Goal: Task Accomplishment & Management: Complete application form

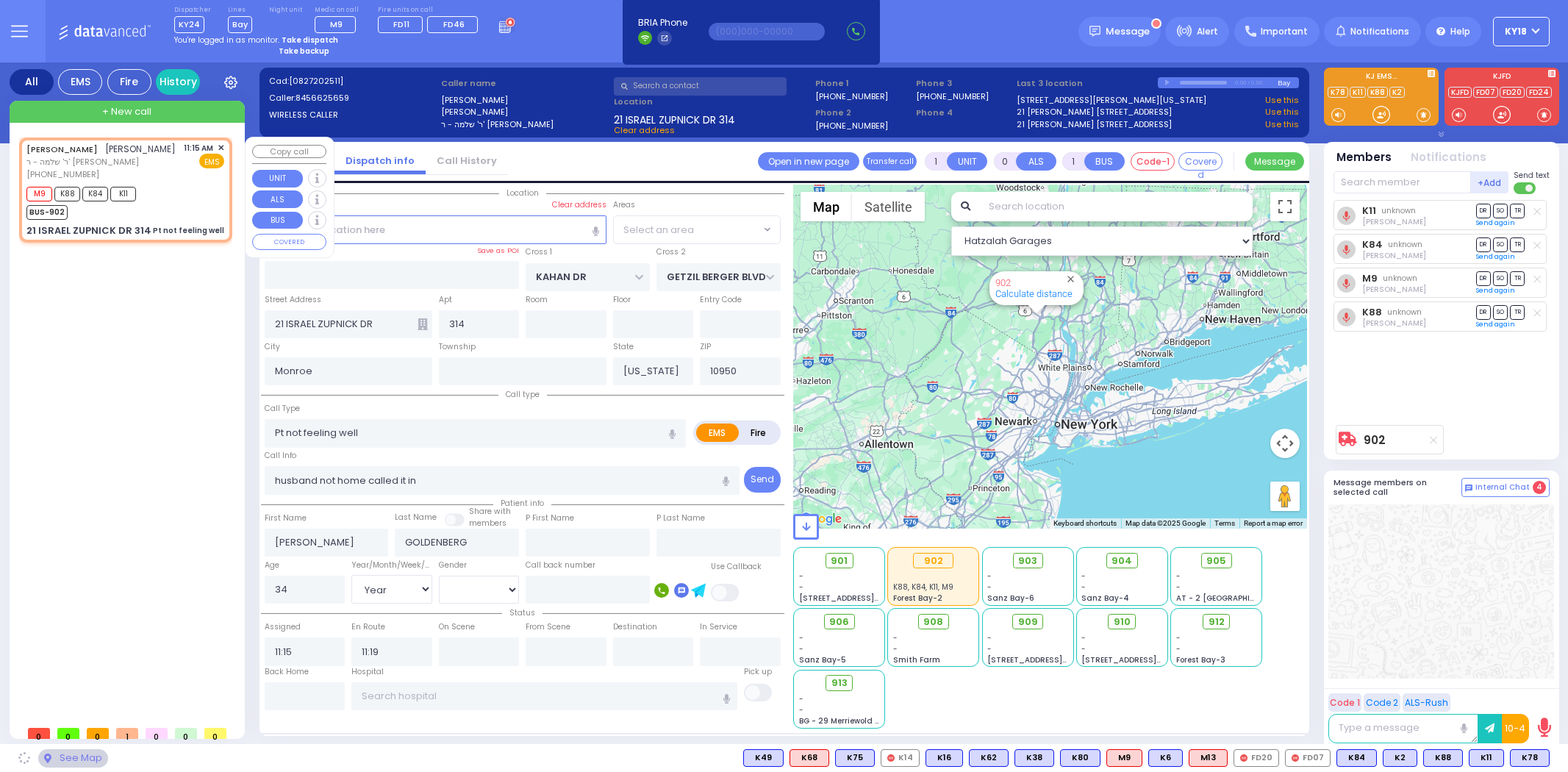
select select "Year"
select select "[DEMOGRAPHIC_DATA]"
select select "SECTION 4"
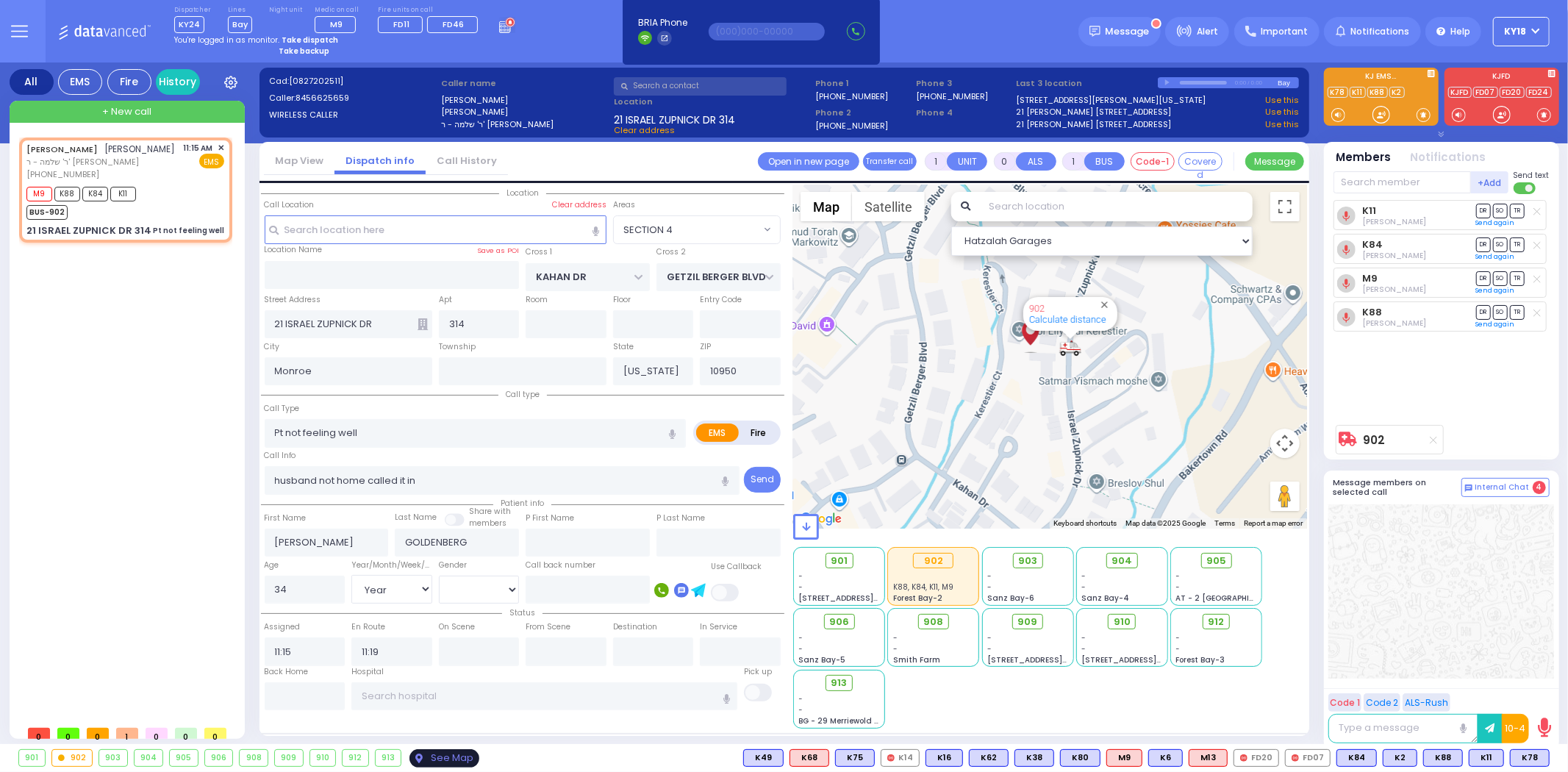
click at [445, 752] on div "See Map" at bounding box center [444, 759] width 69 height 18
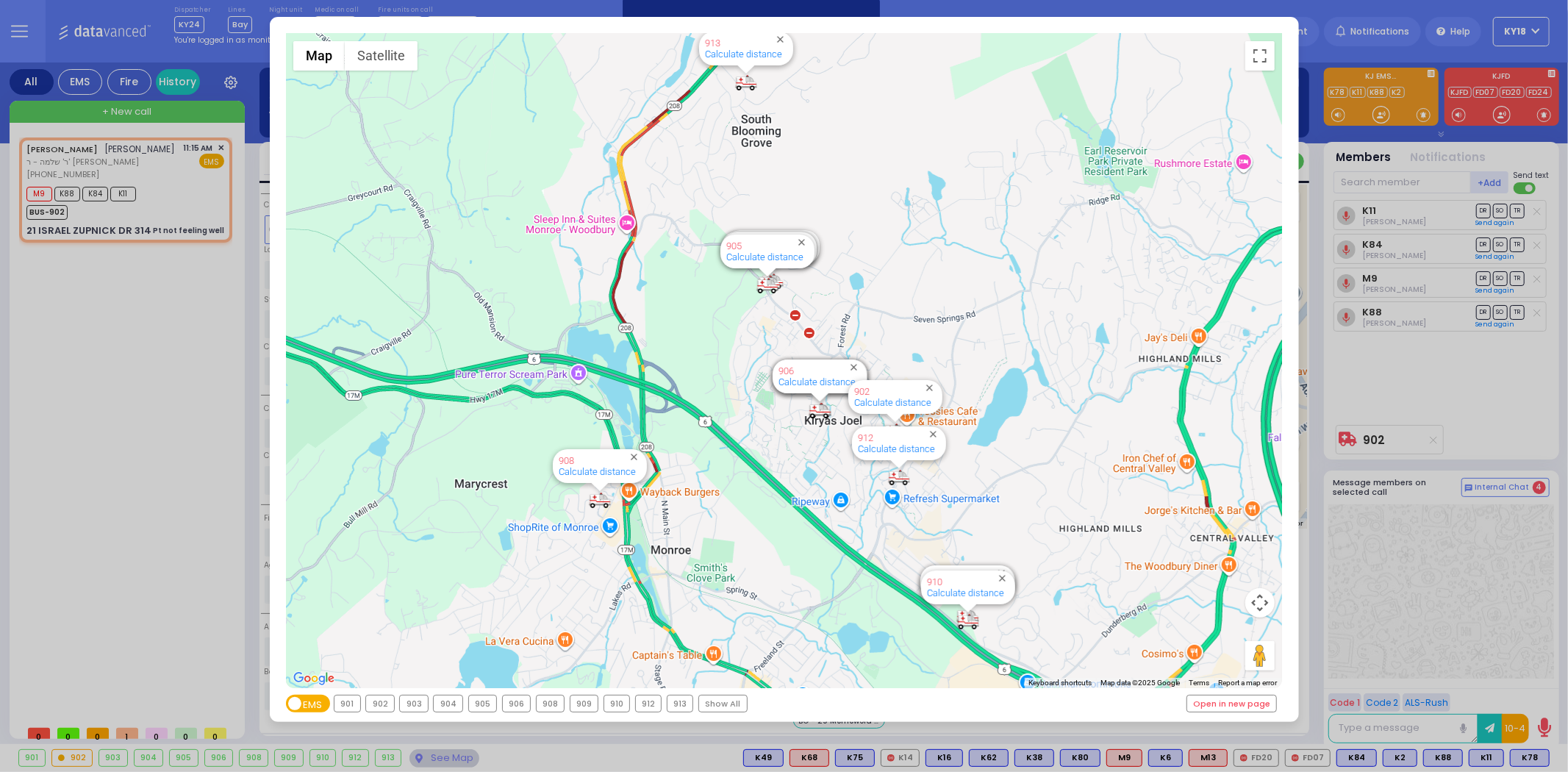
click at [1363, 373] on div "← Move left → Move right ↑ Move up ↓ Move down + Zoom in - Zoom out Home Jump l…" at bounding box center [784, 386] width 1568 height 772
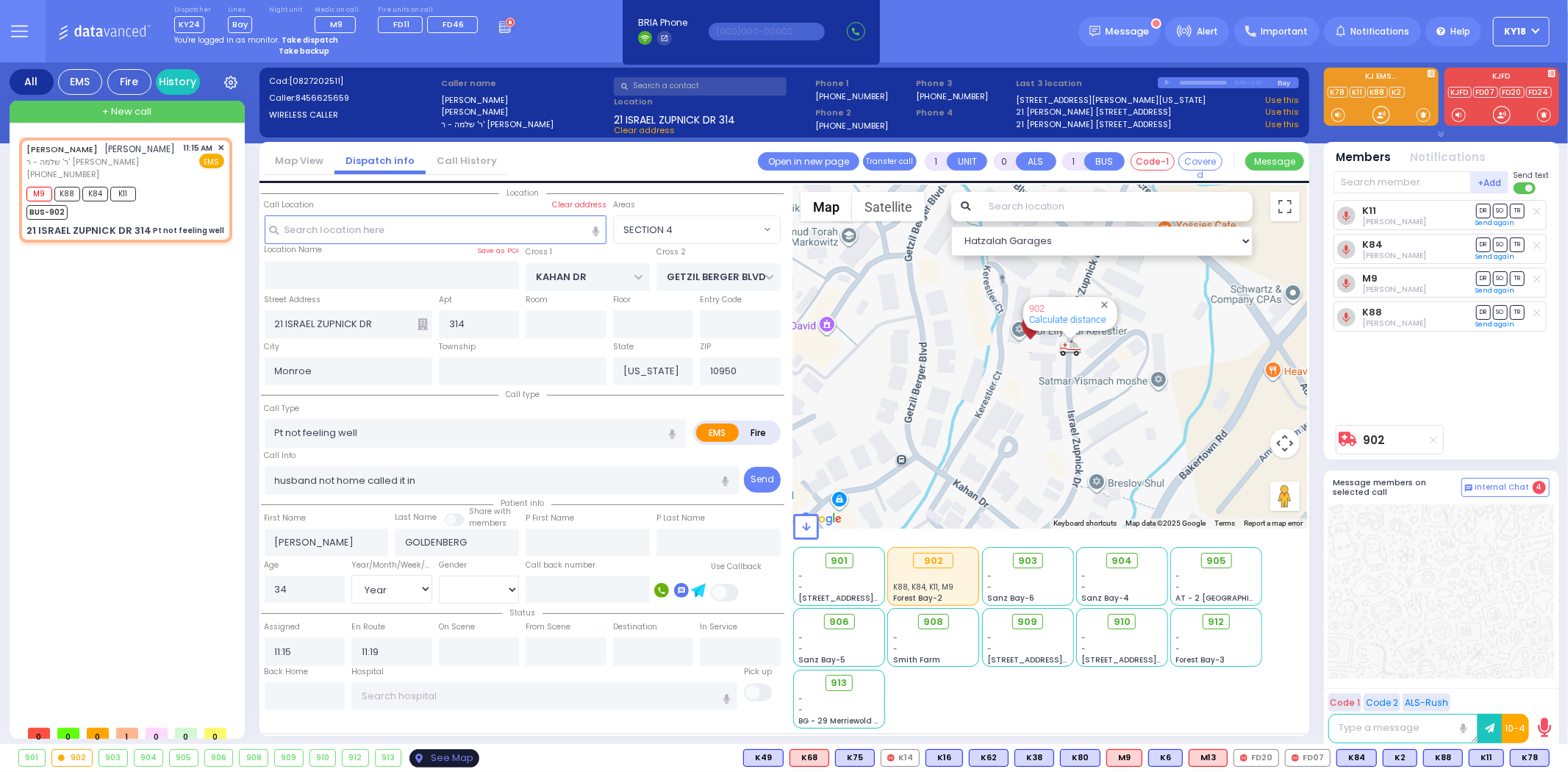
click at [444, 758] on div "See Map" at bounding box center [444, 759] width 69 height 18
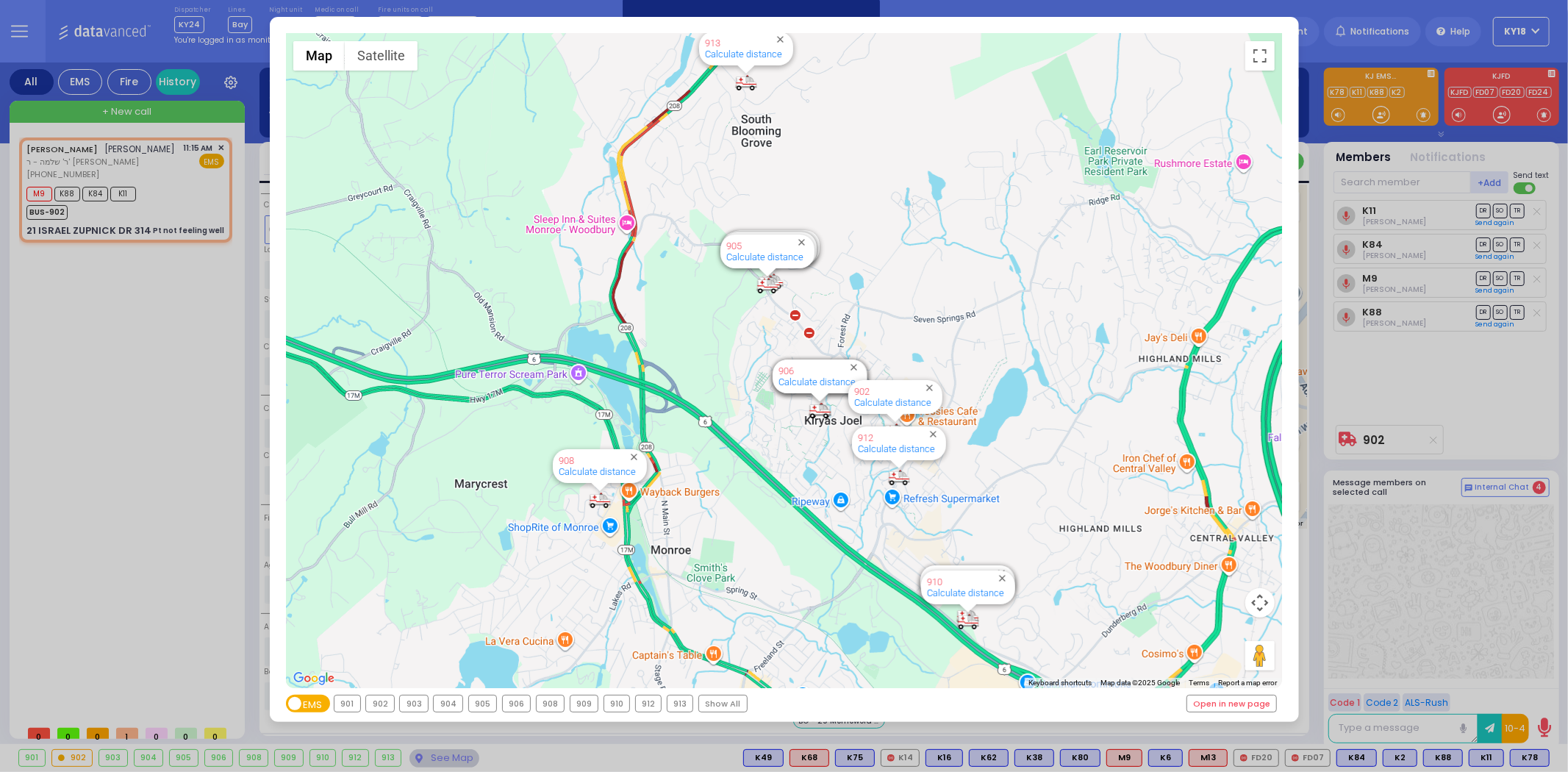
click at [148, 545] on div "← Move left → Move right ↑ Move up ↓ Move down + Zoom in - Zoom out Home Jump l…" at bounding box center [784, 386] width 1568 height 772
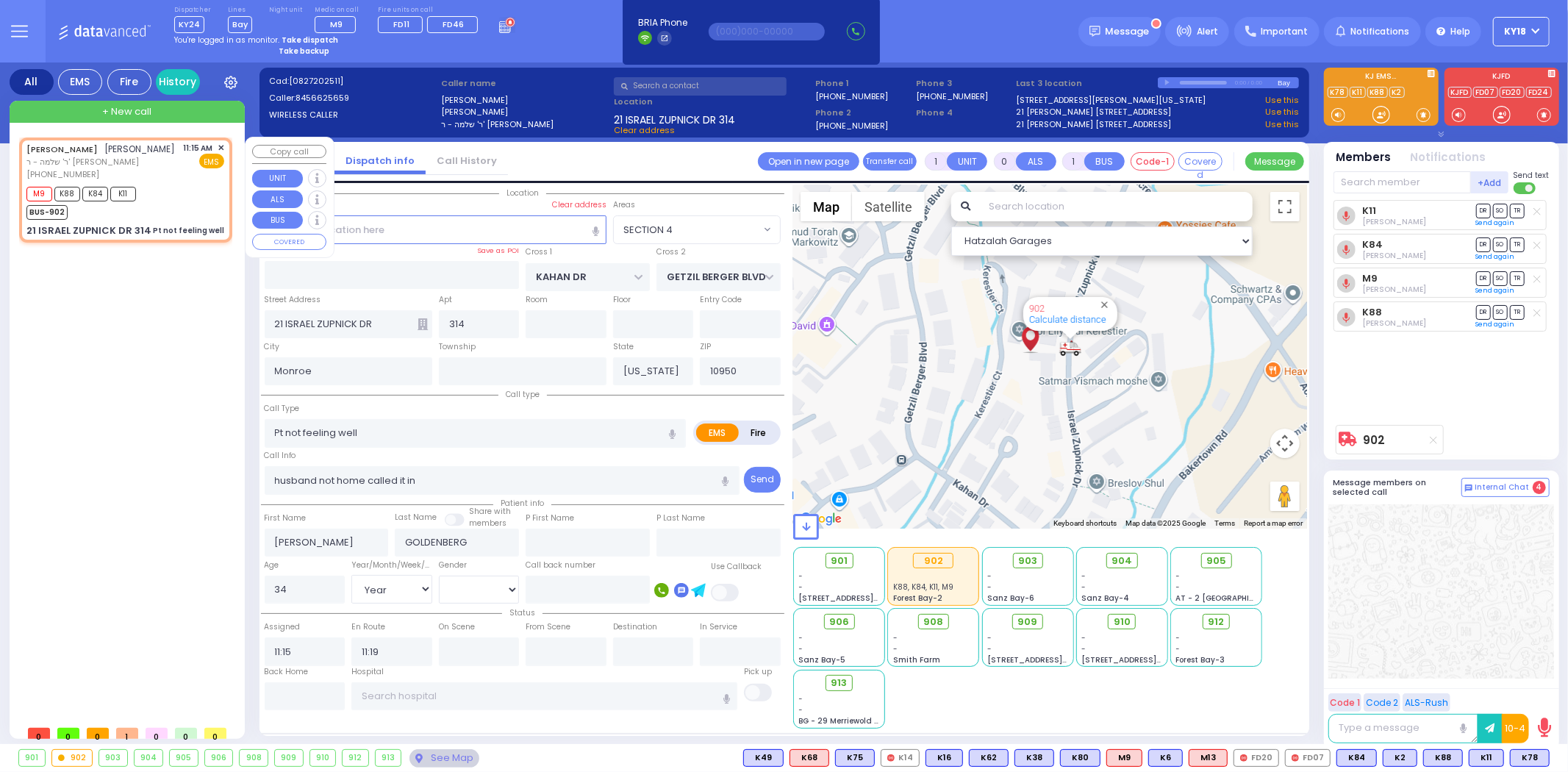
click at [172, 234] on div "[PERSON_NAME] [PERSON_NAME] ר' שלמה - ר' [PERSON_NAME] [PHONE_NUMBER] 11:15 AM …" at bounding box center [125, 190] width 207 height 101
select select
radio input "true"
select select "Year"
select select "[DEMOGRAPHIC_DATA]"
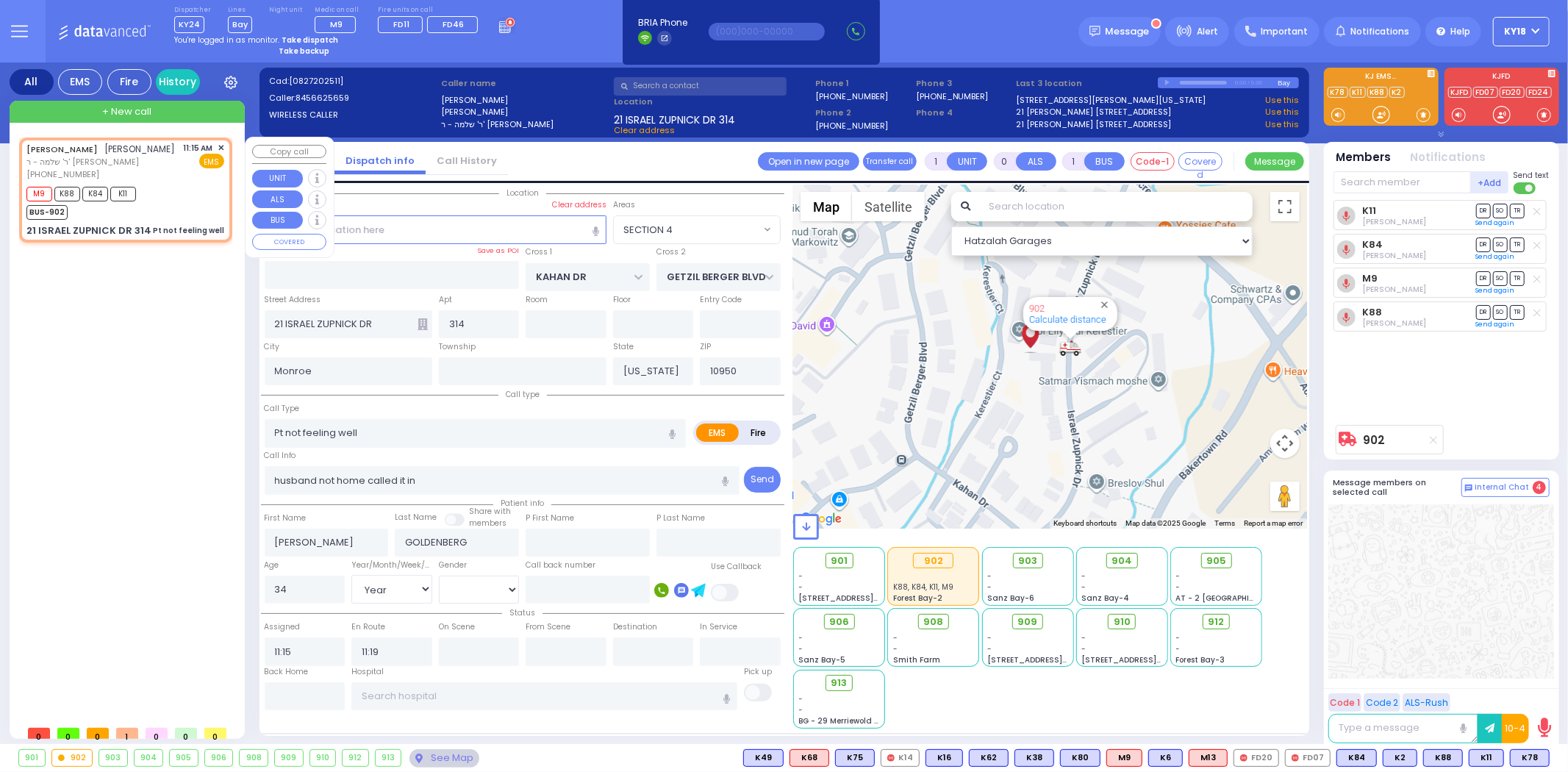
select select "SECTION 4"
select select "Hatzalah Garages"
click at [450, 755] on div "See Map" at bounding box center [444, 759] width 69 height 18
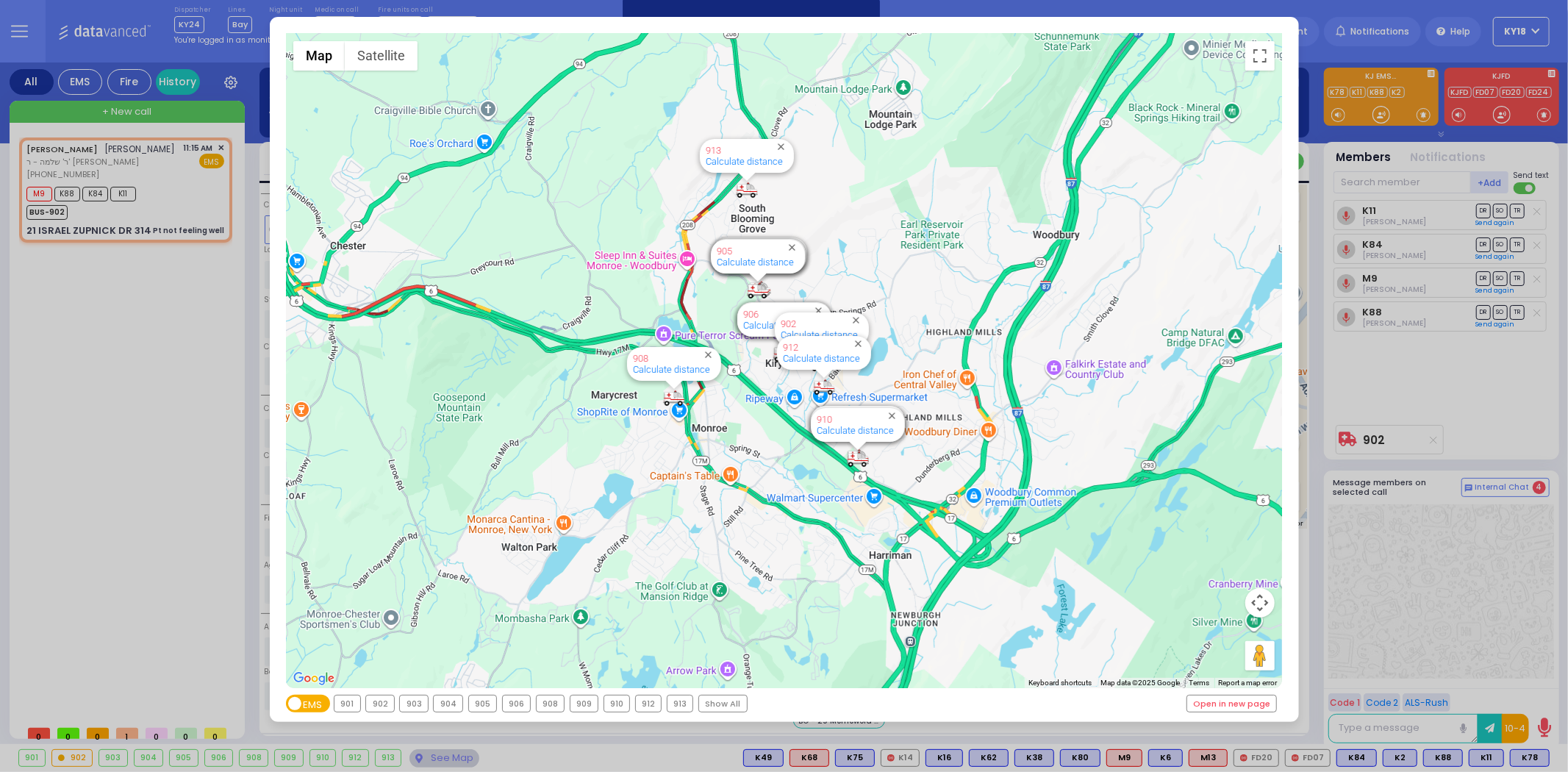
click at [111, 436] on div "← Move left → Move right ↑ Move up ↓ Move down + Zoom in - Zoom out Home Jump l…" at bounding box center [784, 386] width 1568 height 772
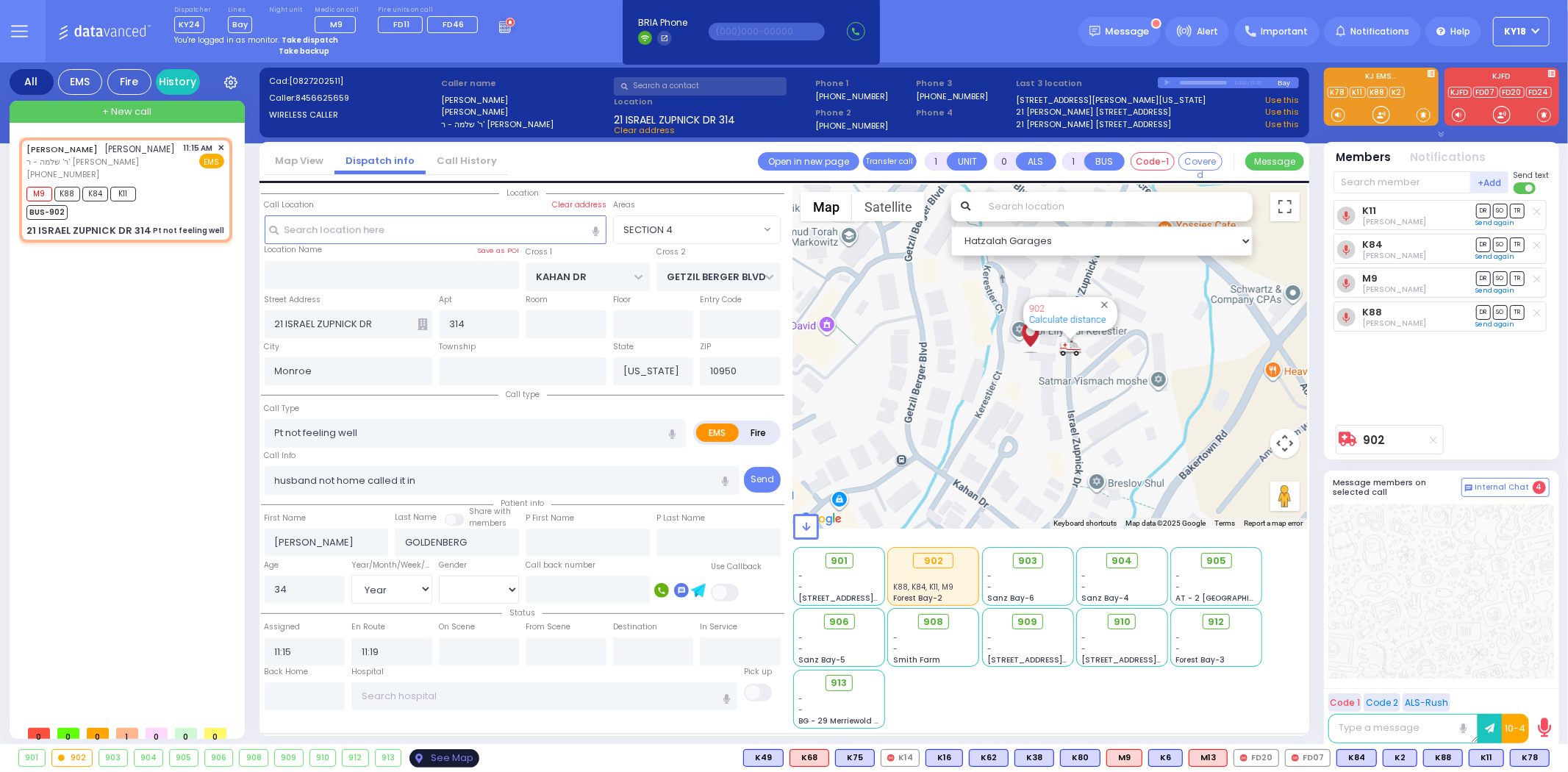
click at [442, 753] on div "See Map" at bounding box center [444, 759] width 69 height 18
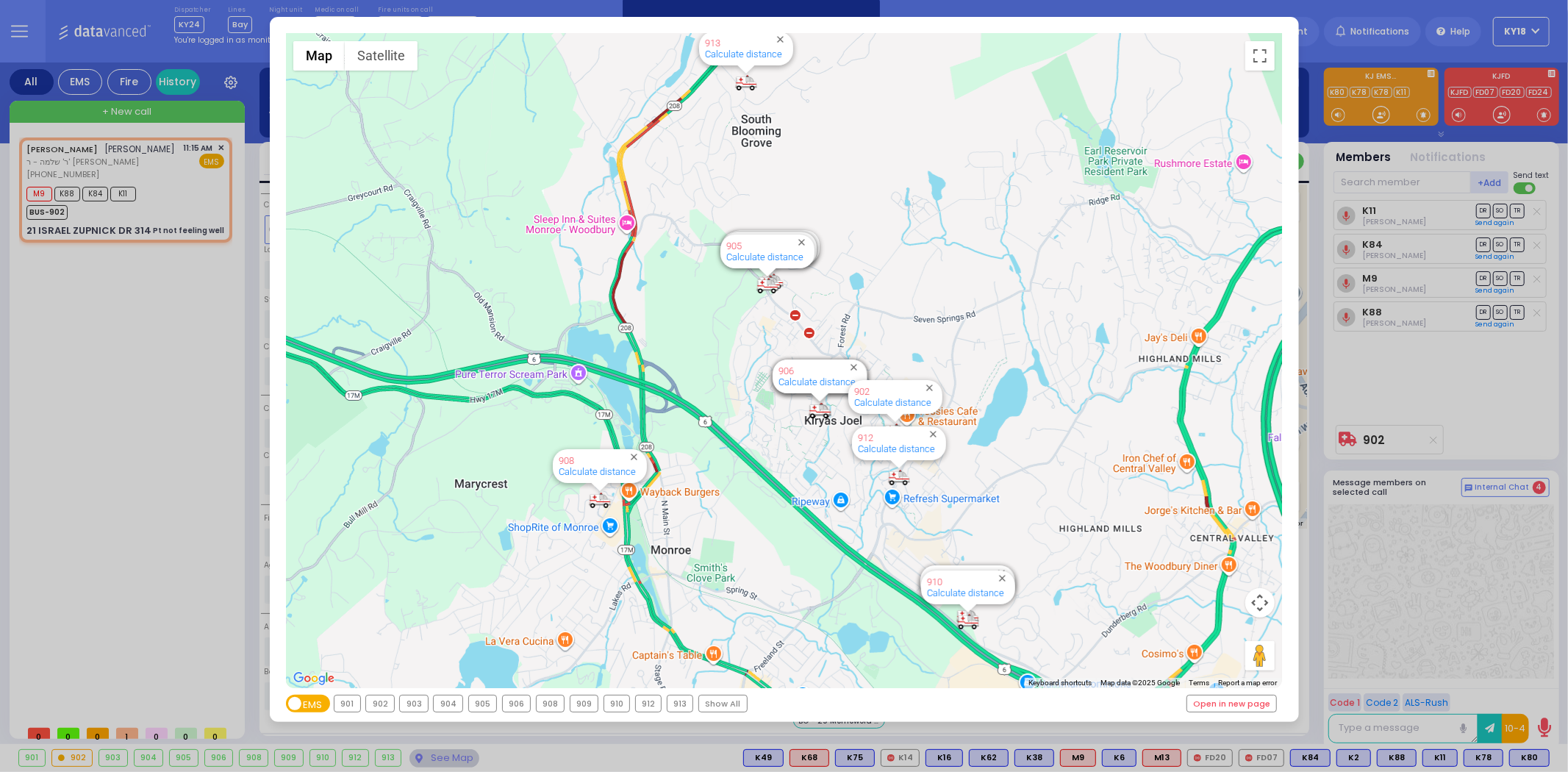
click at [178, 245] on div "← Move left → Move right ↑ Move up ↓ Move down + Zoom in - Zoom out Home Jump l…" at bounding box center [784, 386] width 1568 height 772
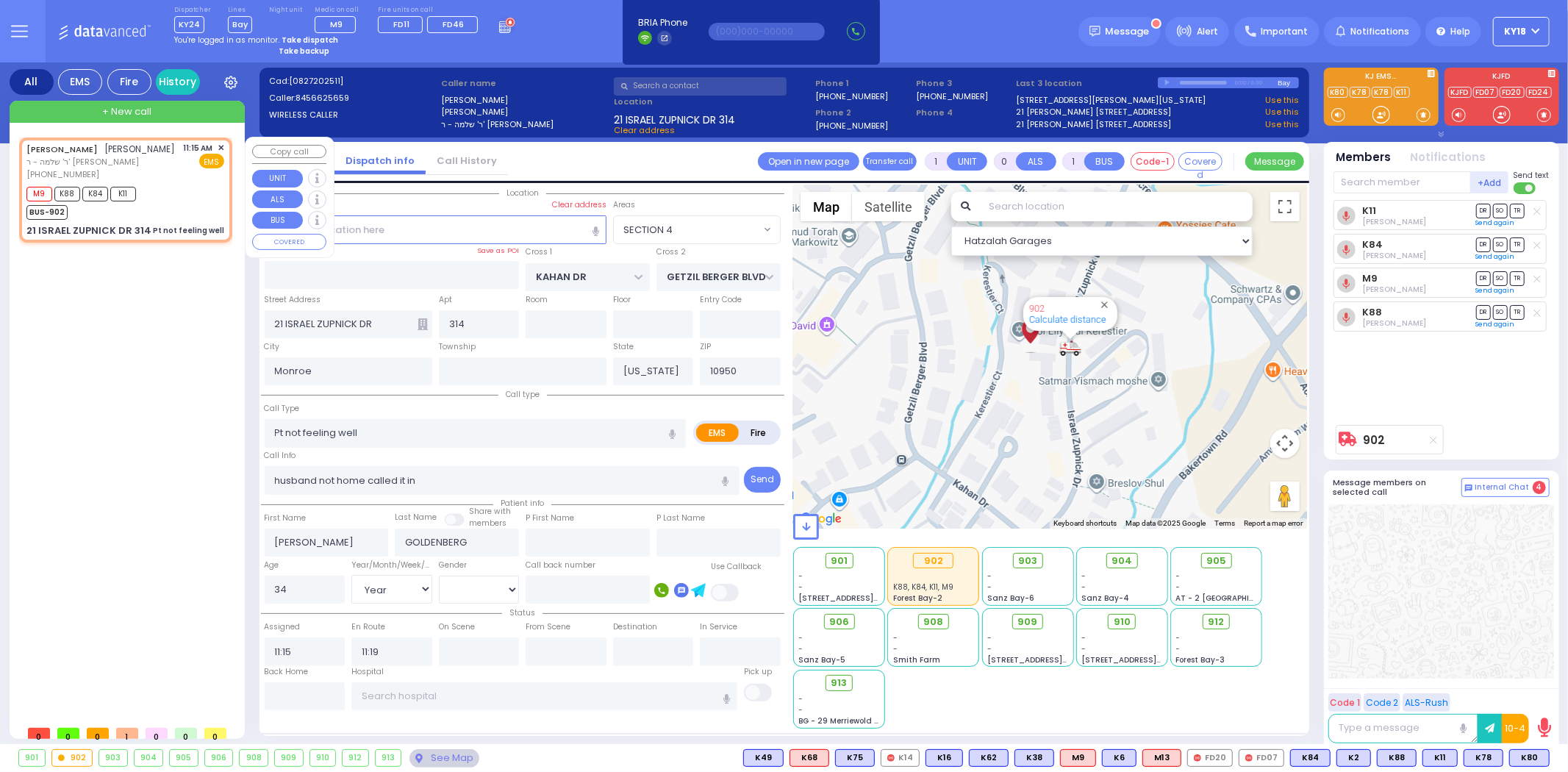
click at [175, 236] on div "Pt not feeling well" at bounding box center [188, 230] width 72 height 11
select select
radio input "true"
select select "Year"
select select "[DEMOGRAPHIC_DATA]"
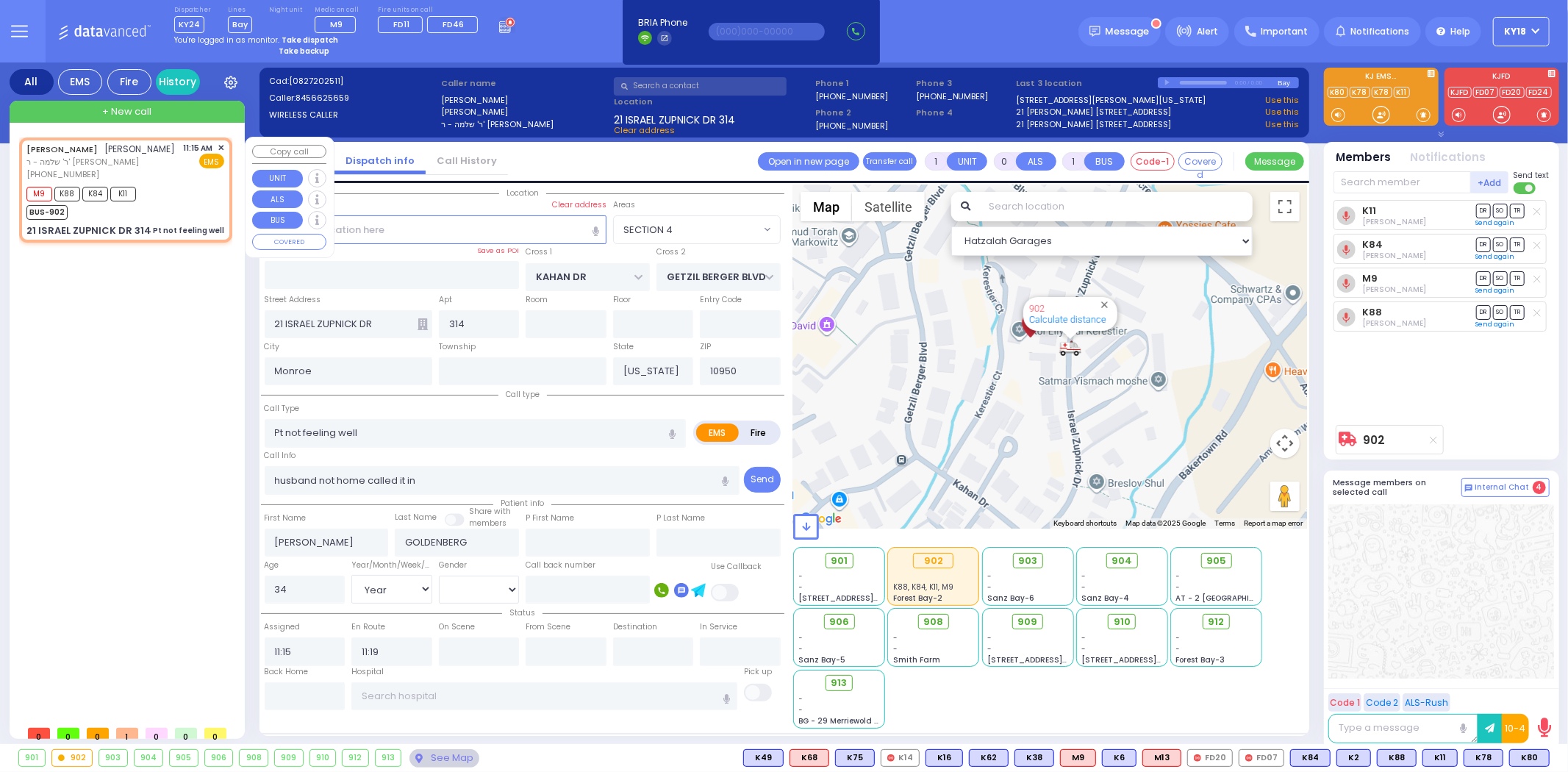
select select "SECTION 4"
select select "Hatzalah Garages"
drag, startPoint x: 152, startPoint y: 246, endPoint x: 224, endPoint y: 246, distance: 72.0
click at [224, 239] on div "21 [PERSON_NAME] DR 314 Pt not feeling well" at bounding box center [125, 230] width 198 height 15
select select
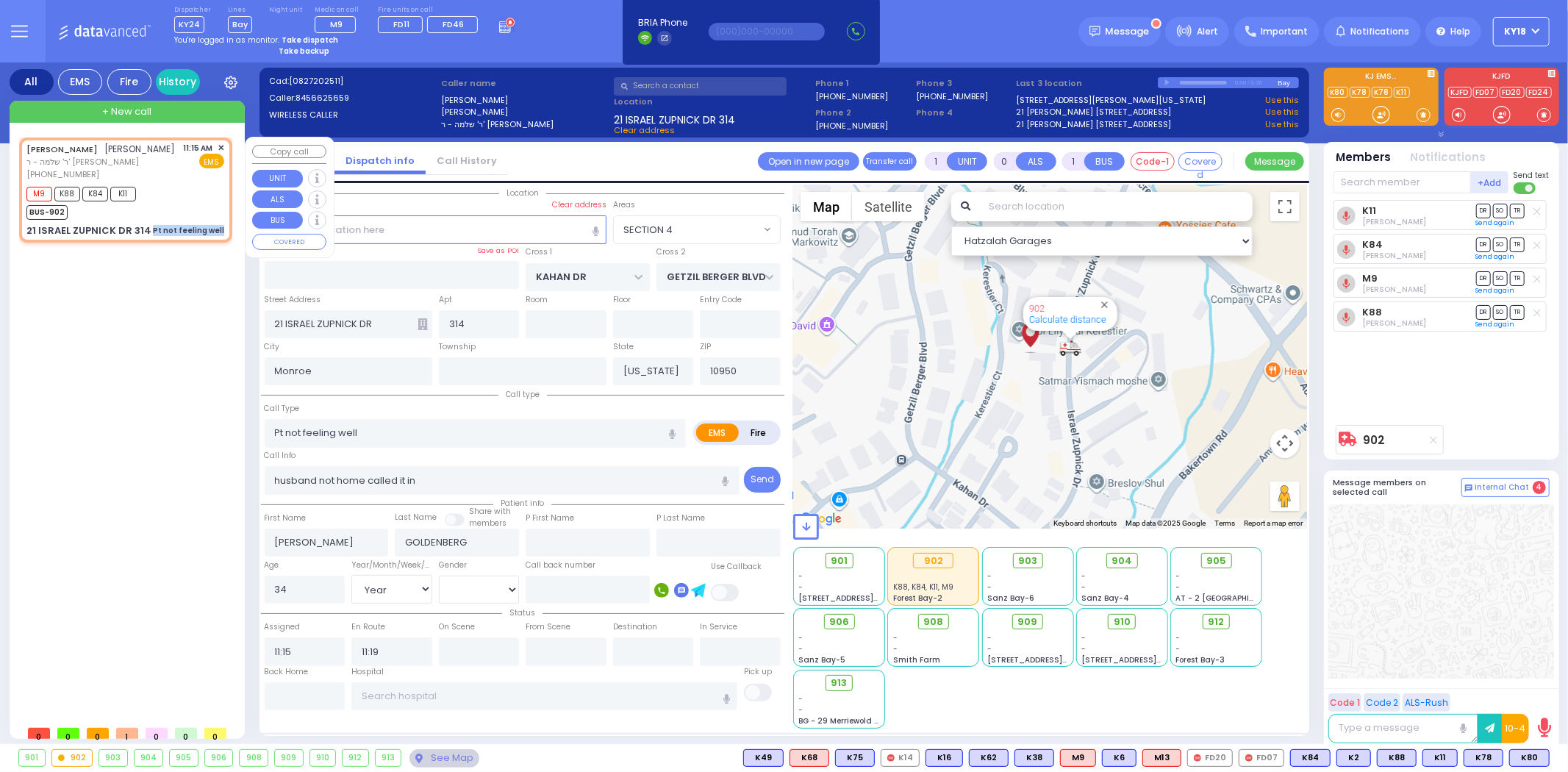
radio input "true"
select select "Year"
select select "[DEMOGRAPHIC_DATA]"
select select "SECTION 4"
select select "Hatzalah Garages"
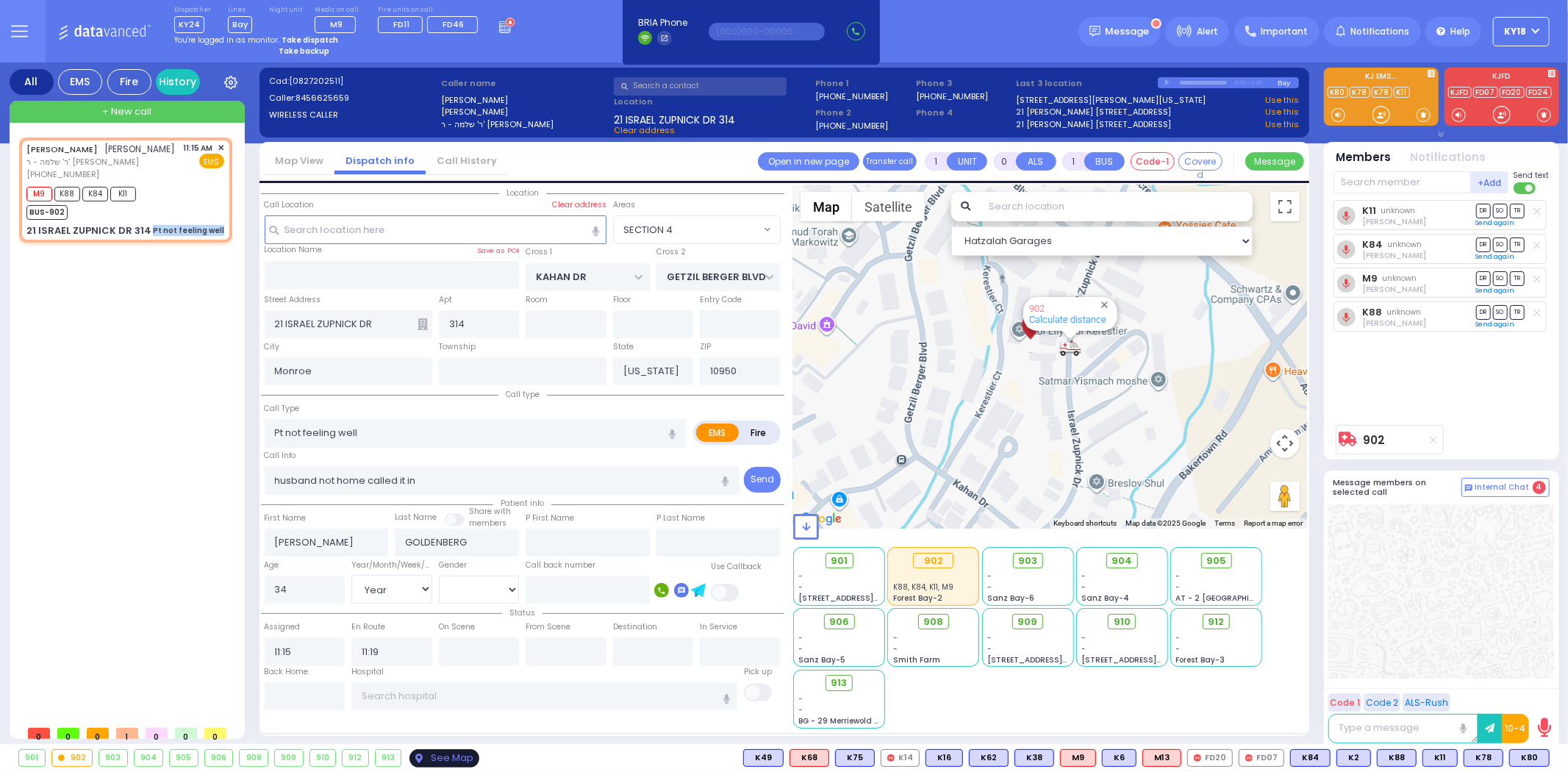
click at [453, 758] on div "See Map" at bounding box center [444, 759] width 69 height 18
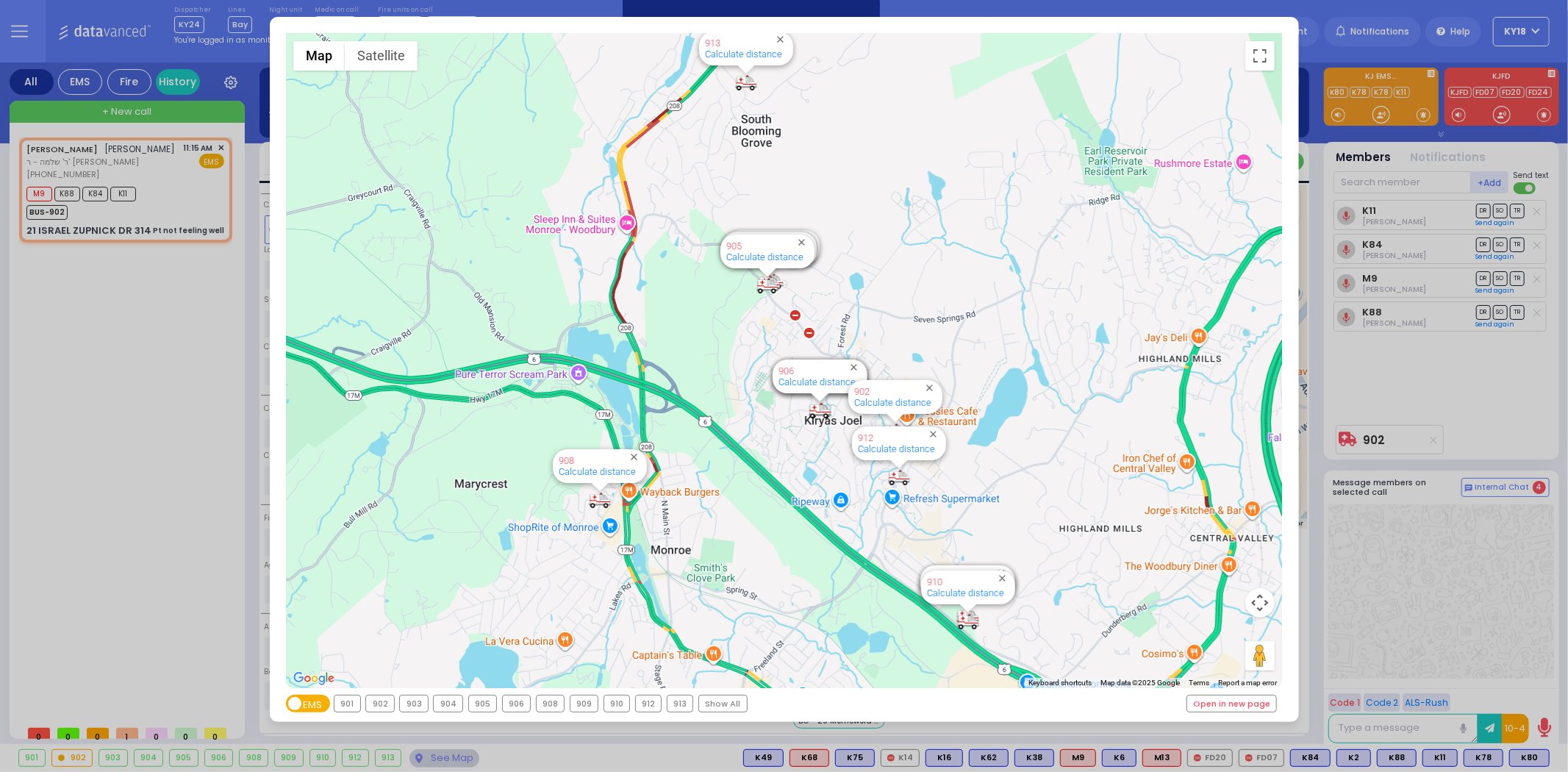
click at [131, 366] on div "← Move left → Move right ↑ Move up ↓ Move down + Zoom in - Zoom out Home Jump l…" at bounding box center [784, 386] width 1568 height 772
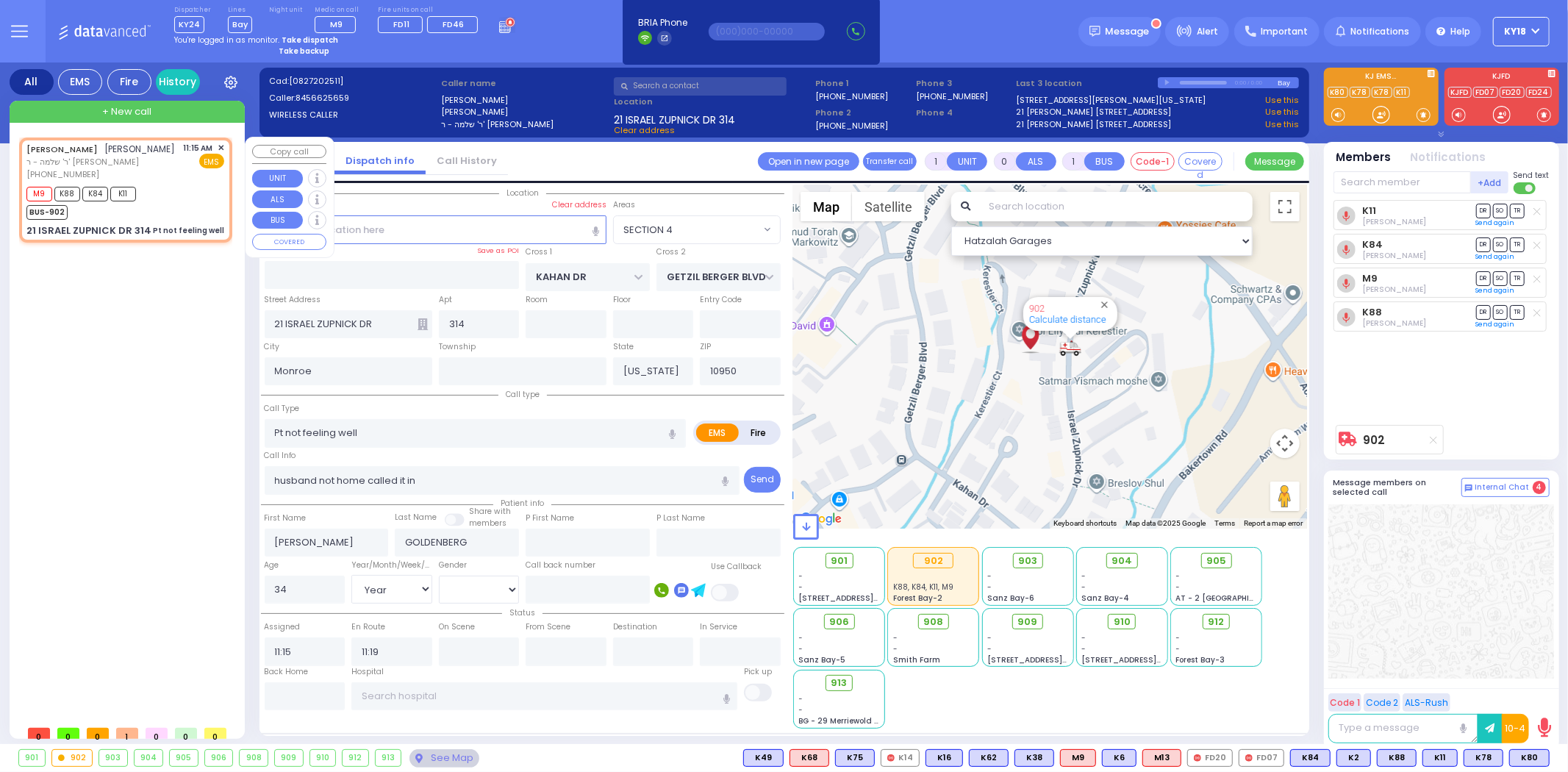
click at [180, 220] on div "M9 K88 K84 K11 BUS-902" at bounding box center [125, 202] width 198 height 37
select select
radio input "true"
select select "Year"
select select "[DEMOGRAPHIC_DATA]"
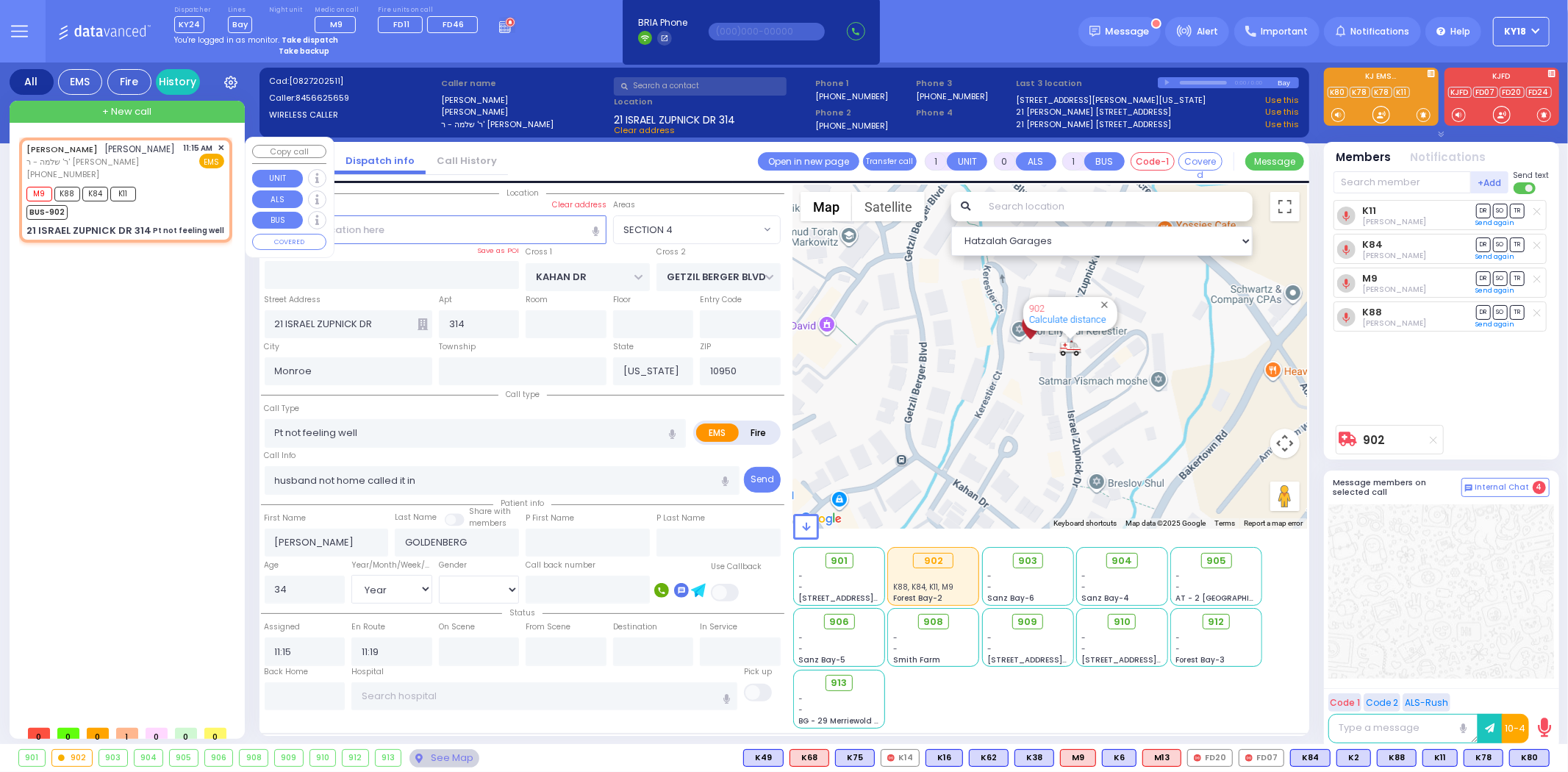
select select "SECTION 4"
select select "Hatzalah Garages"
click at [454, 767] on div "See Map" at bounding box center [444, 759] width 69 height 18
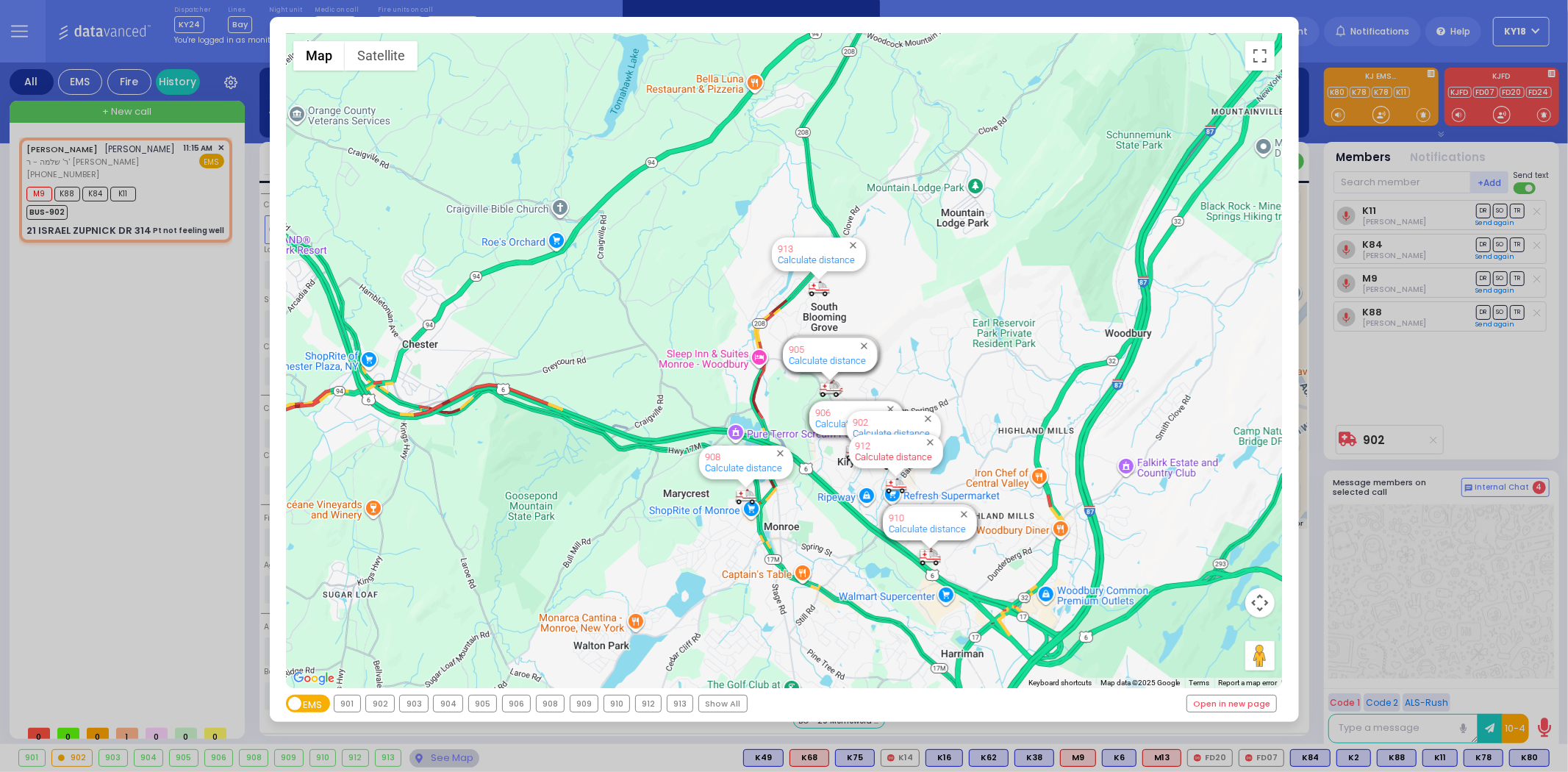
click at [886, 454] on link "Calculate distance" at bounding box center [893, 457] width 77 height 11
click at [1368, 391] on div "← Move left → Move right ↑ Move up ↓ Move down + Zoom in - Zoom out Home Jump l…" at bounding box center [784, 386] width 1568 height 772
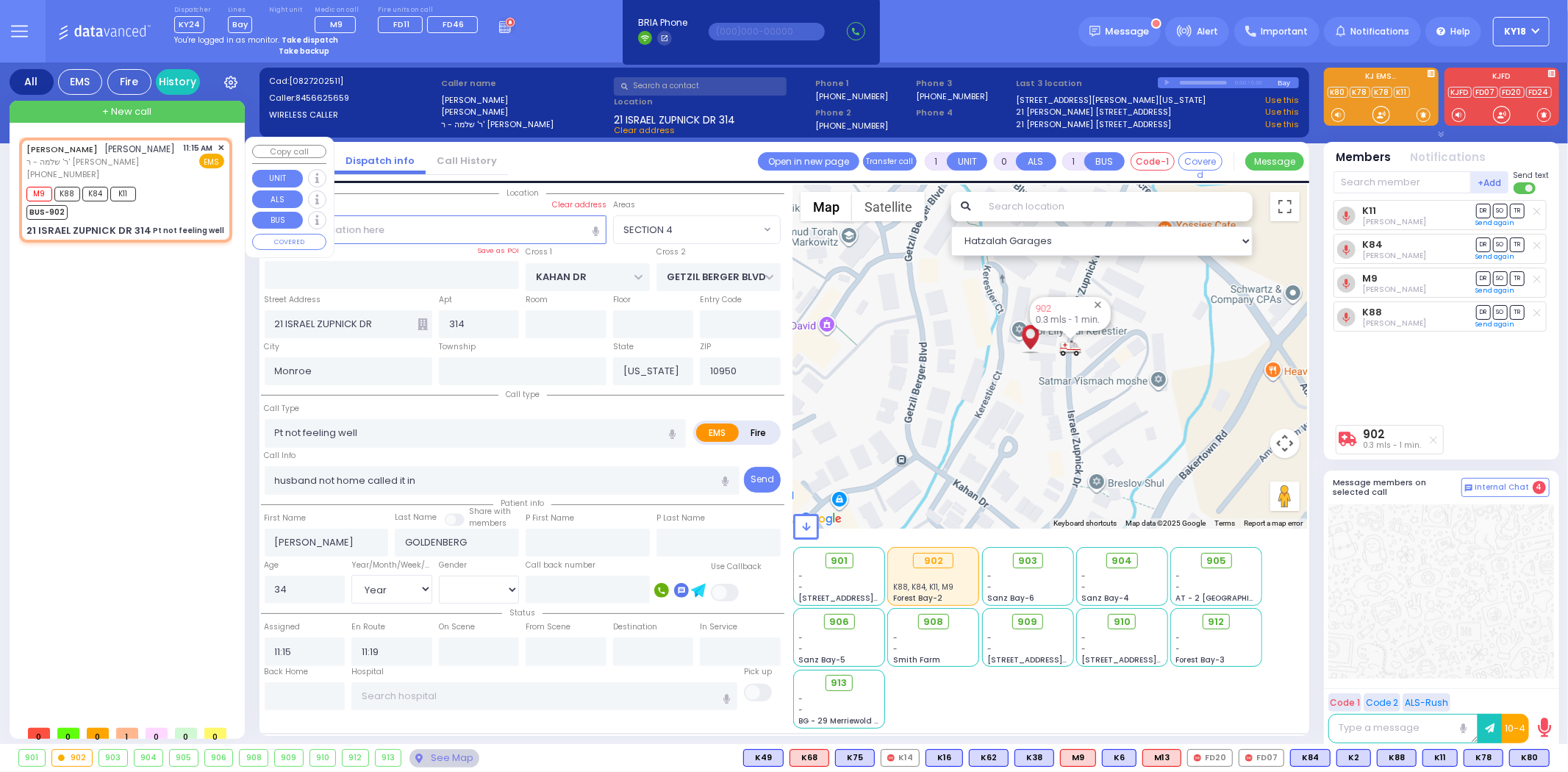
click at [165, 216] on div "M9 K88 K84 K11 BUS-902" at bounding box center [125, 202] width 198 height 37
select select
radio input "true"
select select "Year"
select select "[DEMOGRAPHIC_DATA]"
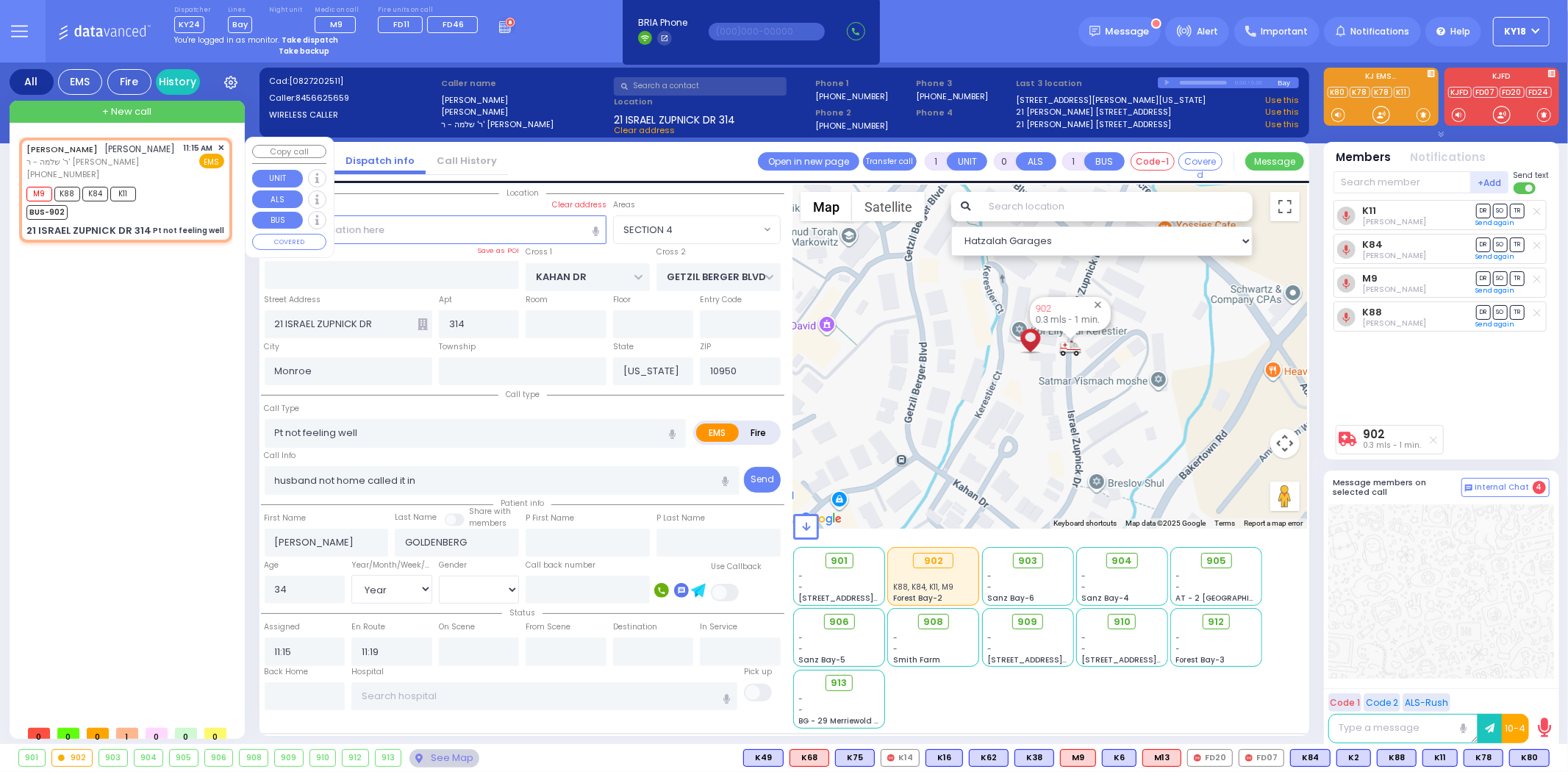
select select "SECTION 4"
select select "Hatzalah Garages"
click at [1371, 181] on input "text" at bounding box center [1402, 182] width 138 height 22
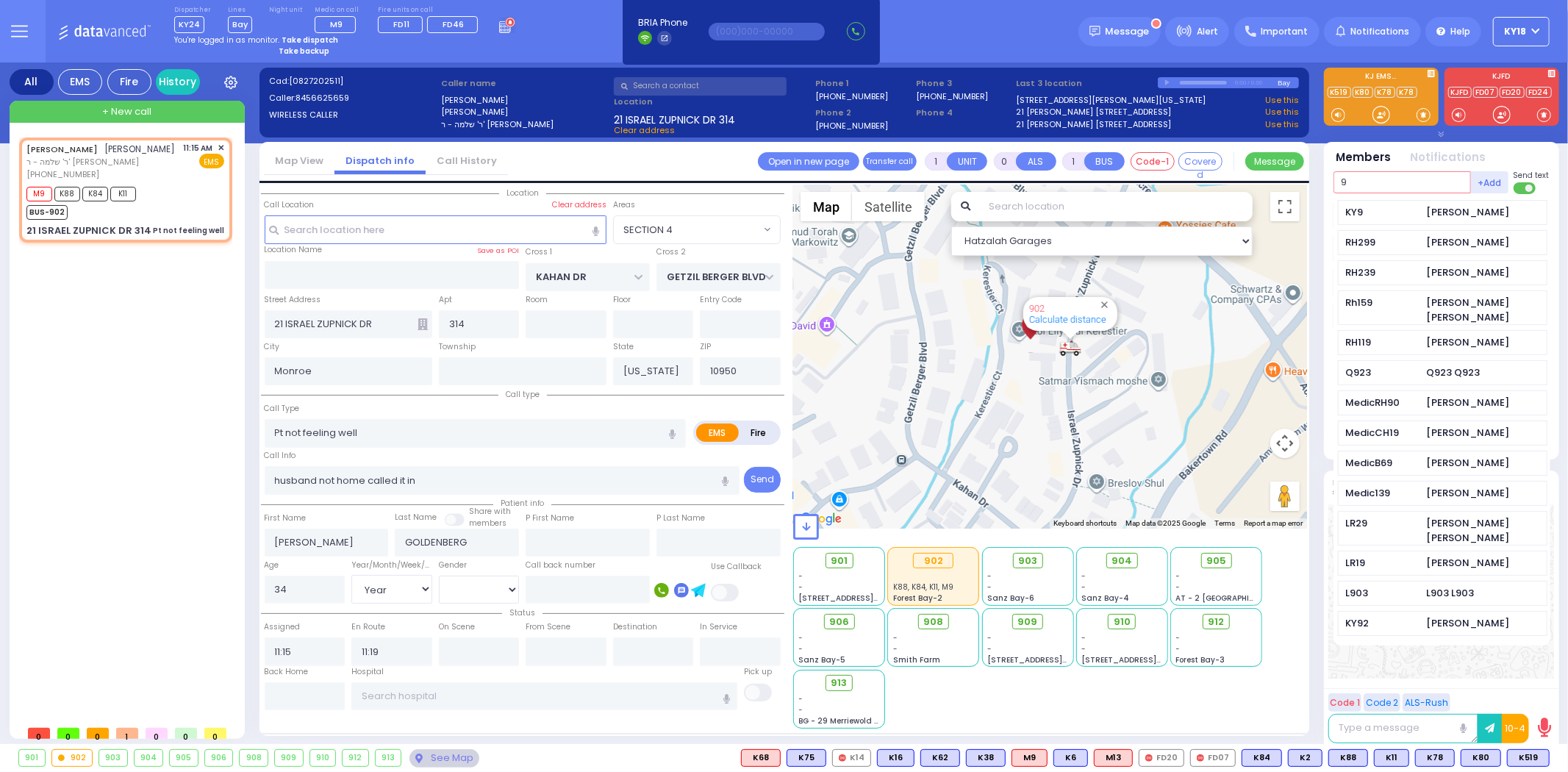
type input "93"
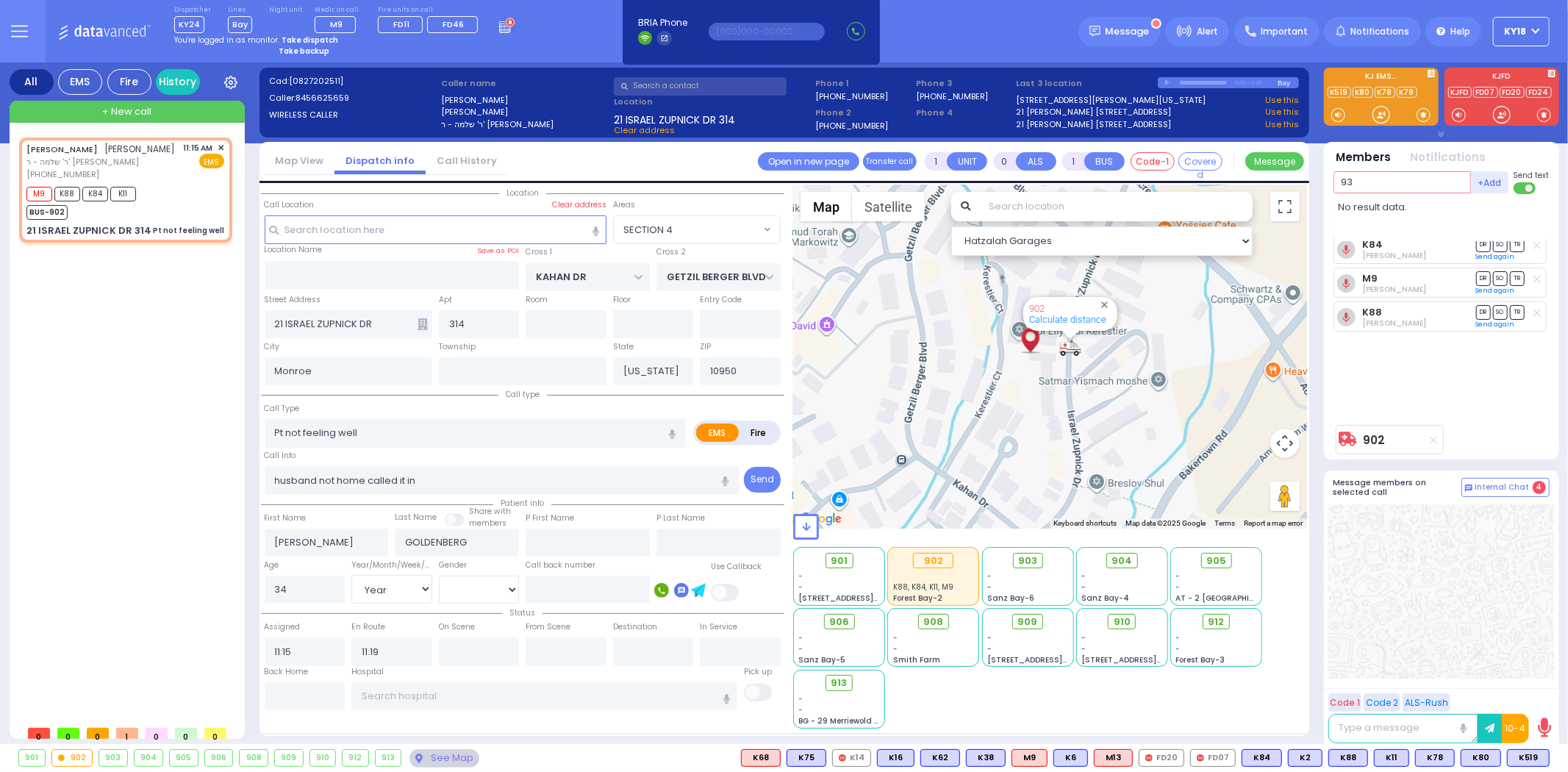
drag, startPoint x: 1400, startPoint y: 182, endPoint x: 1309, endPoint y: 180, distance: 91.0
click at [1306, 180] on div "All EMS Fire History Settings" at bounding box center [784, 406] width 1550 height 687
click at [1369, 185] on input "text" at bounding box center [1402, 182] width 138 height 22
click at [160, 216] on div "M9 K88 K84 K11 BUS-902" at bounding box center [125, 202] width 198 height 37
select select
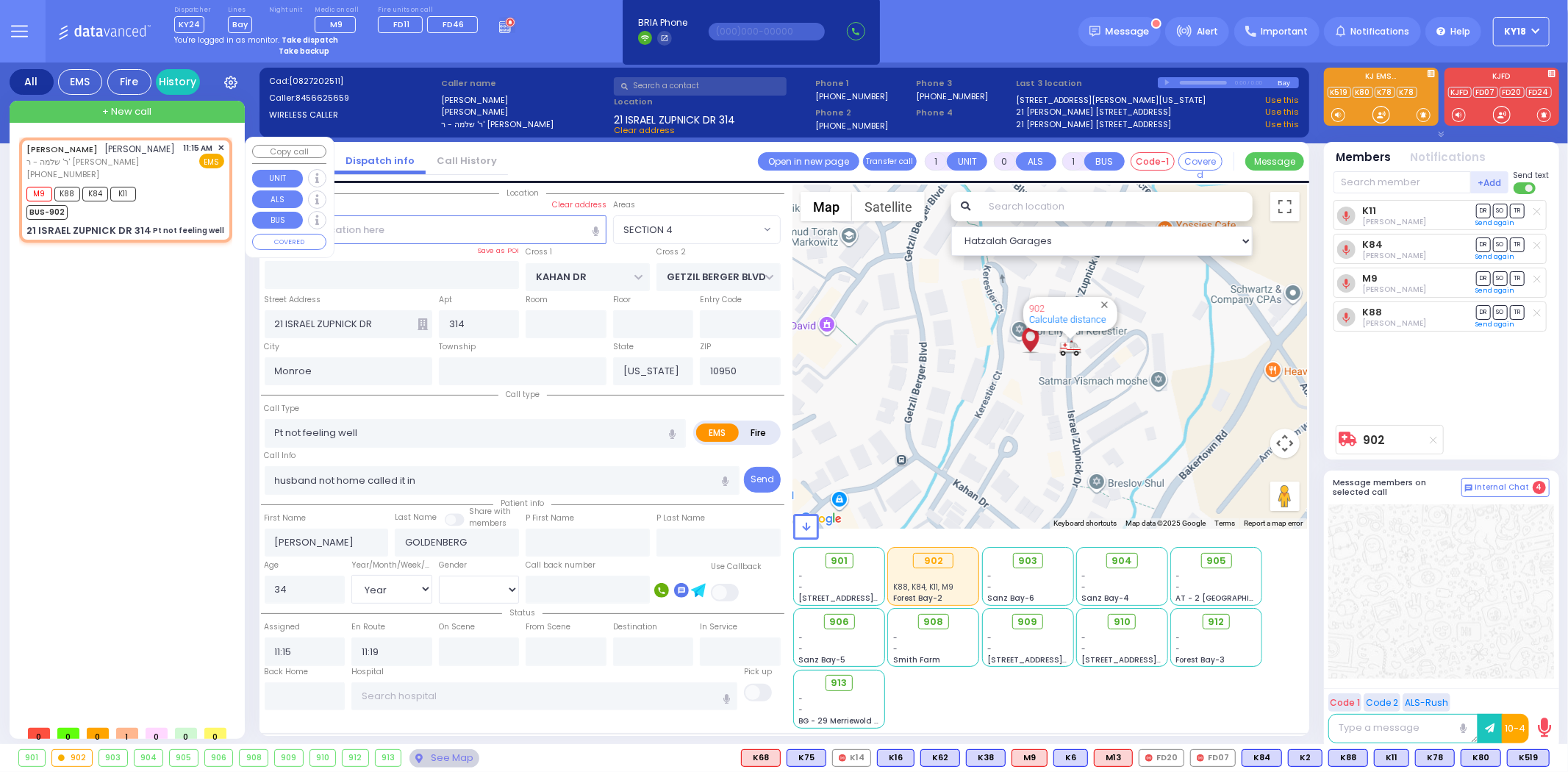
radio input "true"
select select "Year"
select select "[DEMOGRAPHIC_DATA]"
click at [160, 216] on div "M9 K88 K84 K11 BUS-902" at bounding box center [125, 202] width 198 height 37
select select "SECTION 4"
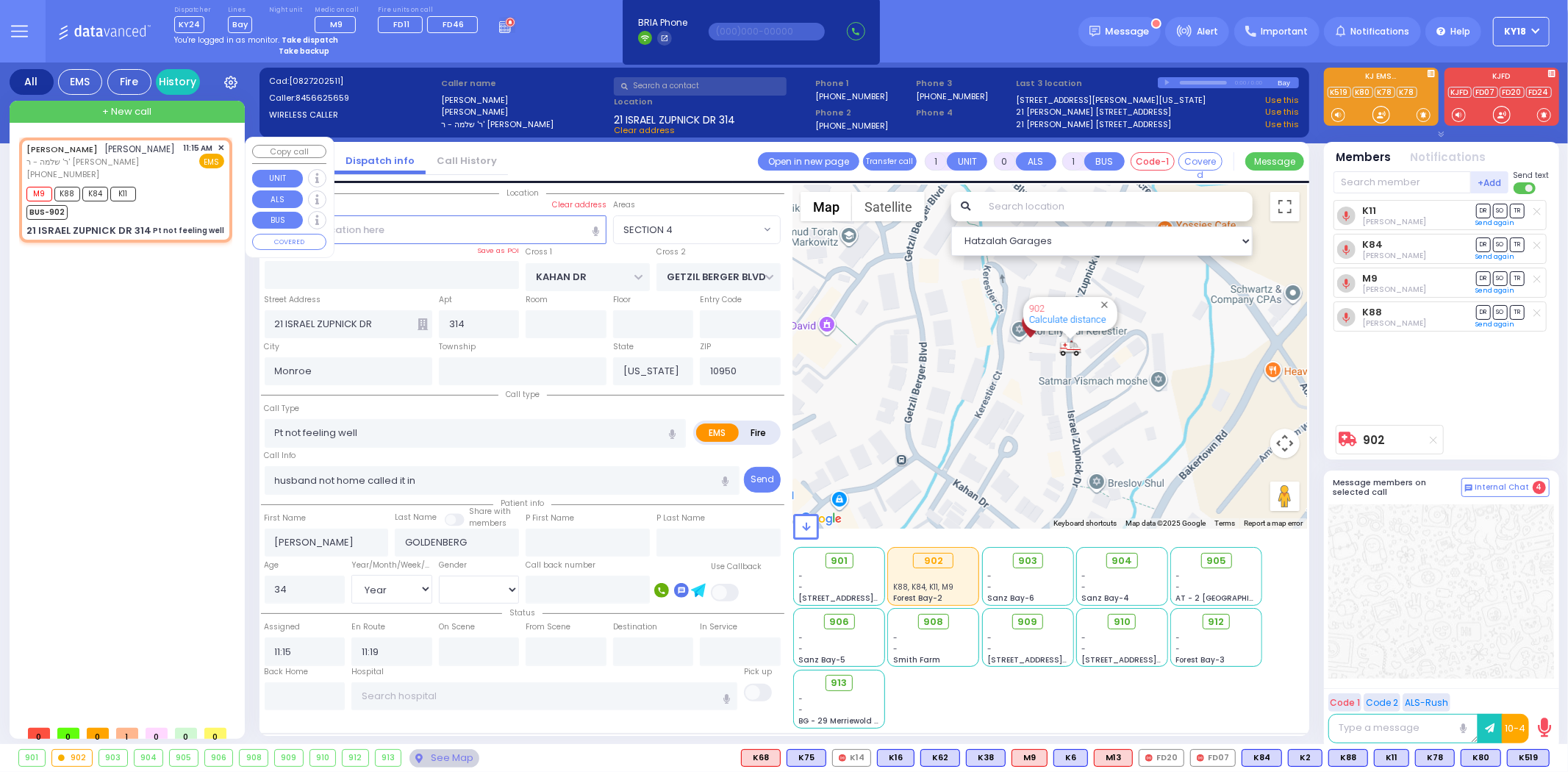
select select "Hatzalah Garages"
select select
radio input "true"
select select "Year"
select select "[DEMOGRAPHIC_DATA]"
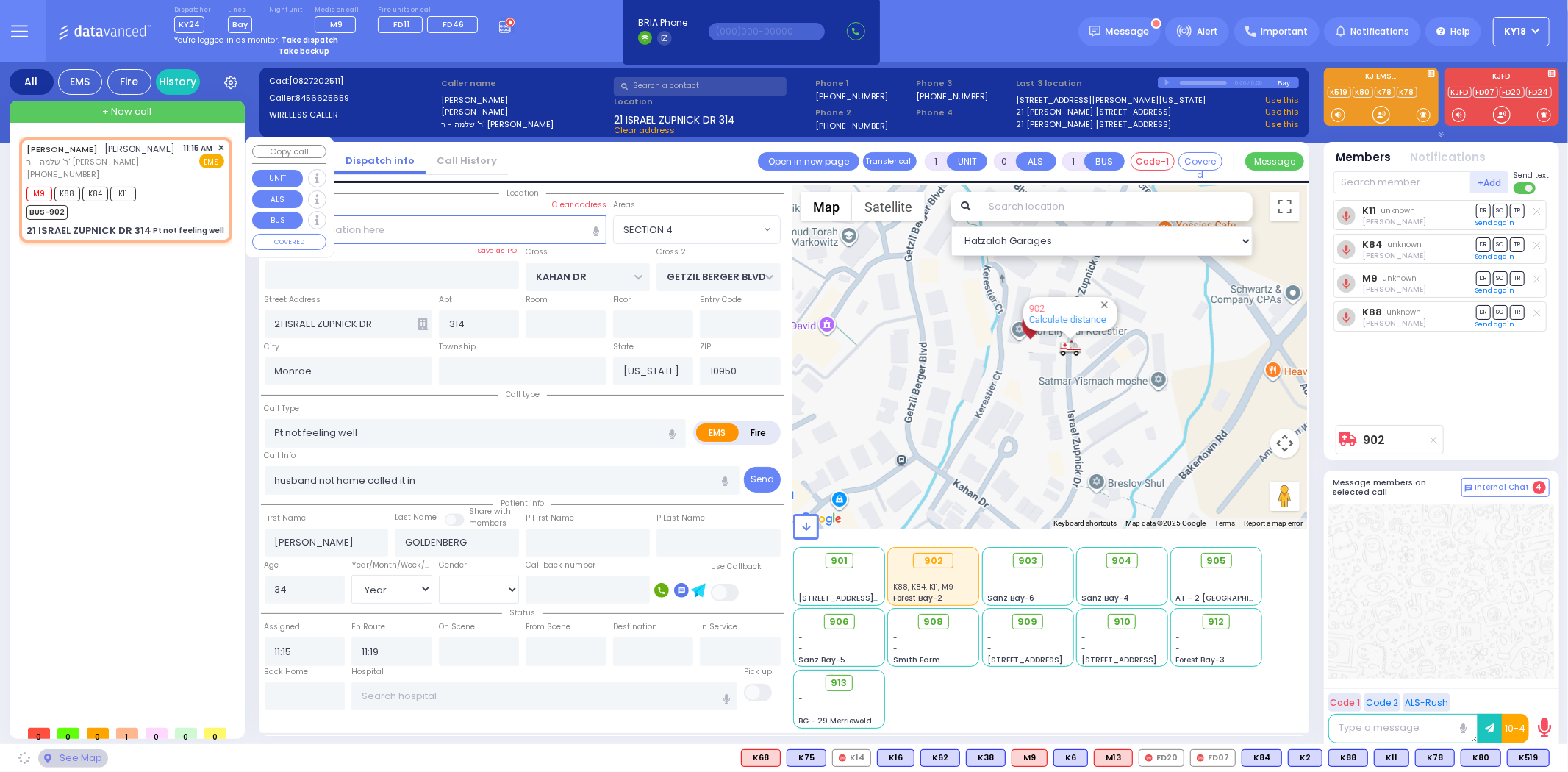
select select "SECTION 4"
select select "Hatzalah Garages"
click at [169, 218] on div "M9 K88 K84 K11 BUS-902" at bounding box center [125, 202] width 198 height 37
select select
radio input "true"
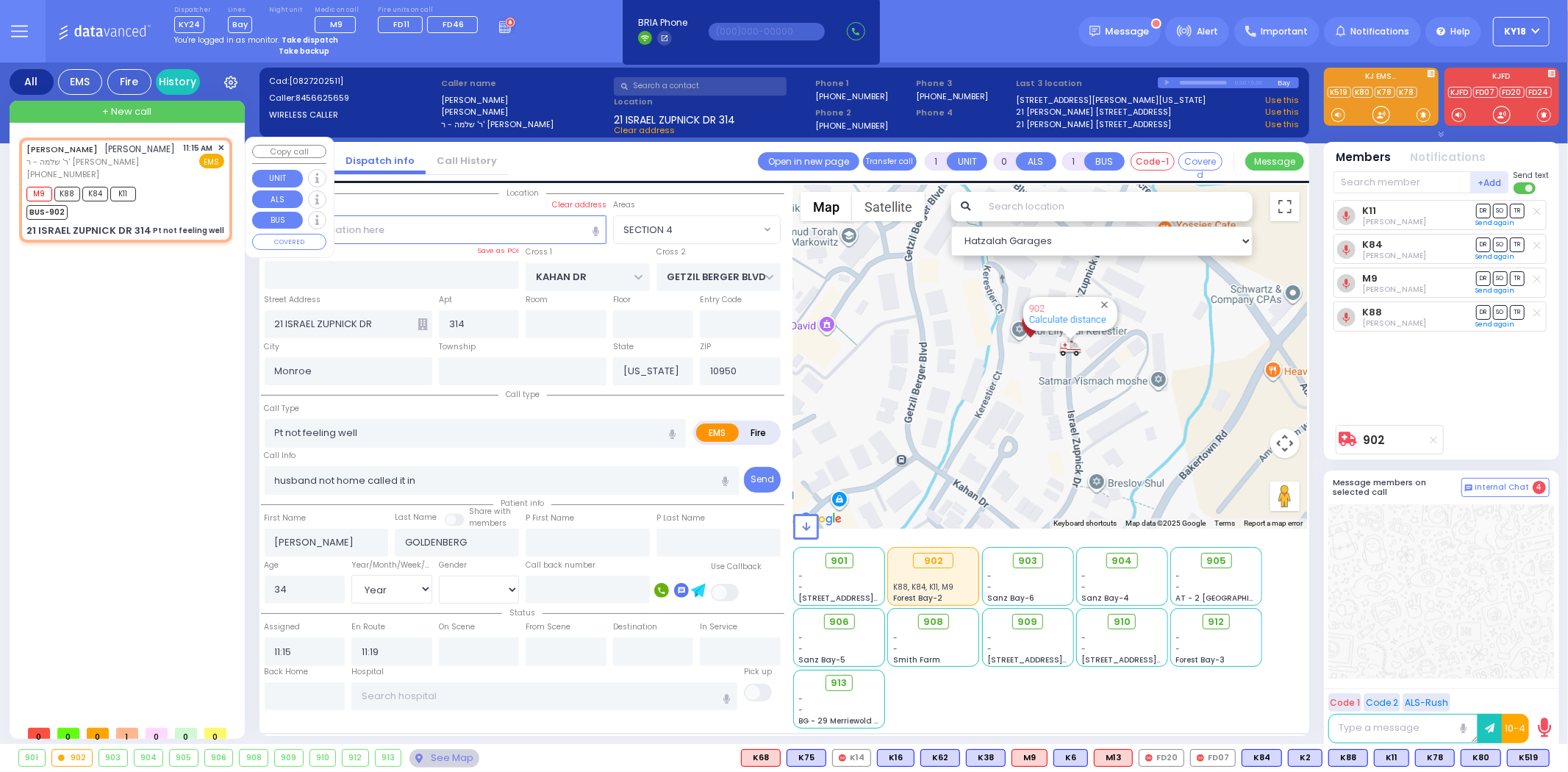
select select "Year"
select select "[DEMOGRAPHIC_DATA]"
select select "SECTION 4"
select select "Hatzalah Garages"
click at [165, 217] on div "M9 K88 K84 K11 BUS-902" at bounding box center [125, 202] width 198 height 37
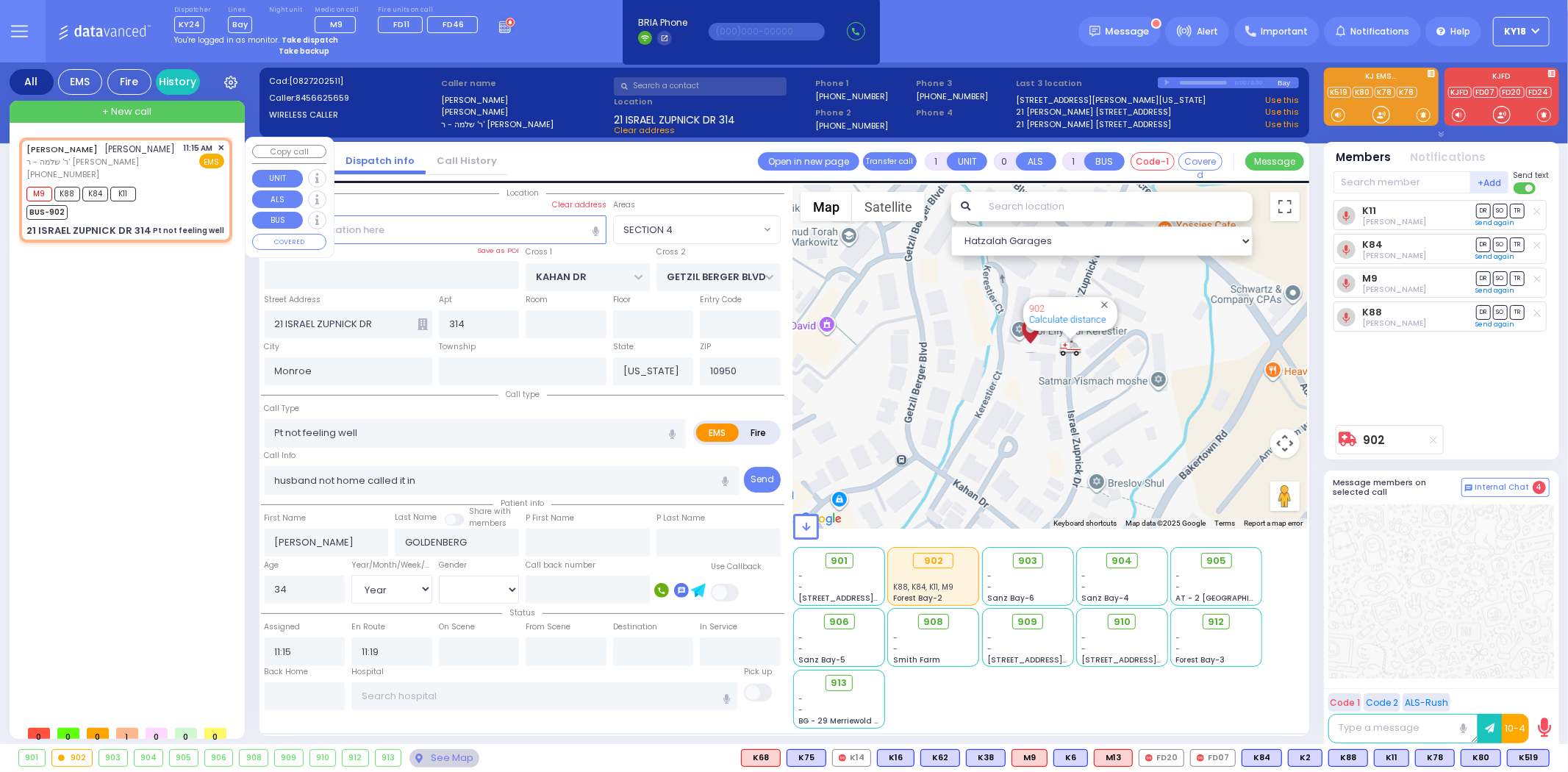
select select
radio input "true"
select select "Year"
select select "[DEMOGRAPHIC_DATA]"
select select "SECTION 4"
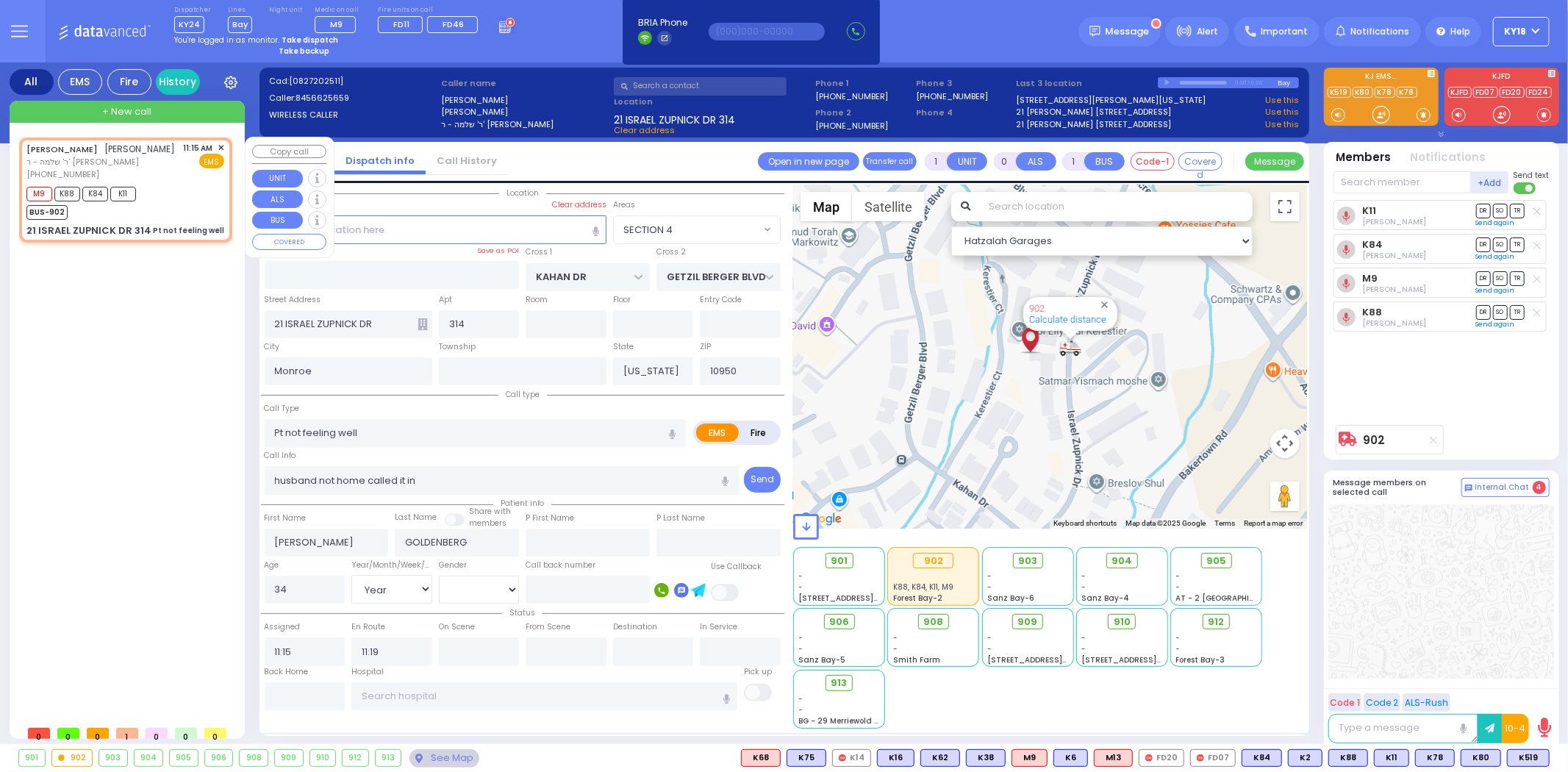
select select "Hatzalah Garages"
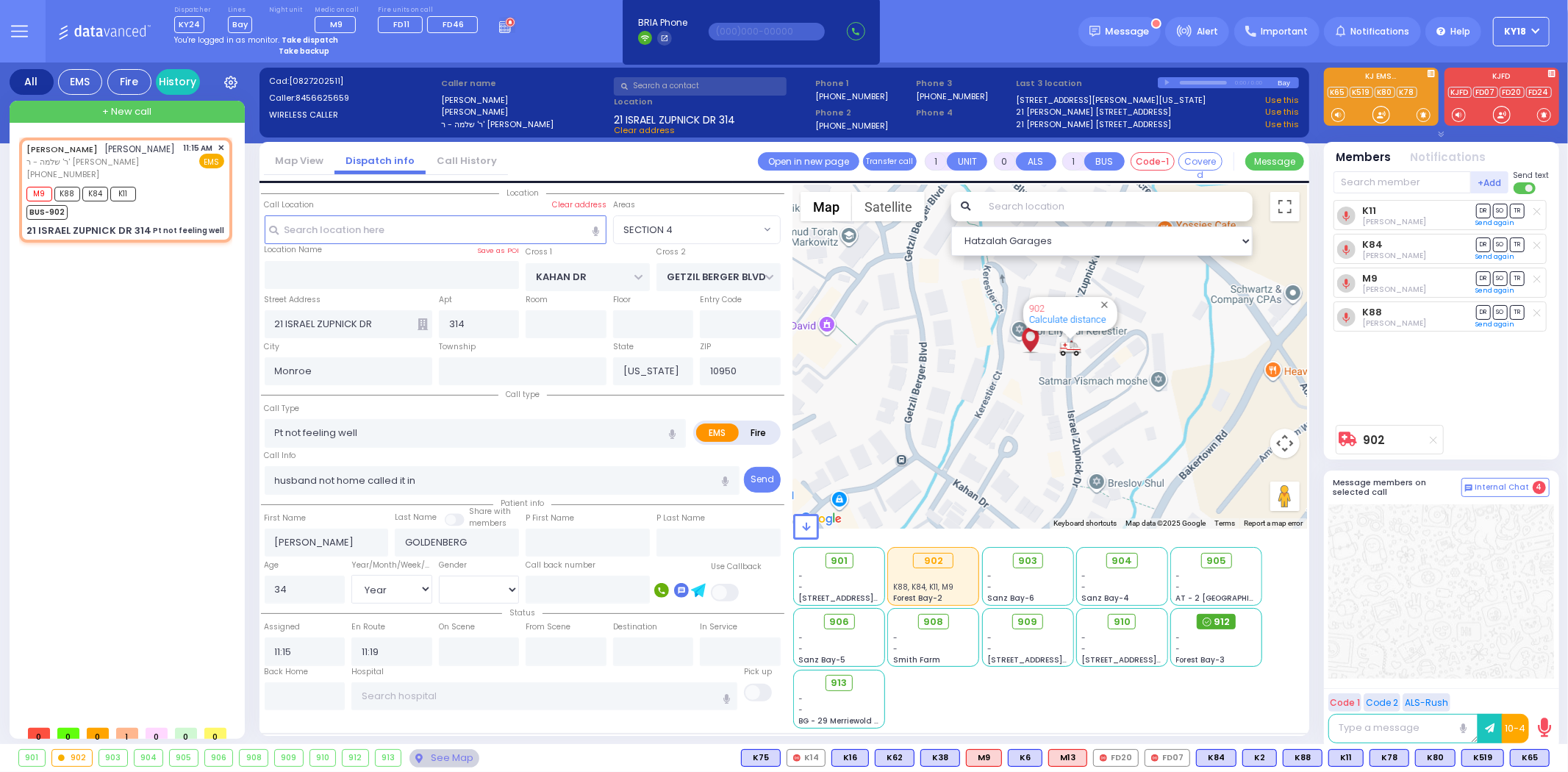
click at [1216, 622] on span "912" at bounding box center [1221, 622] width 16 height 15
drag, startPoint x: 1216, startPoint y: 621, endPoint x: 355, endPoint y: 760, distance: 872.1
click at [355, 760] on div "912" at bounding box center [355, 758] width 25 height 16
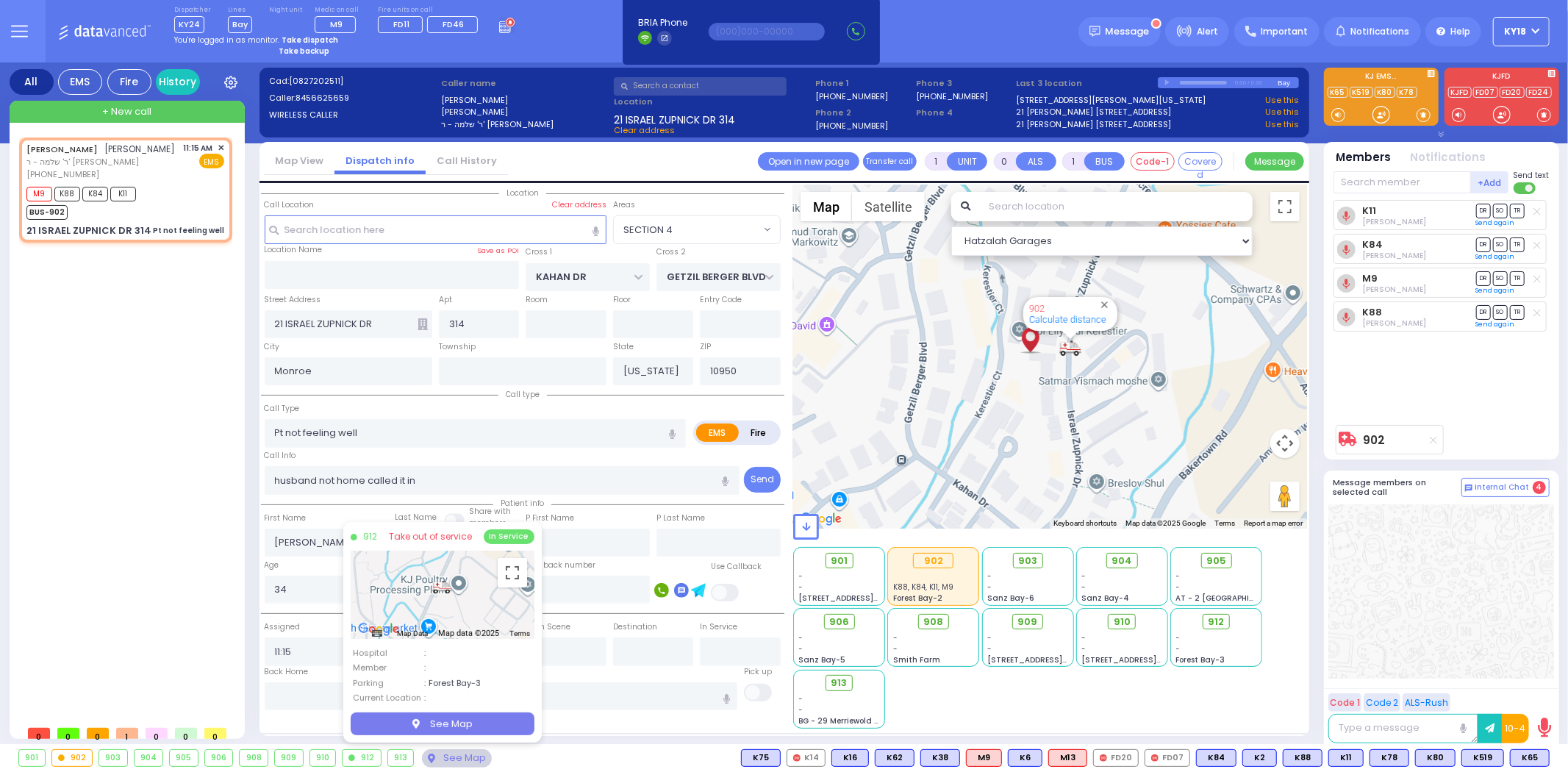
click at [174, 423] on div "[PERSON_NAME] [PERSON_NAME] ר' שלמה - ר' [PERSON_NAME] [PHONE_NUMBER] 11:15 AM …" at bounding box center [128, 428] width 219 height 581
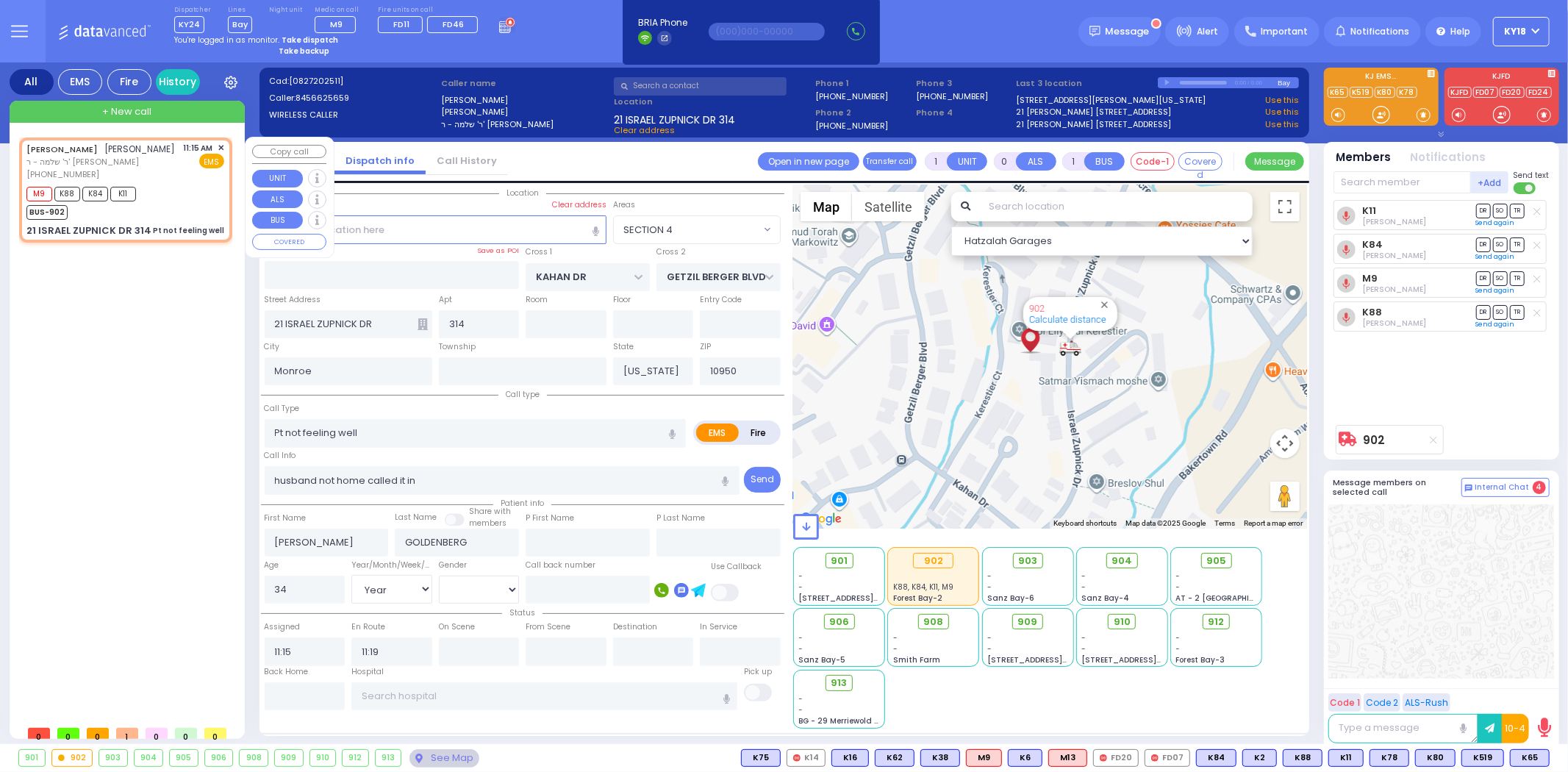
click at [196, 236] on div "Pt not feeling well" at bounding box center [188, 230] width 72 height 11
select select
radio input "true"
select select "Year"
select select "[DEMOGRAPHIC_DATA]"
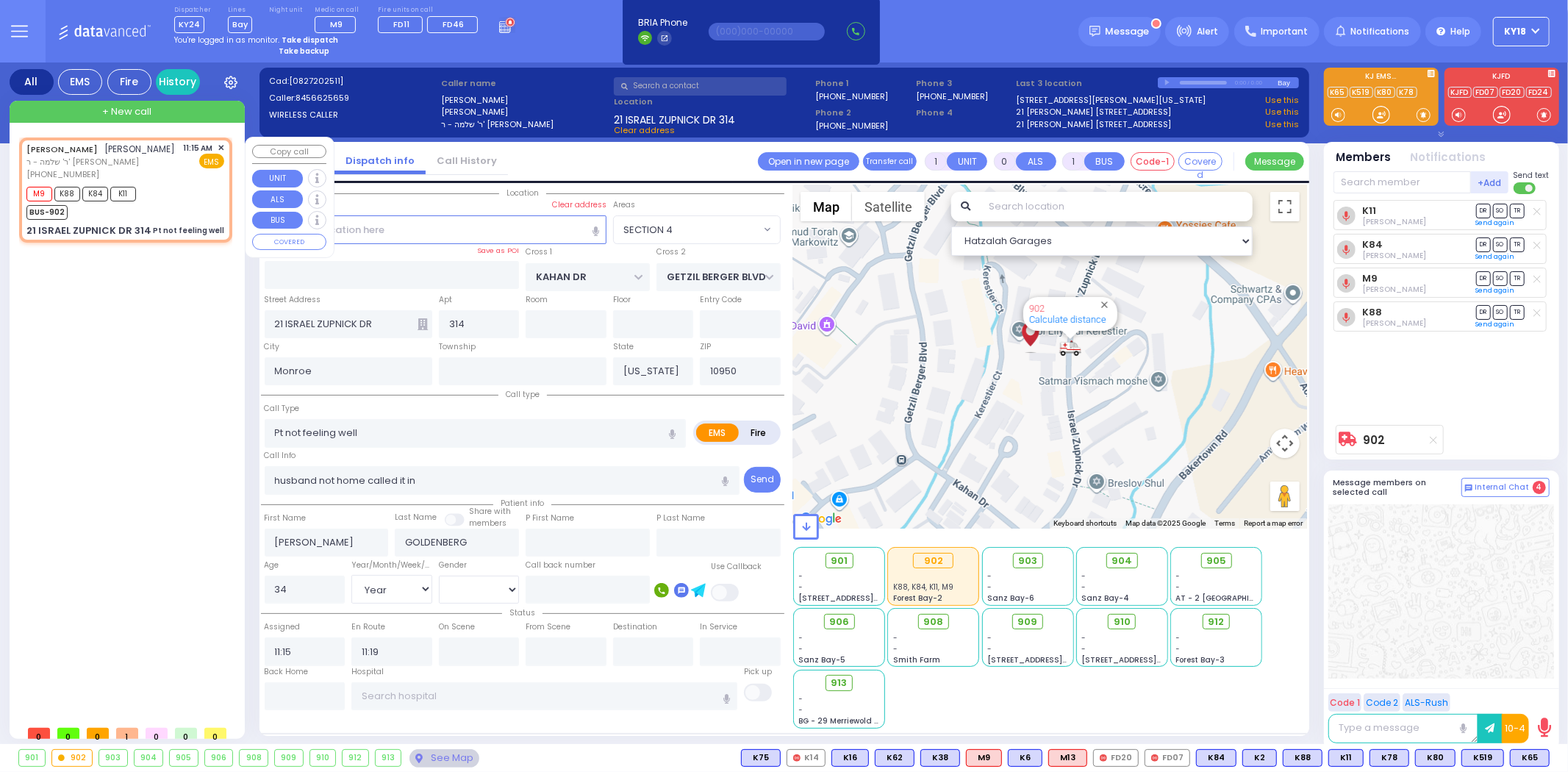
select select "SECTION 4"
select select "Hatzalah Garages"
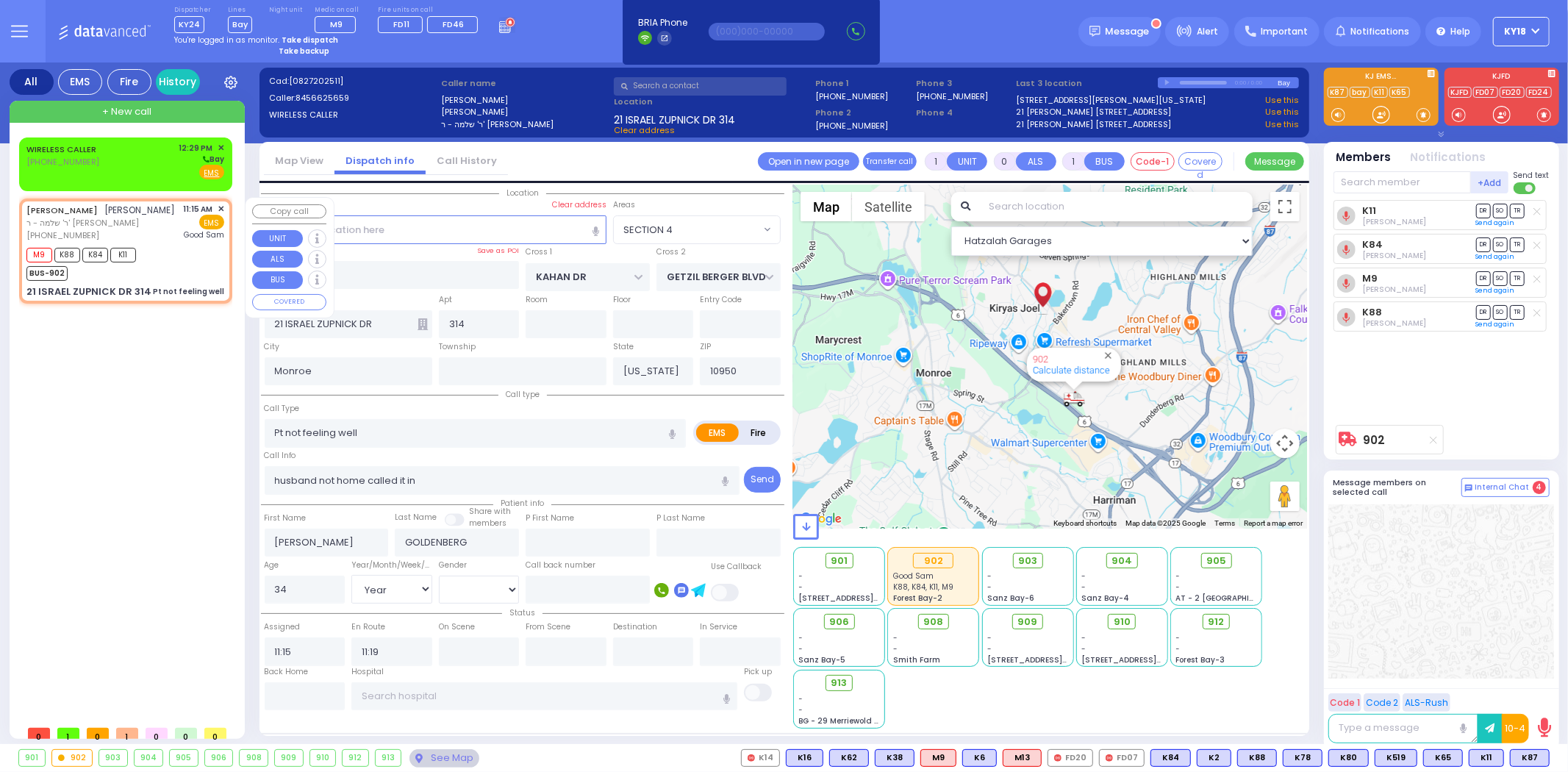
type input "6"
select select
radio input "true"
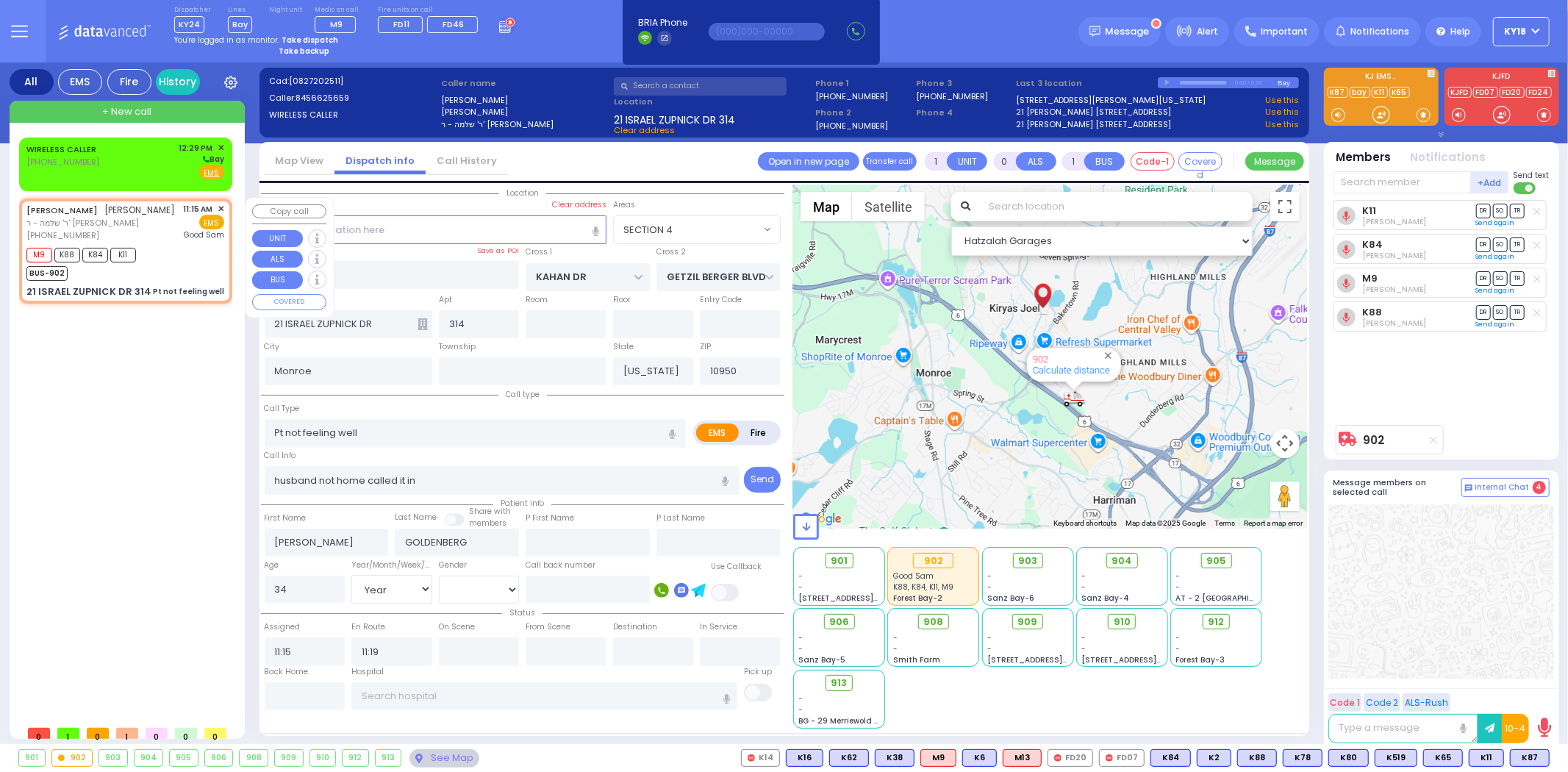
type input "Unknown"
select select "Year"
select select "[DEMOGRAPHIC_DATA]"
type input "[GEOGRAPHIC_DATA]"
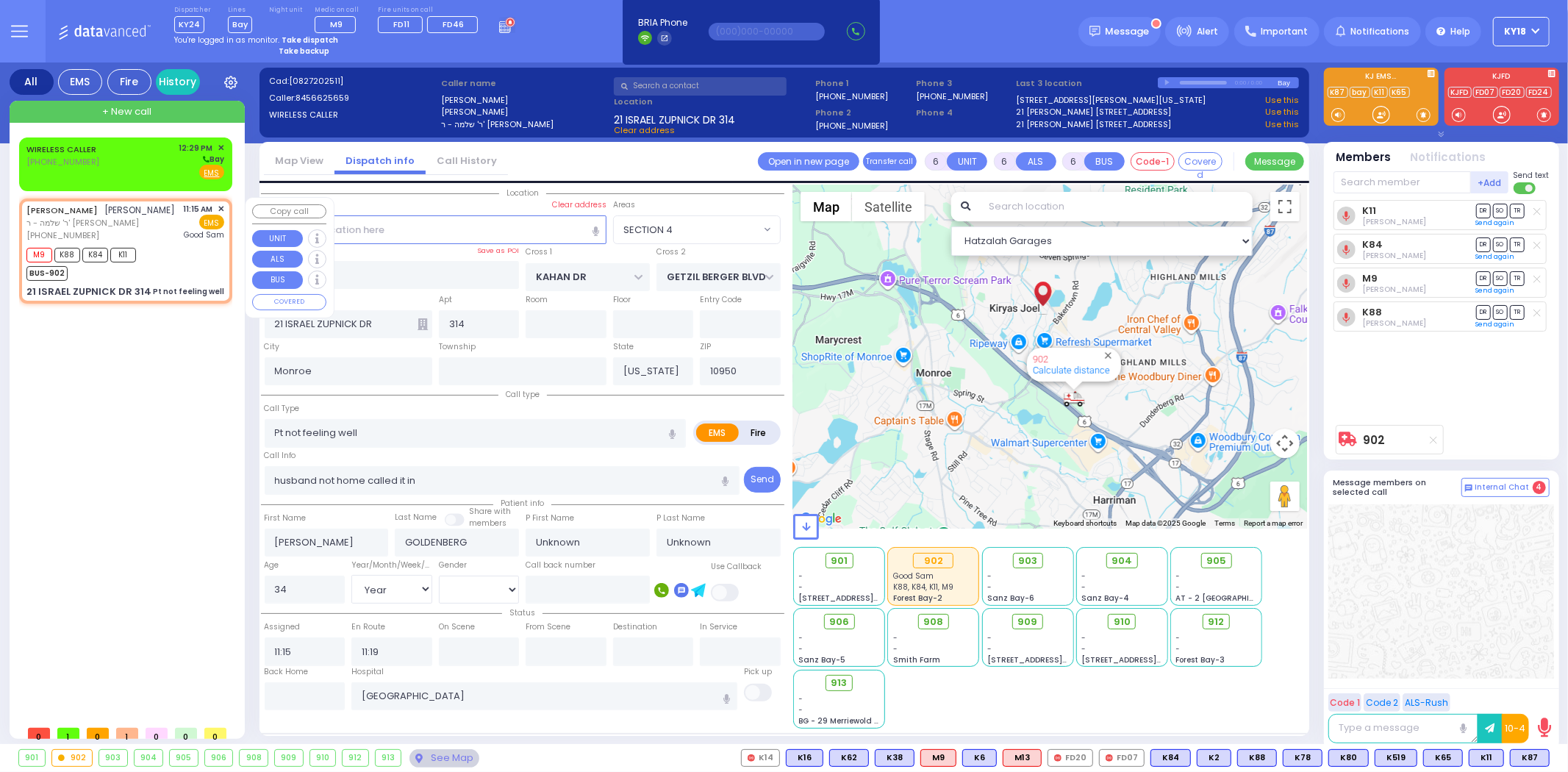
select select "Hatzalah Garages"
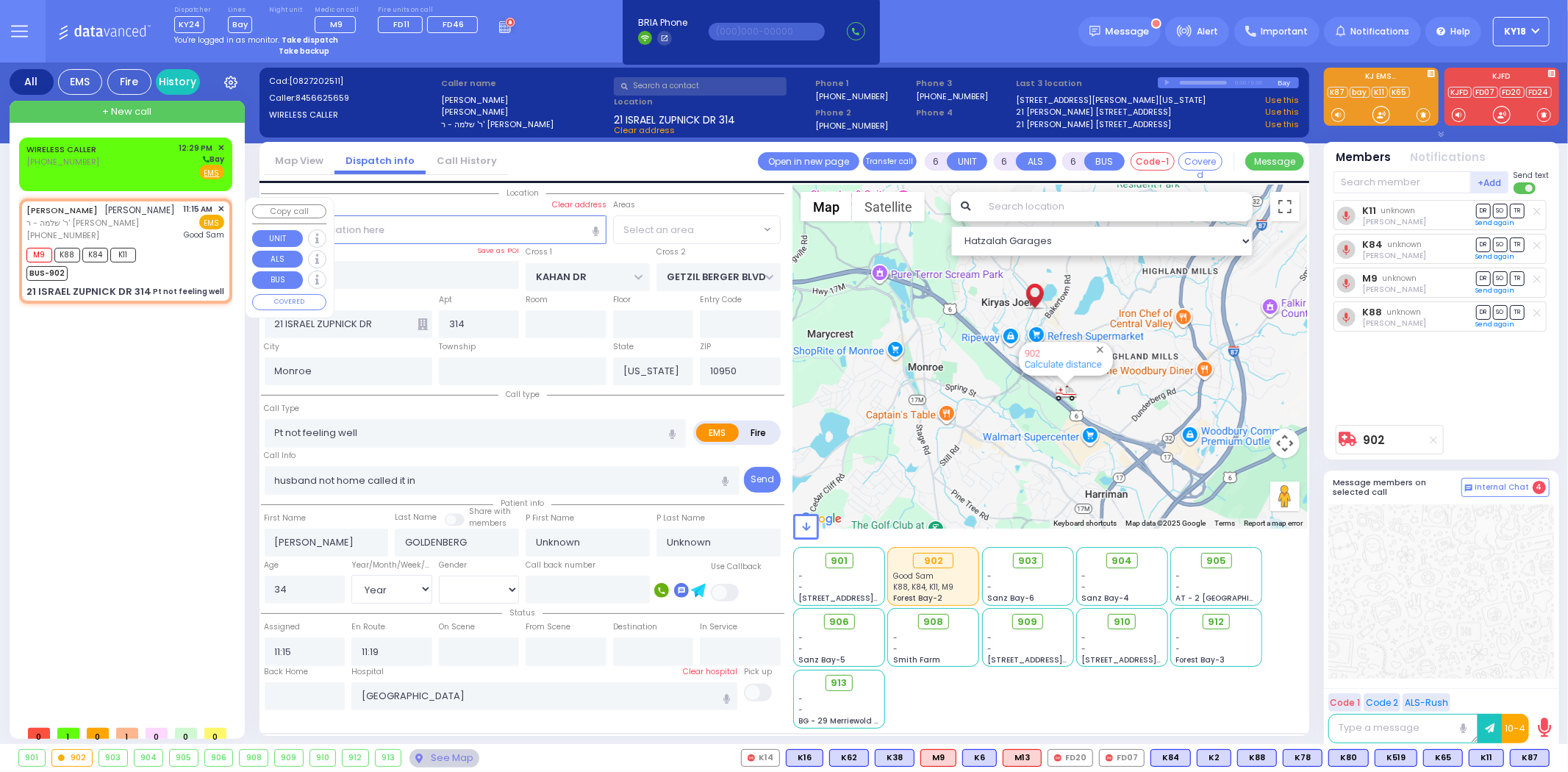
select select "SECTION 4"
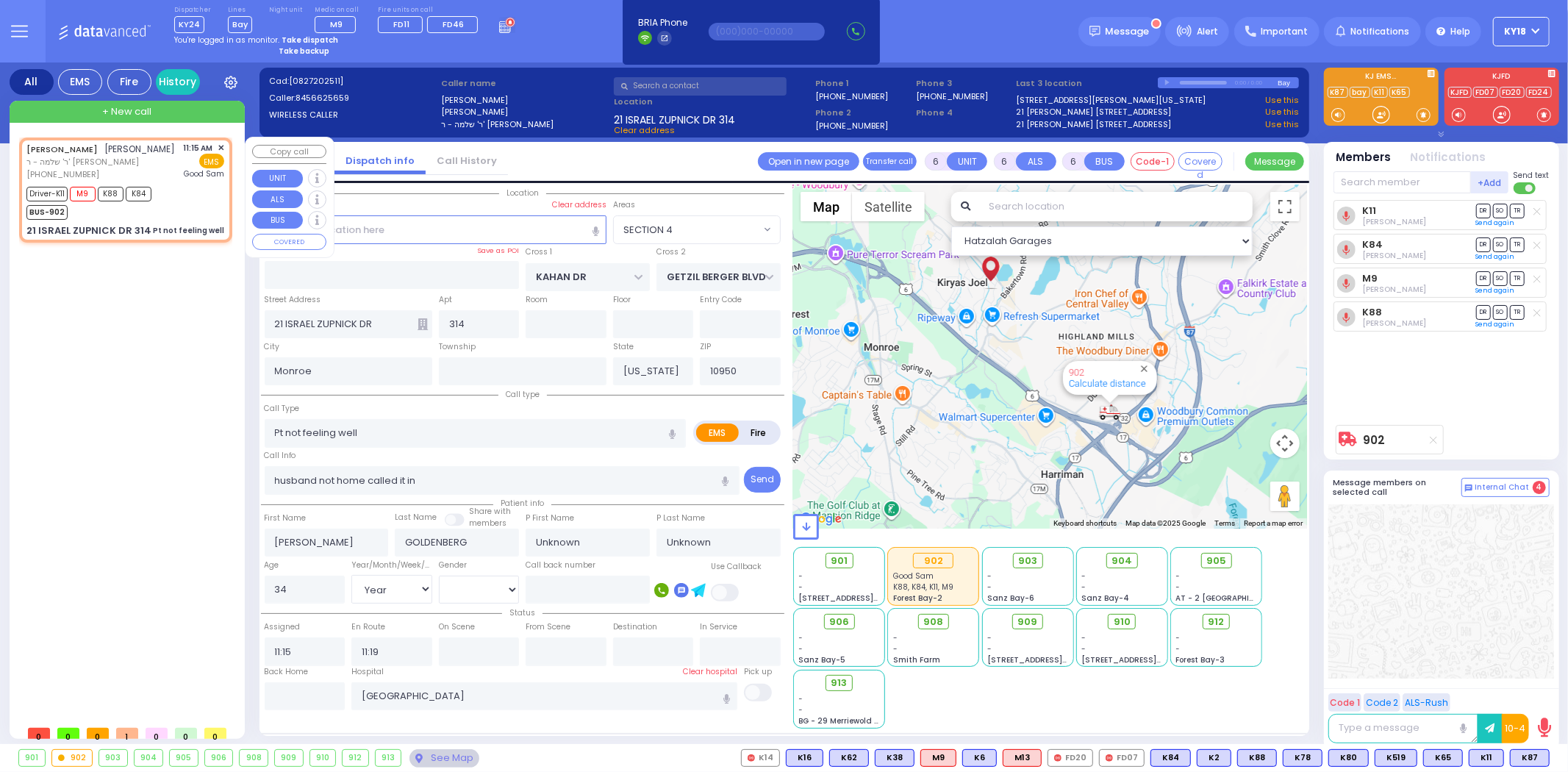
select select
radio input "true"
select select "Year"
select select "[DEMOGRAPHIC_DATA]"
type input "11:20"
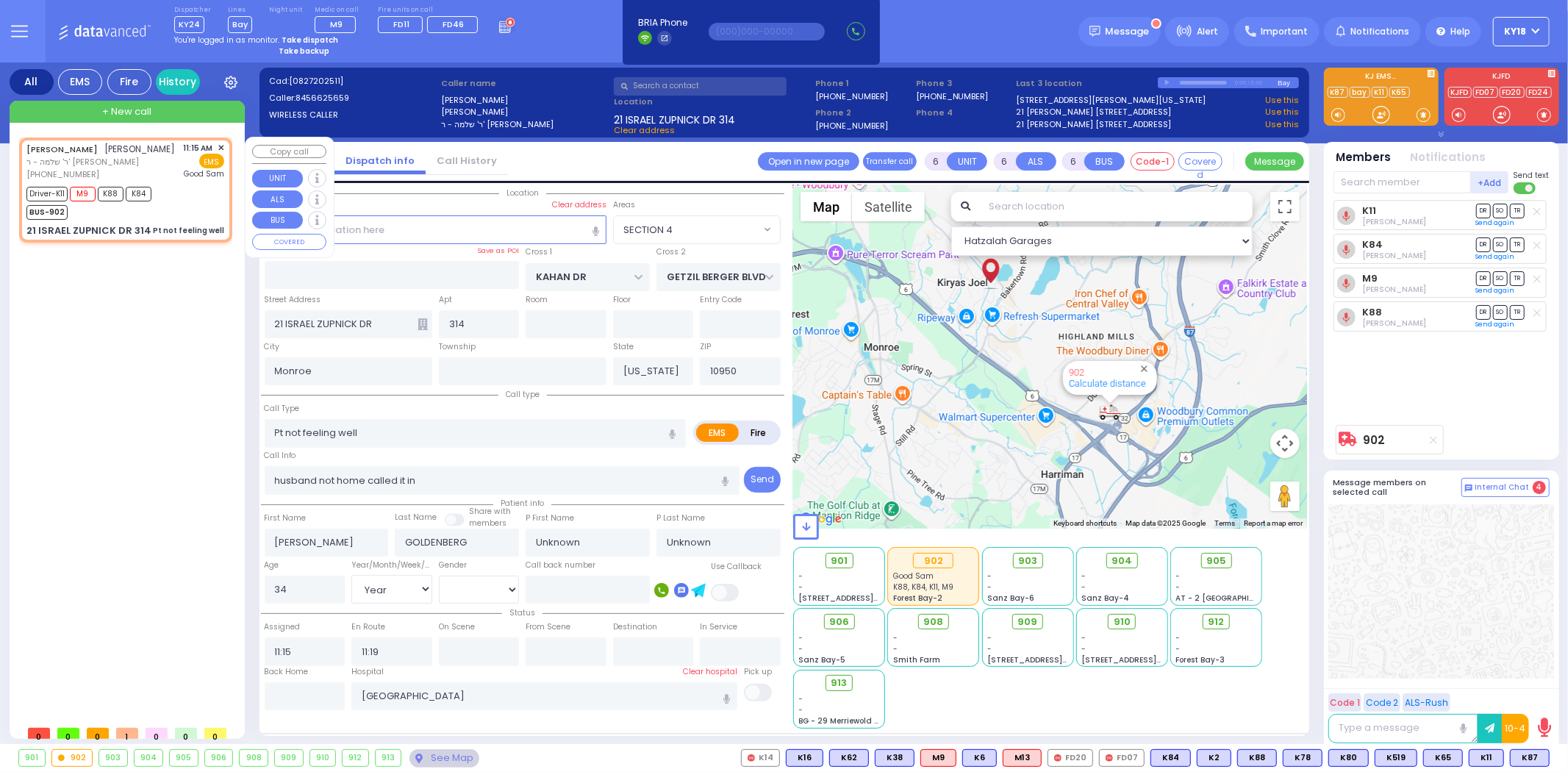
type input "12:24"
select select "Hatzalah Garages"
select select
radio input "true"
select select "Year"
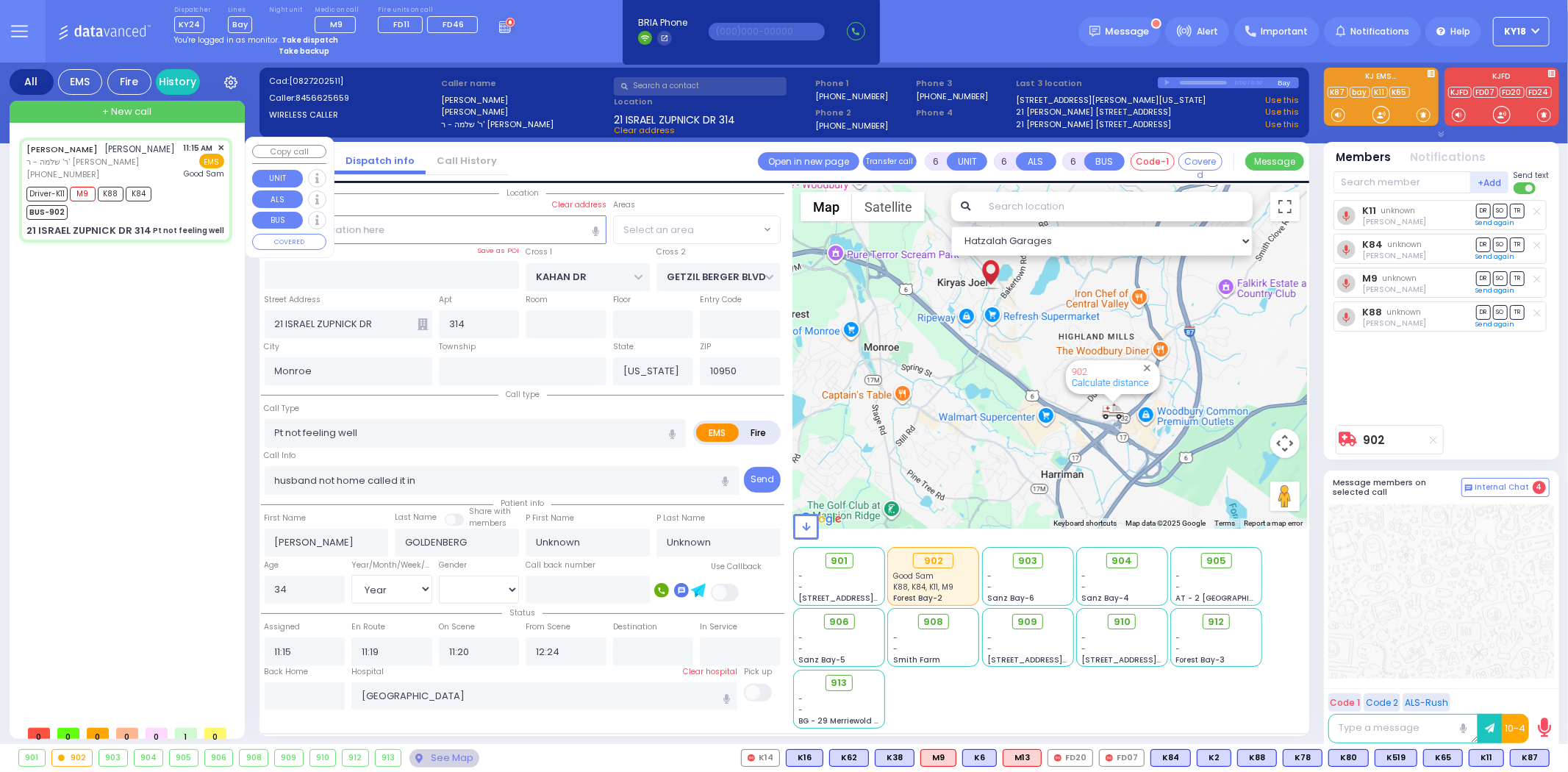
select select "[DEMOGRAPHIC_DATA]"
select select "SECTION 4"
select select "Hatzalah Garages"
select select "SECTION 4"
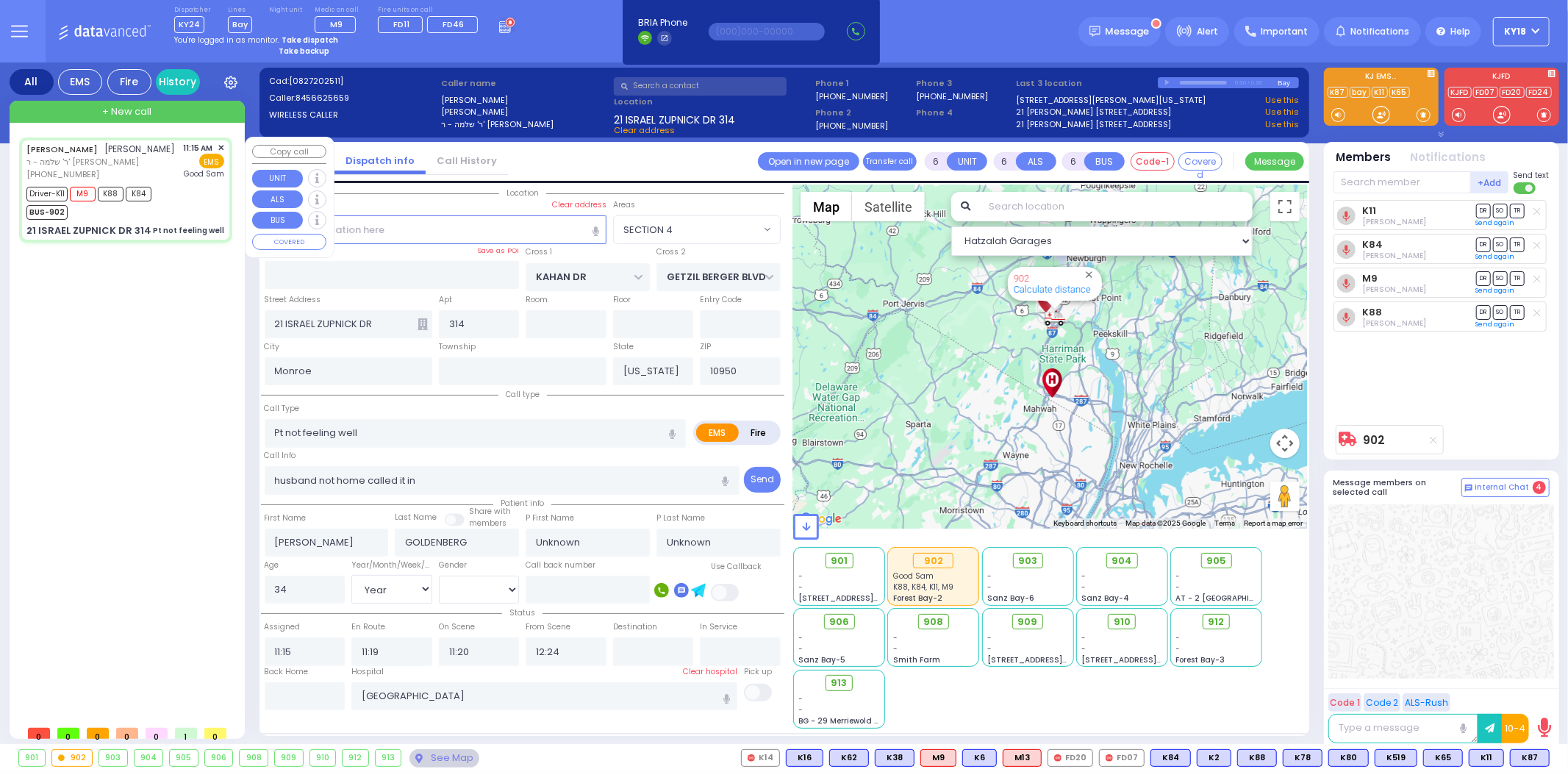
select select
radio input "true"
type input "Hindy"
type input "Goldenberg"
select select "Year"
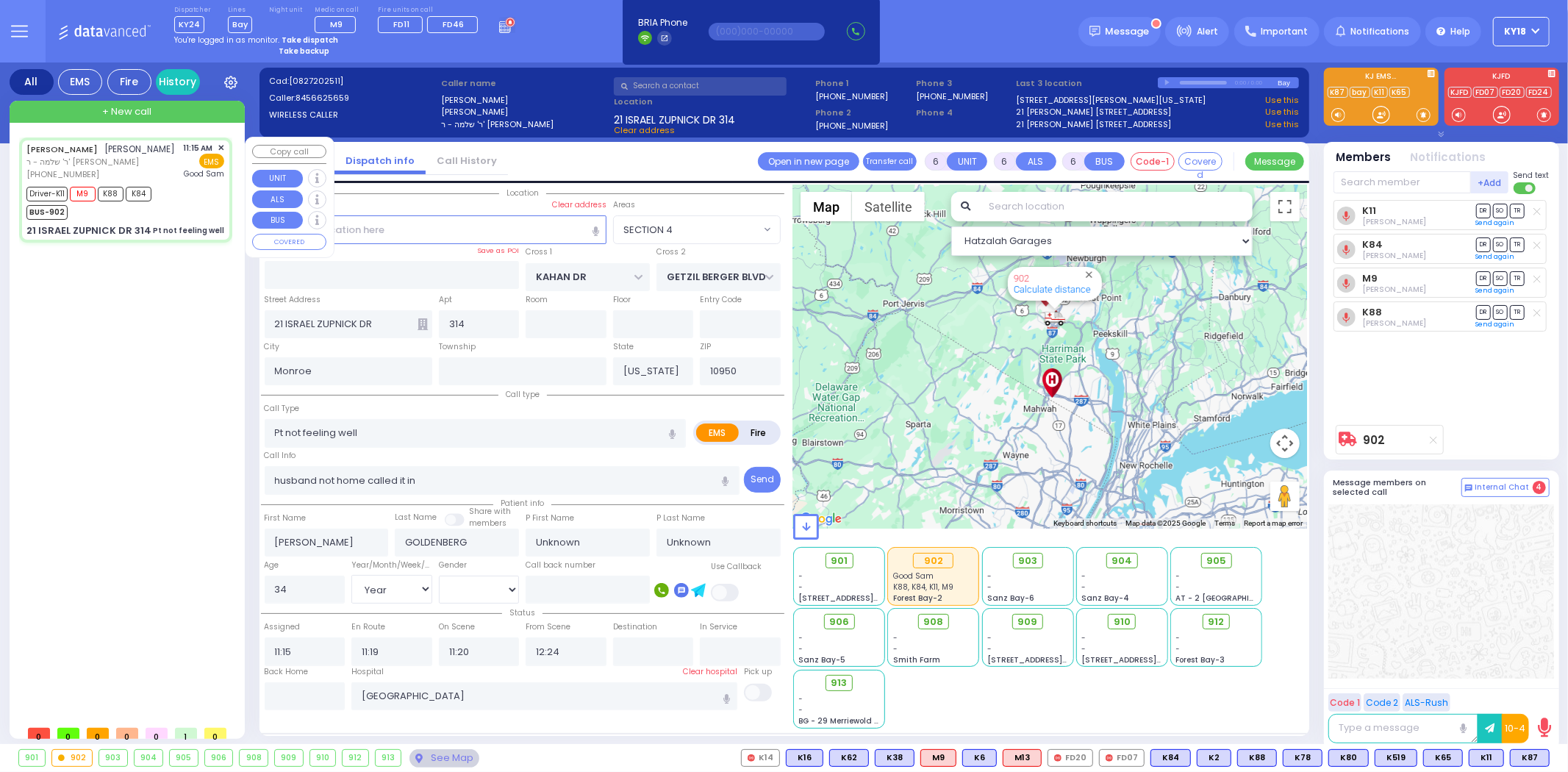
select select "[DEMOGRAPHIC_DATA]"
select select "Hatzalah Garages"
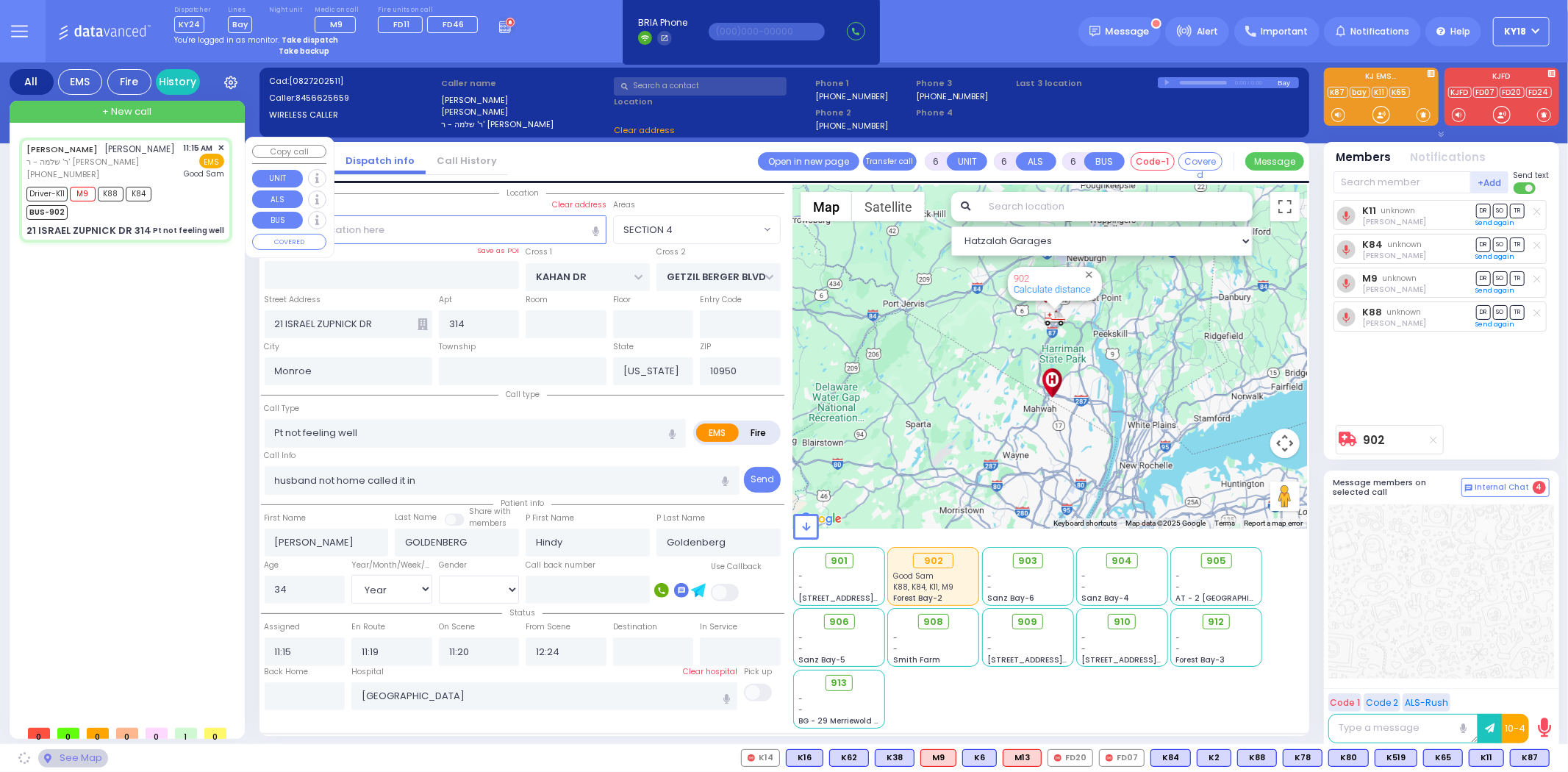
select select "SECTION 4"
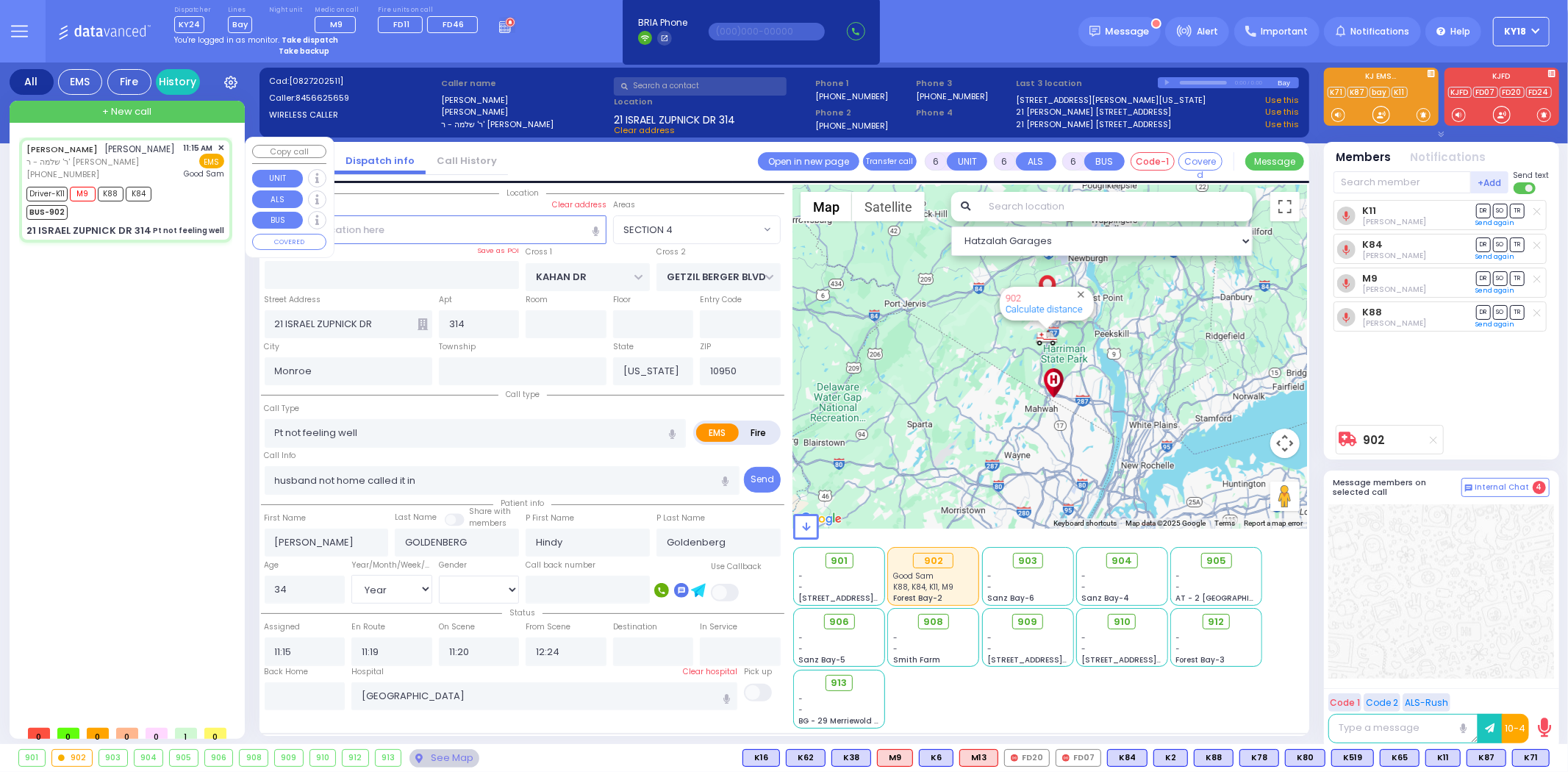
select select
radio input "true"
select select "Year"
select select "[DEMOGRAPHIC_DATA]"
select select "Hatzalah Garages"
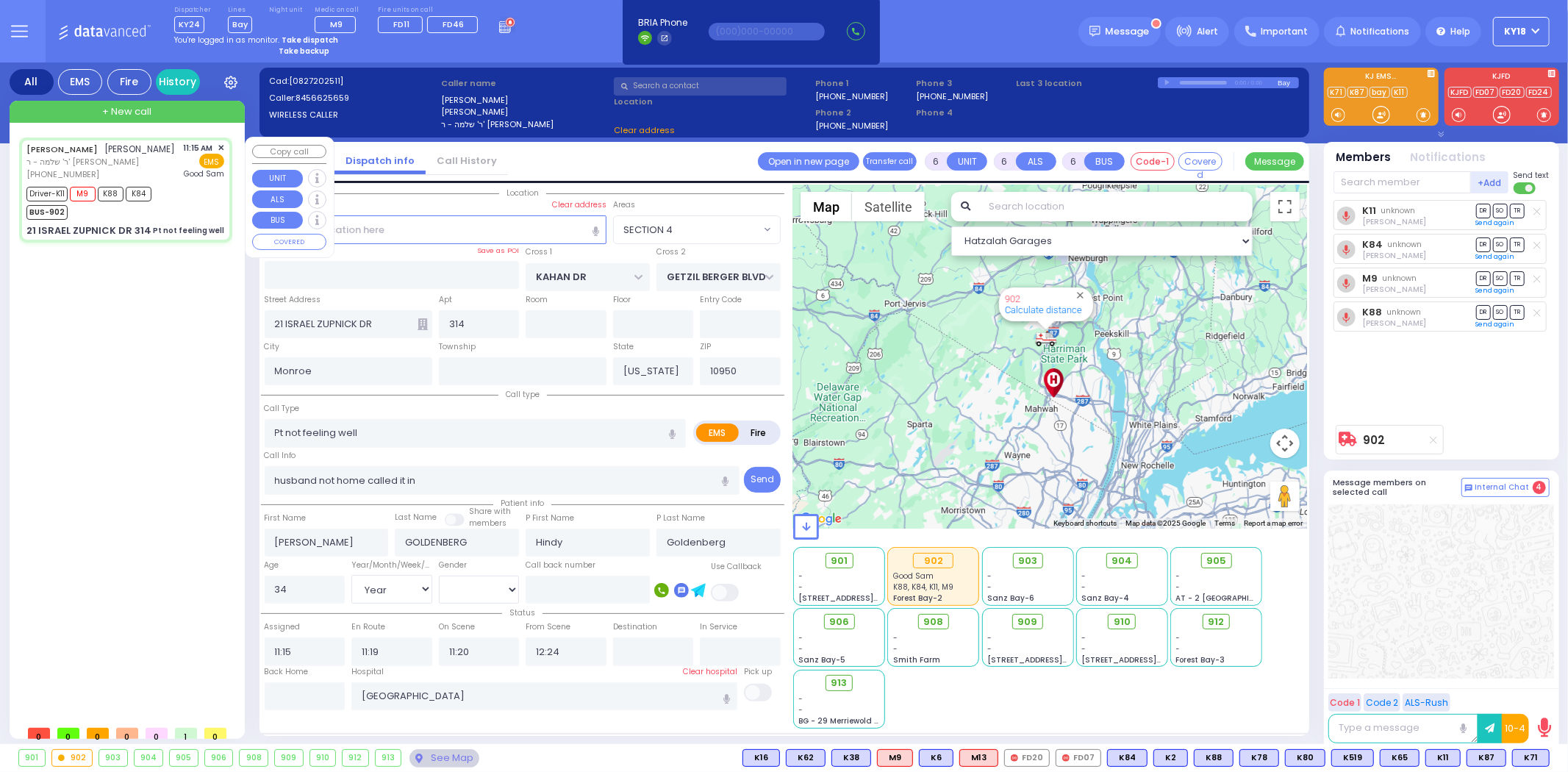
select select "SECTION 4"
select select
radio input "true"
select select "Year"
select select "[DEMOGRAPHIC_DATA]"
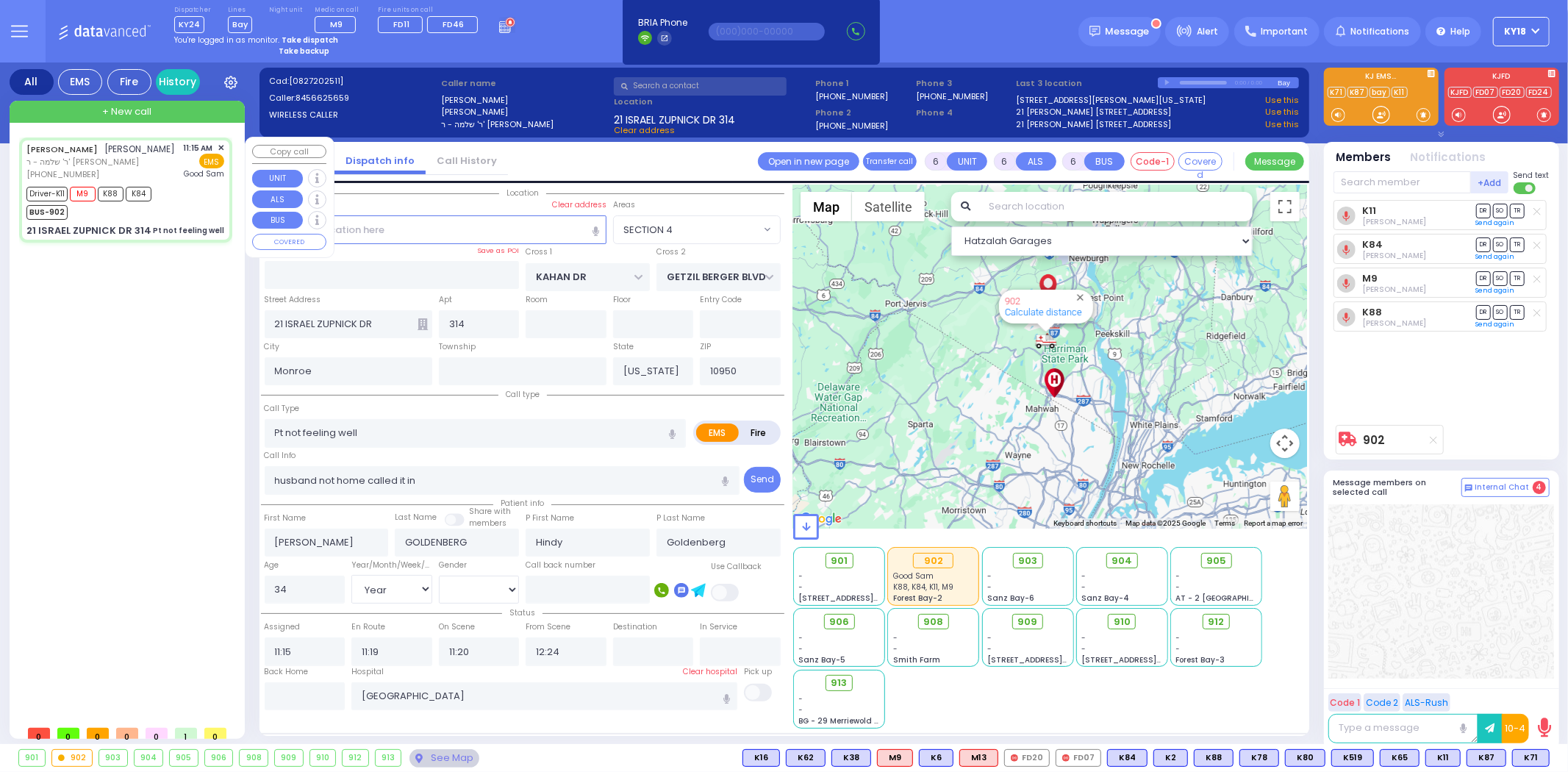
select select "Hatzalah Garages"
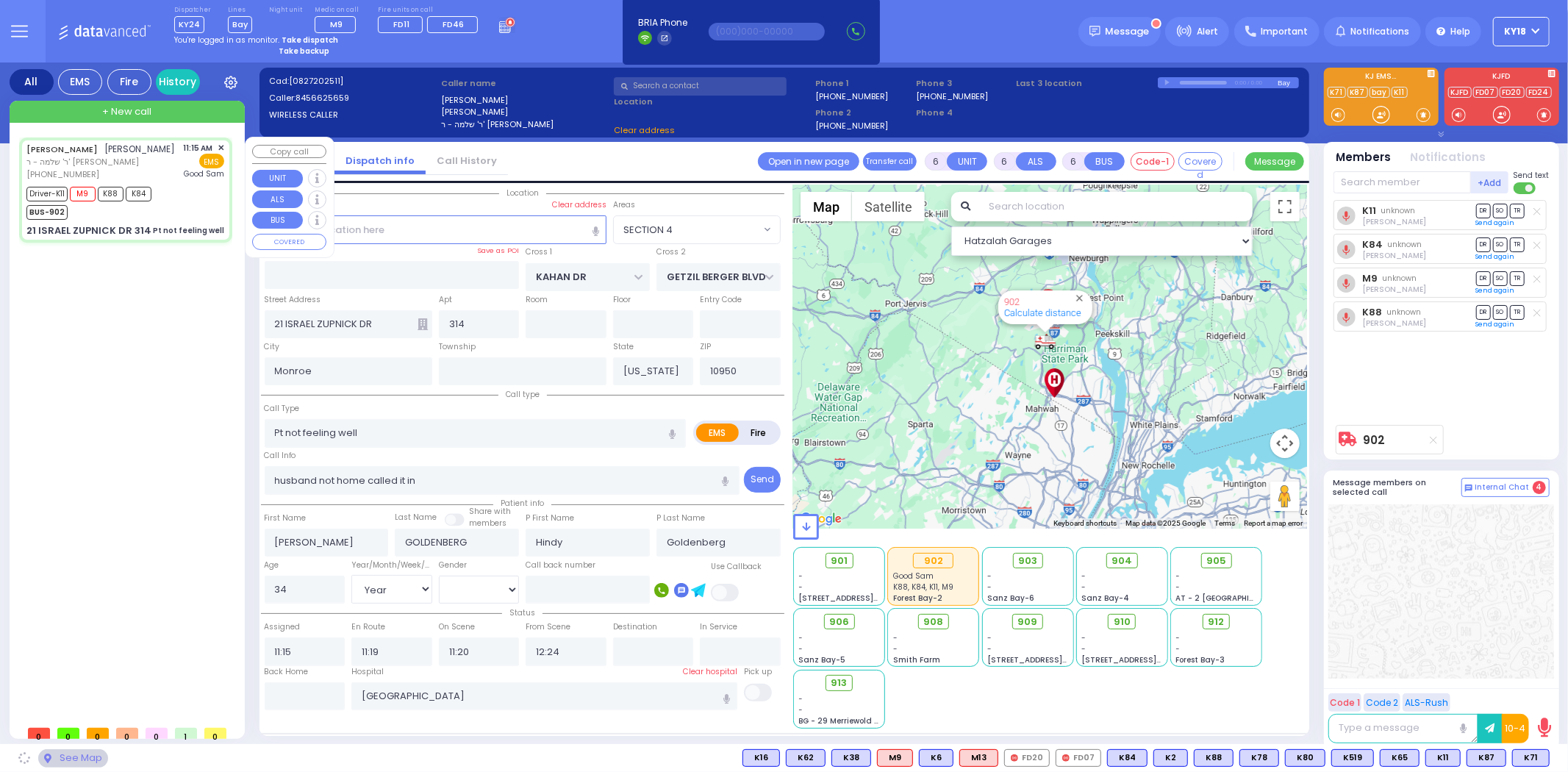
select select "SECTION 4"
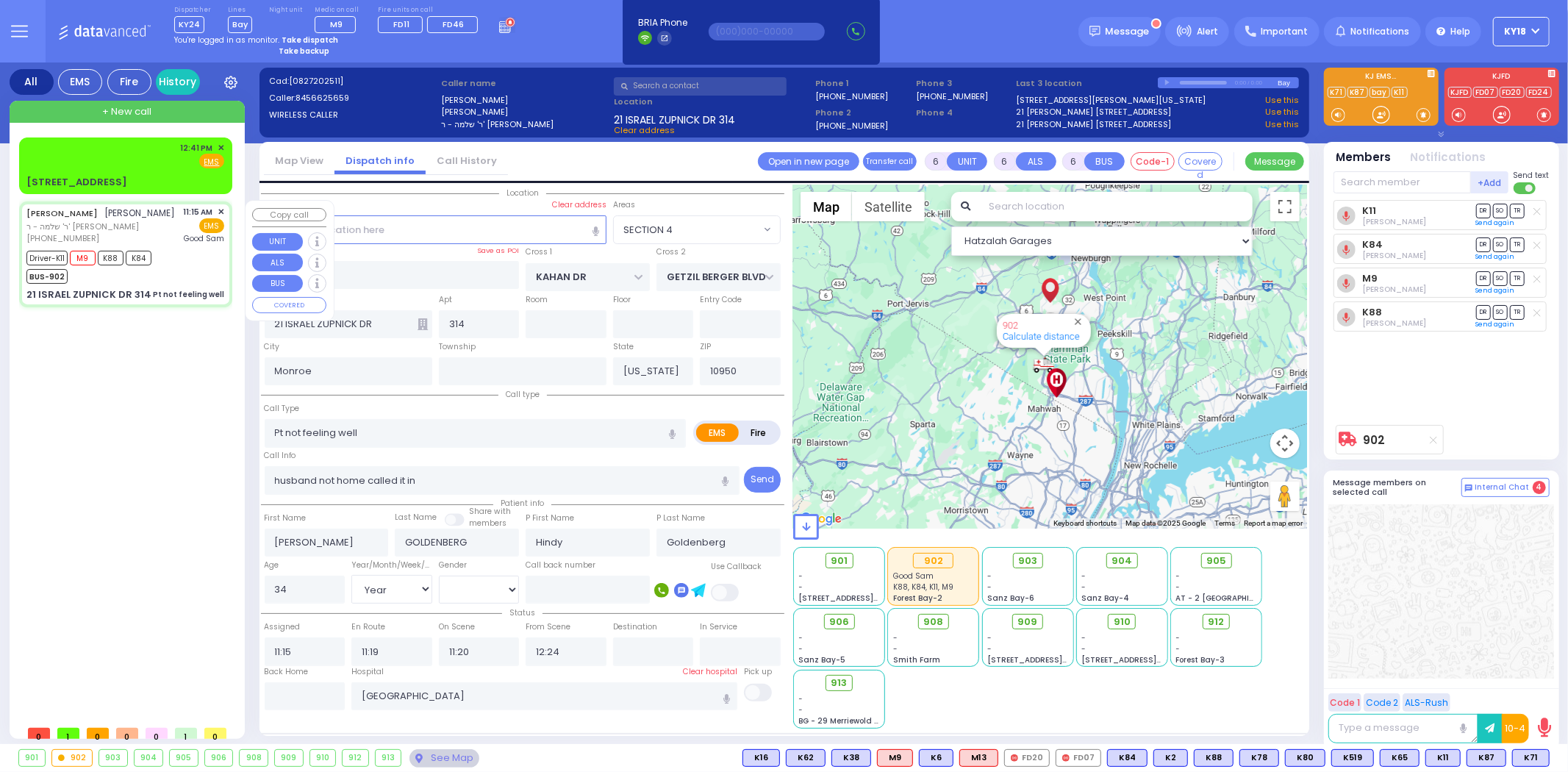
select select
radio input "true"
select select "Year"
select select "[DEMOGRAPHIC_DATA]"
select select "Hatzalah Garages"
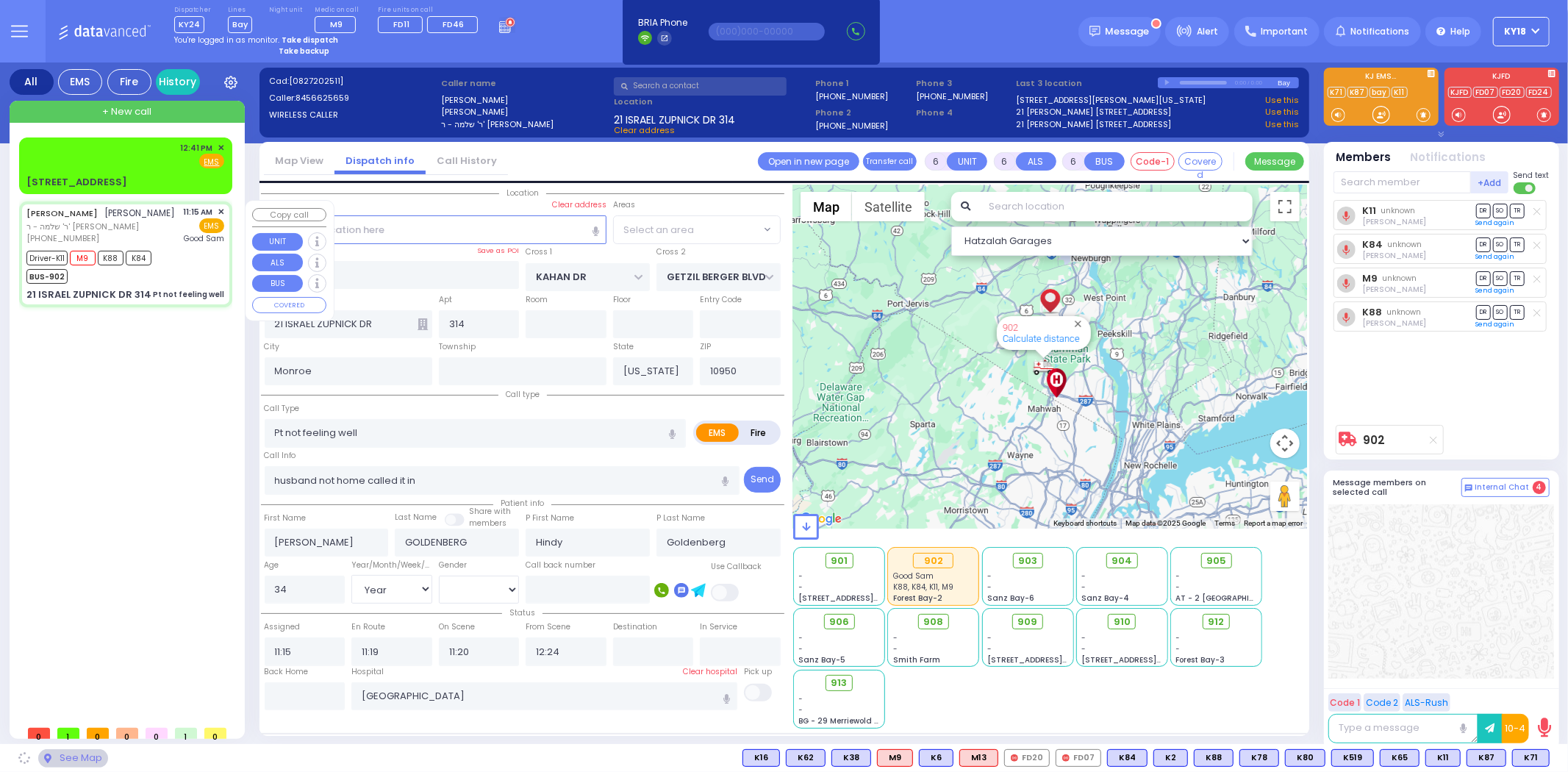
select select "SECTION 4"
select select
radio input "true"
select select "Year"
select select "[DEMOGRAPHIC_DATA]"
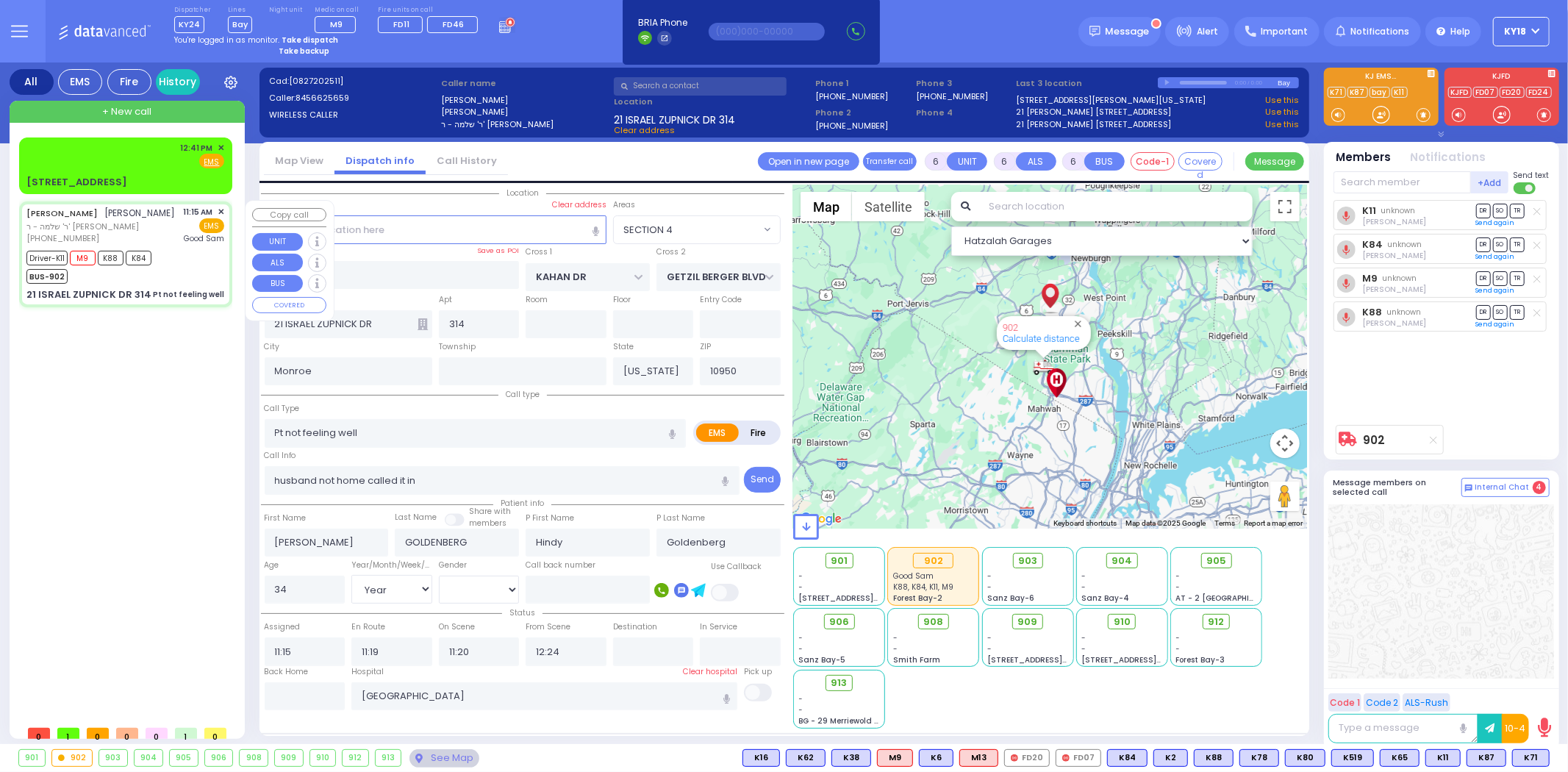
select select "Hatzalah Garages"
select select "SECTION 4"
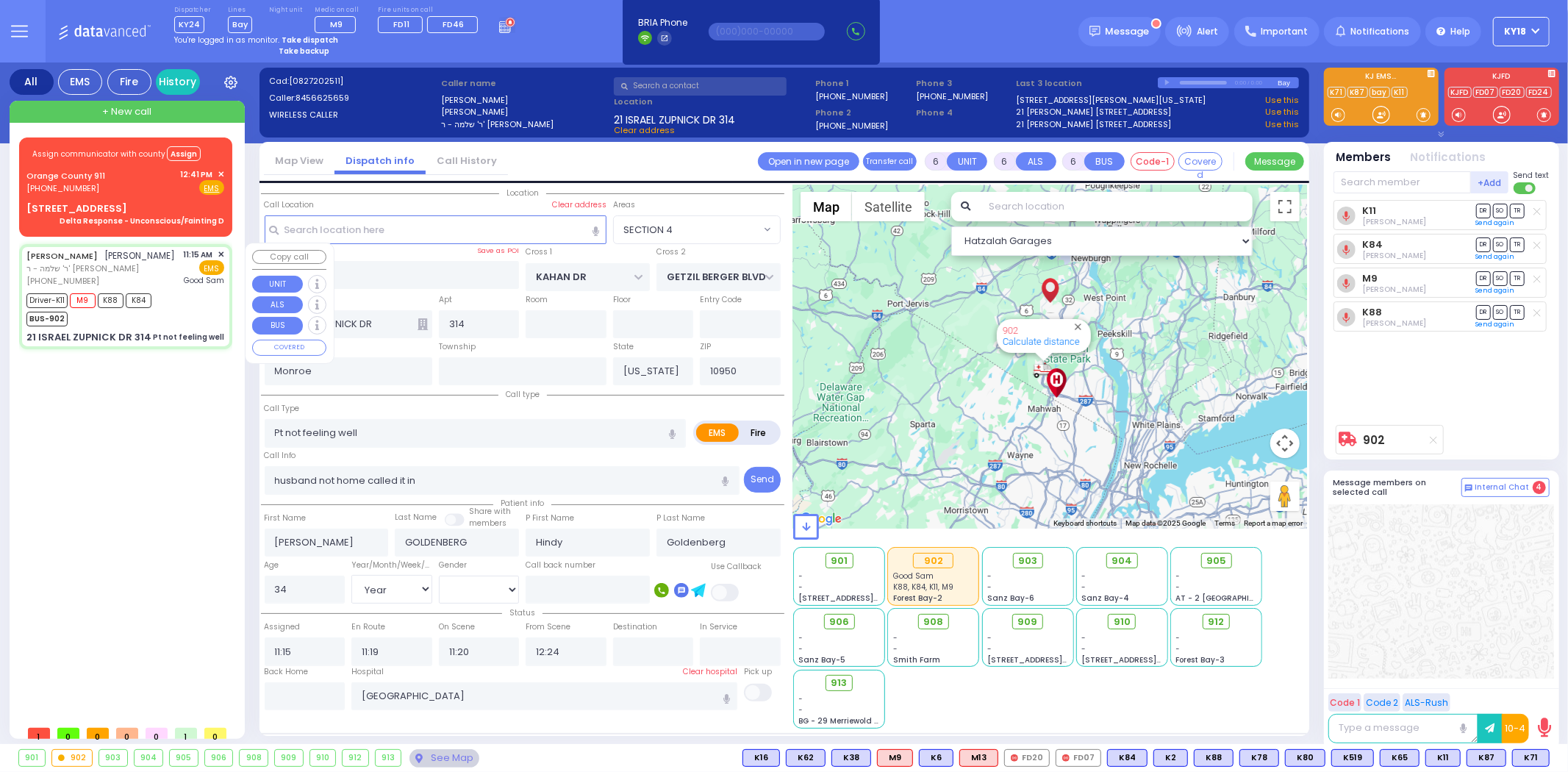
select select
radio input "true"
select select "Year"
select select "[DEMOGRAPHIC_DATA]"
select select "Hatzalah Garages"
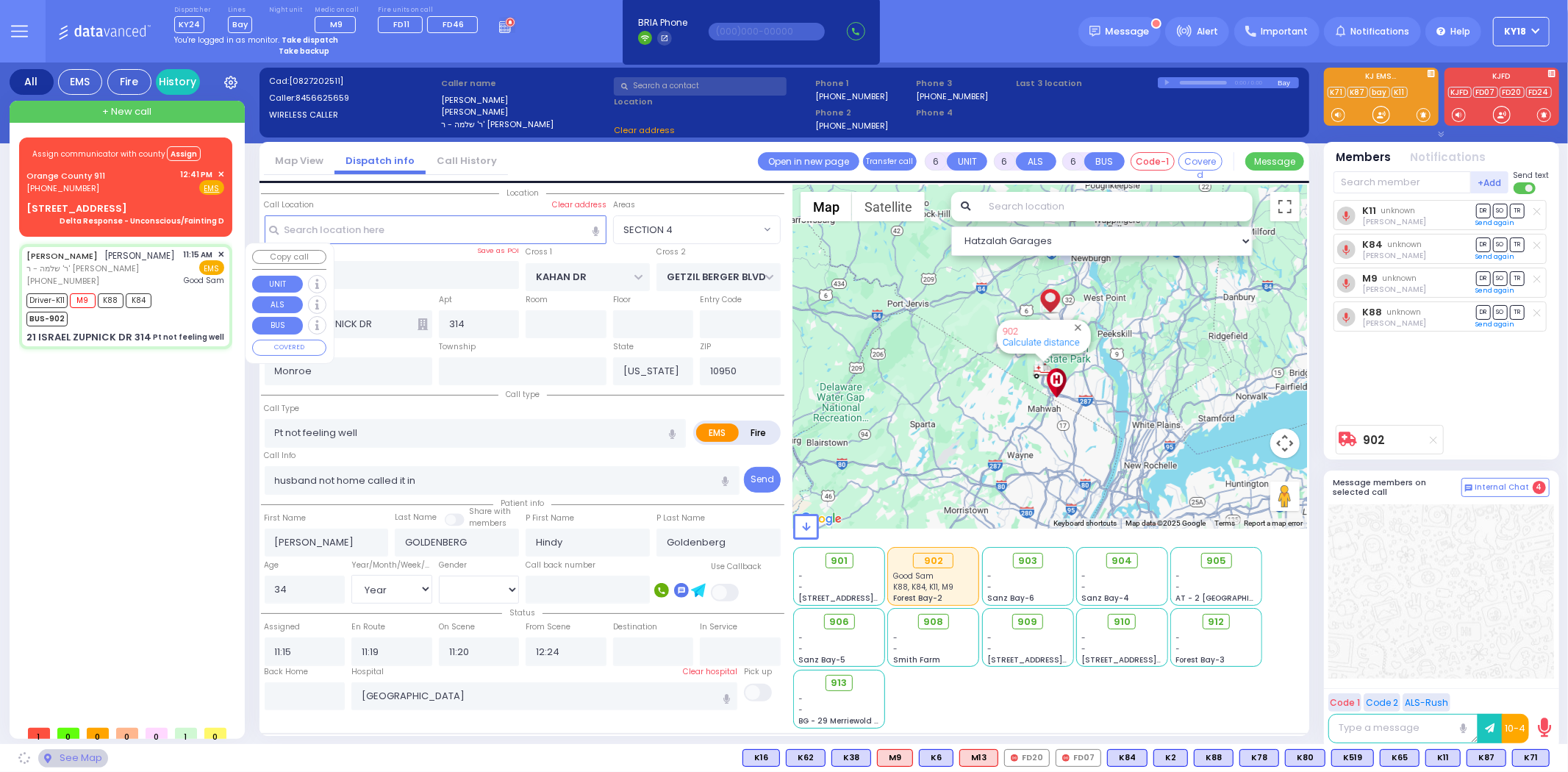
select select "SECTION 4"
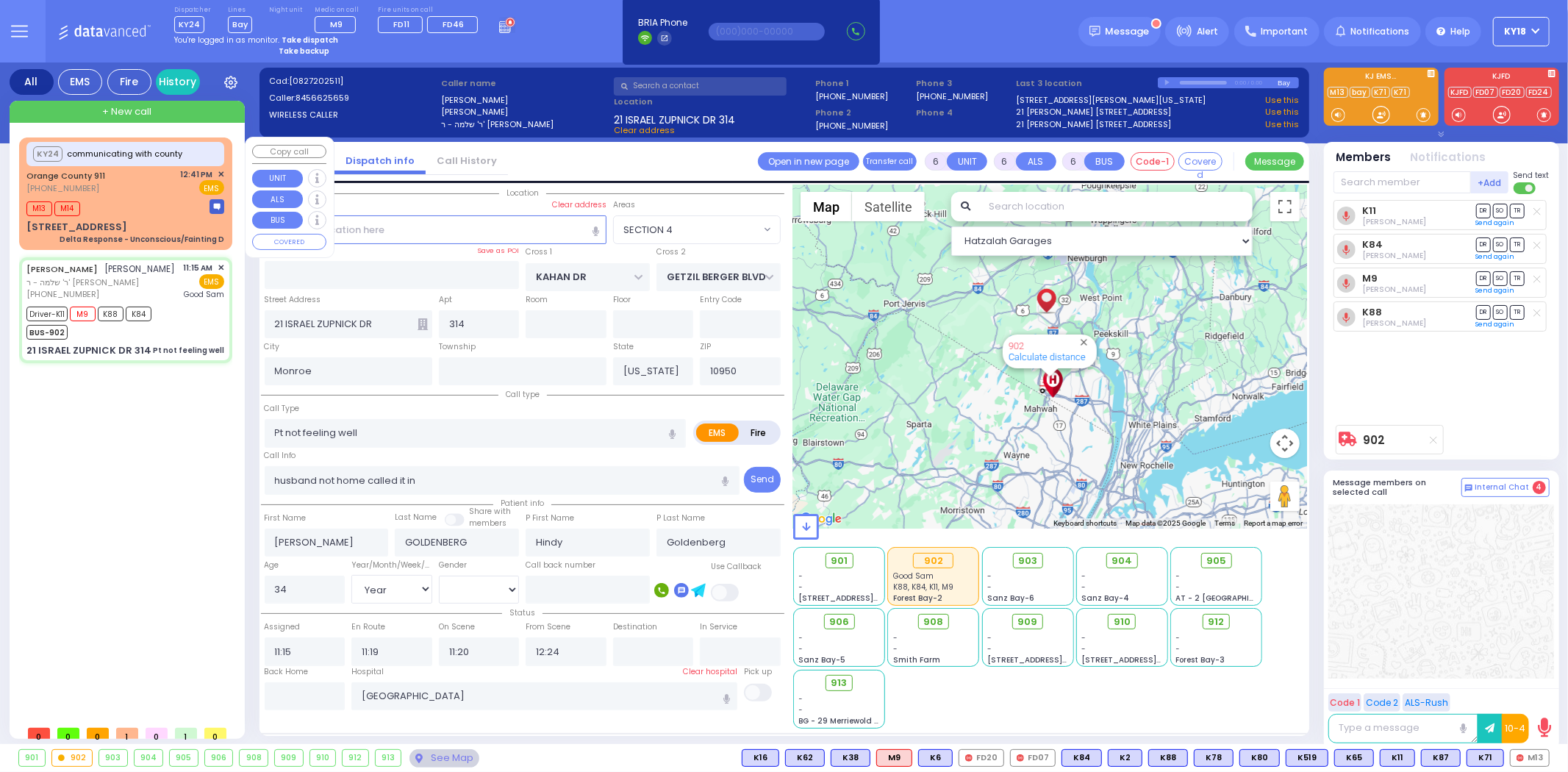
select select
radio input "true"
select select "Year"
select select "[DEMOGRAPHIC_DATA]"
select select "Hatzalah Garages"
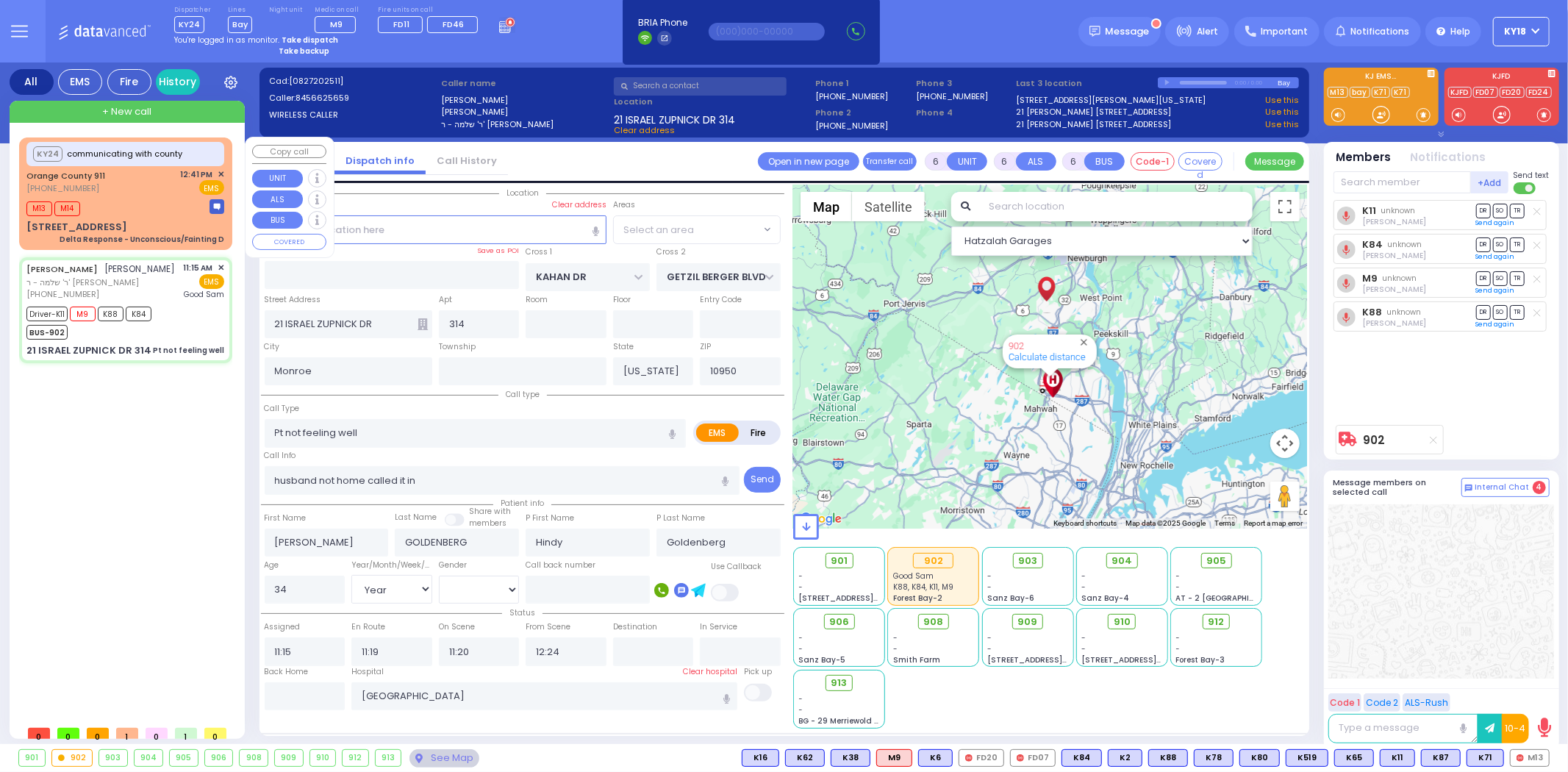
select select "SECTION 4"
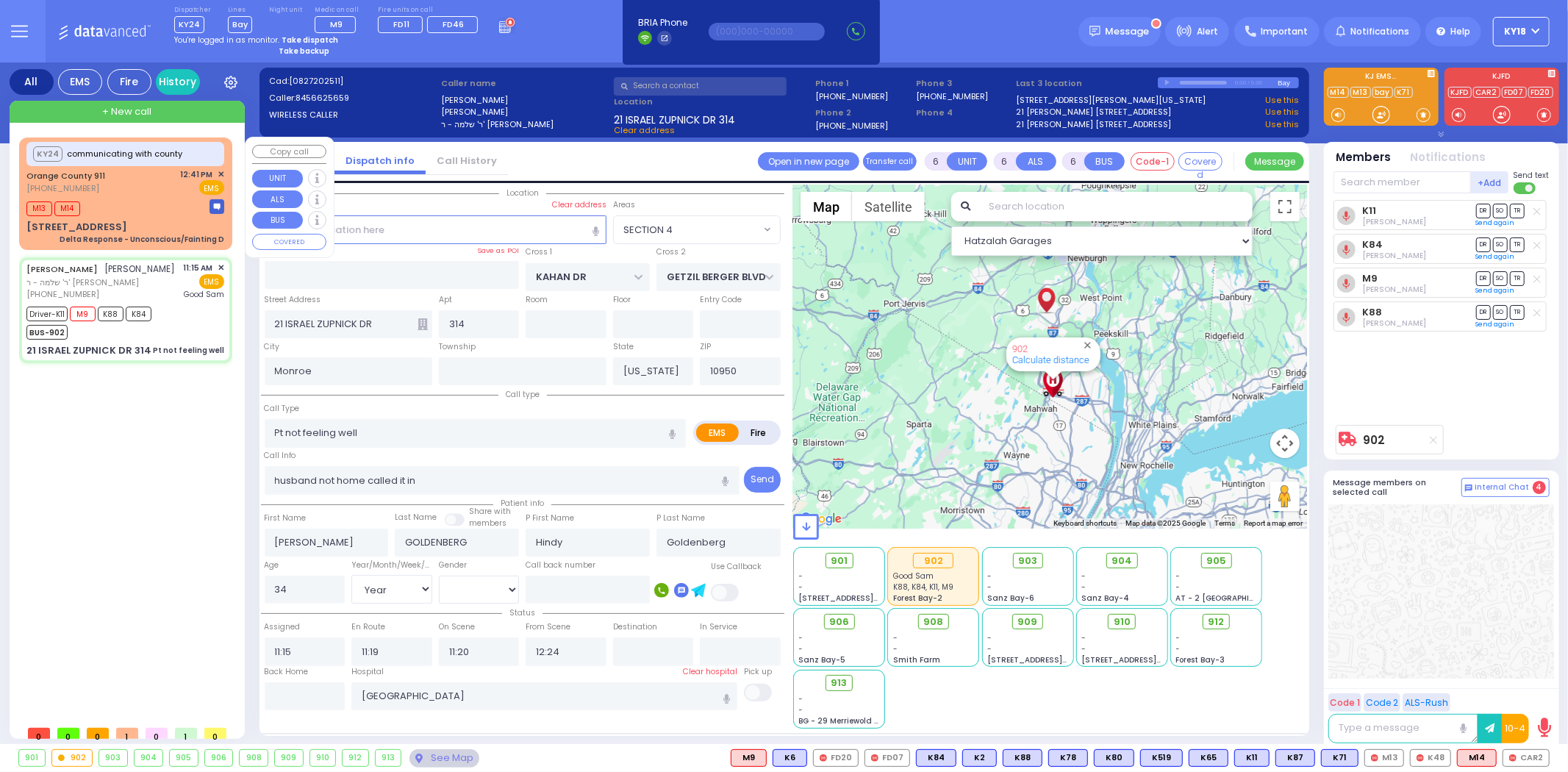
select select
radio input "true"
select select "Year"
select select "[DEMOGRAPHIC_DATA]"
select select "Hatzalah Garages"
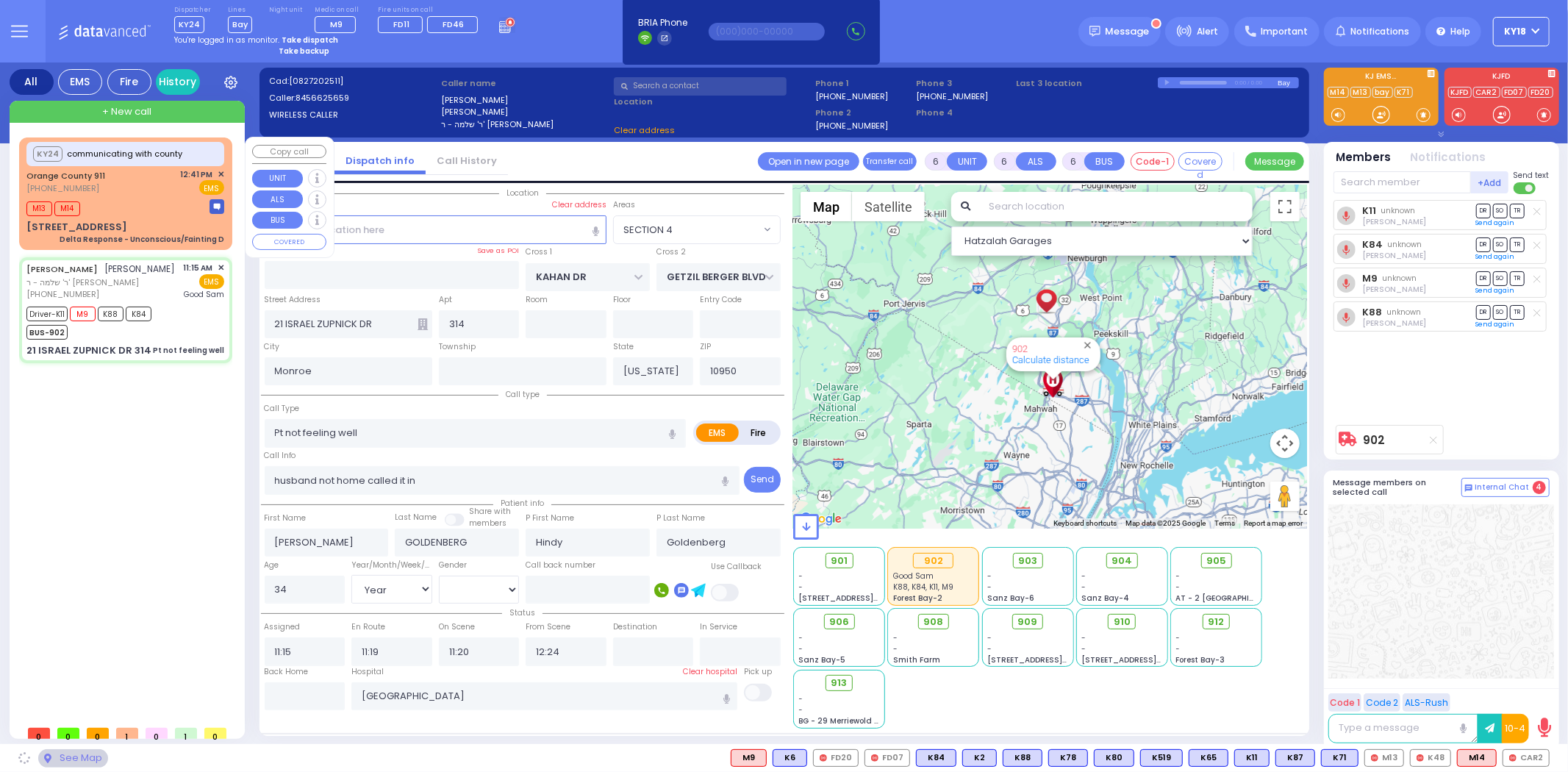
select select "SECTION 4"
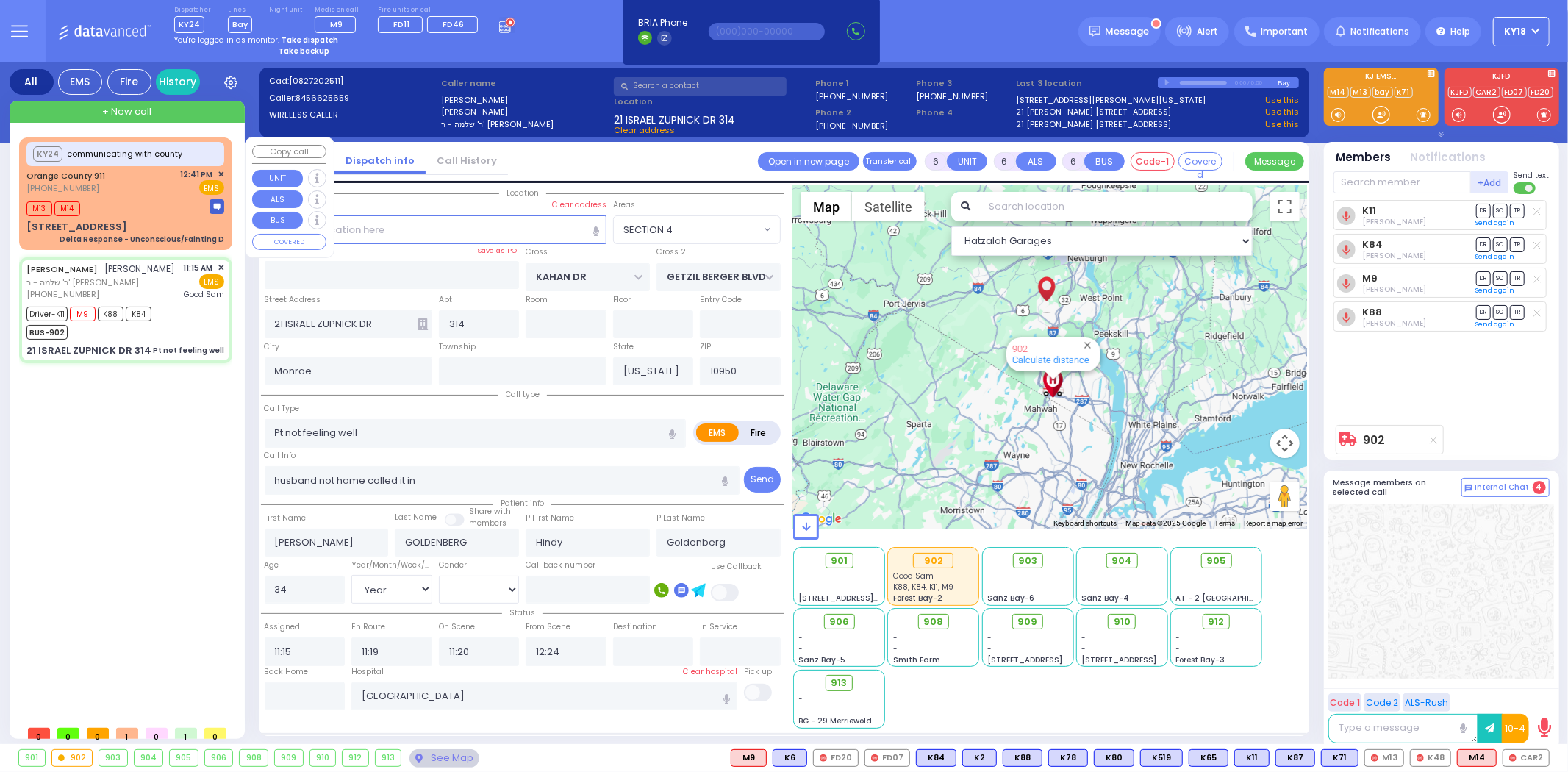
select select
radio input "true"
select select "Year"
select select "[DEMOGRAPHIC_DATA]"
type input "12:52"
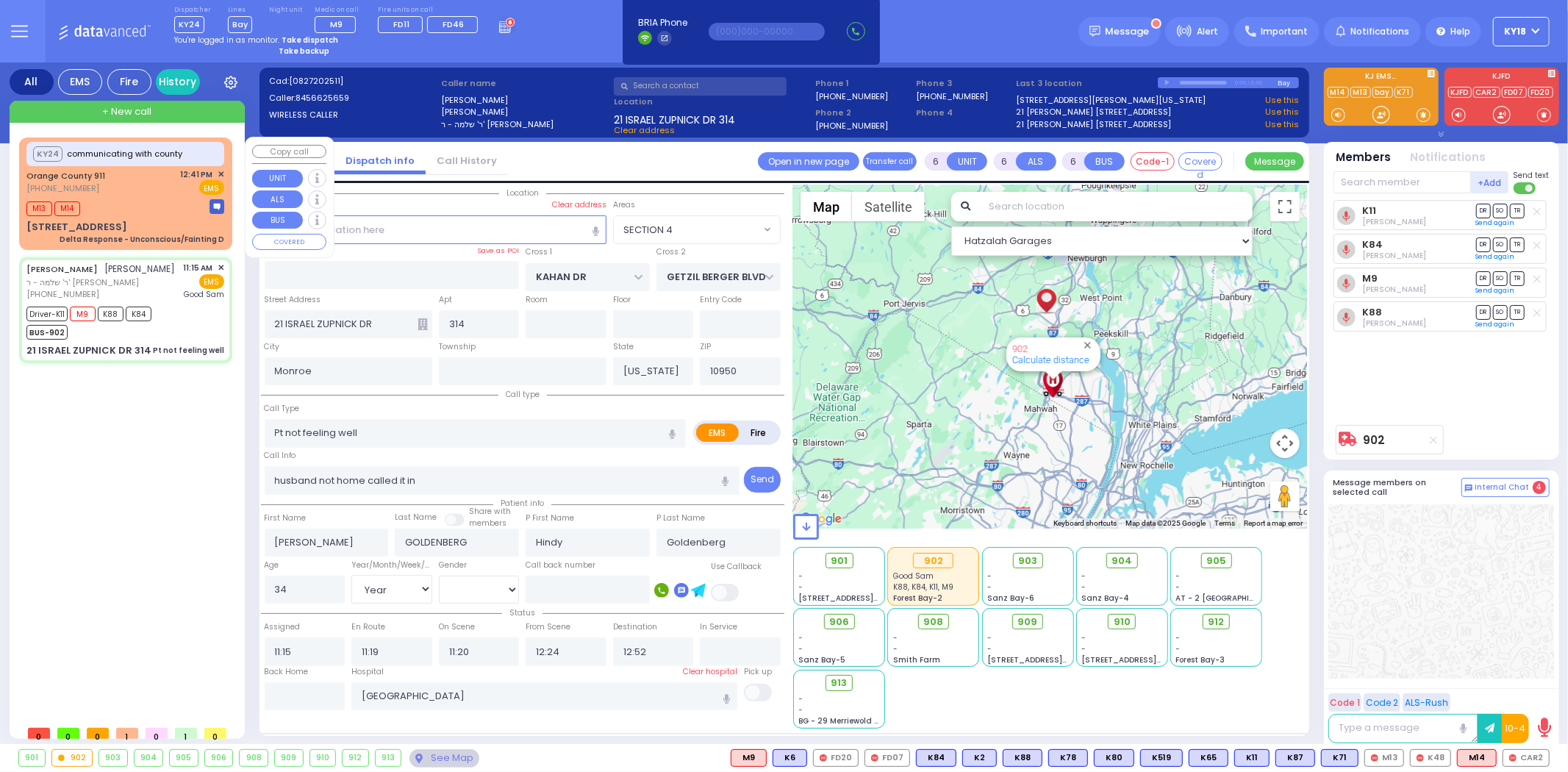
select select "Hatzalah Garages"
select select "SECTION 4"
select select
radio input "true"
select select "Year"
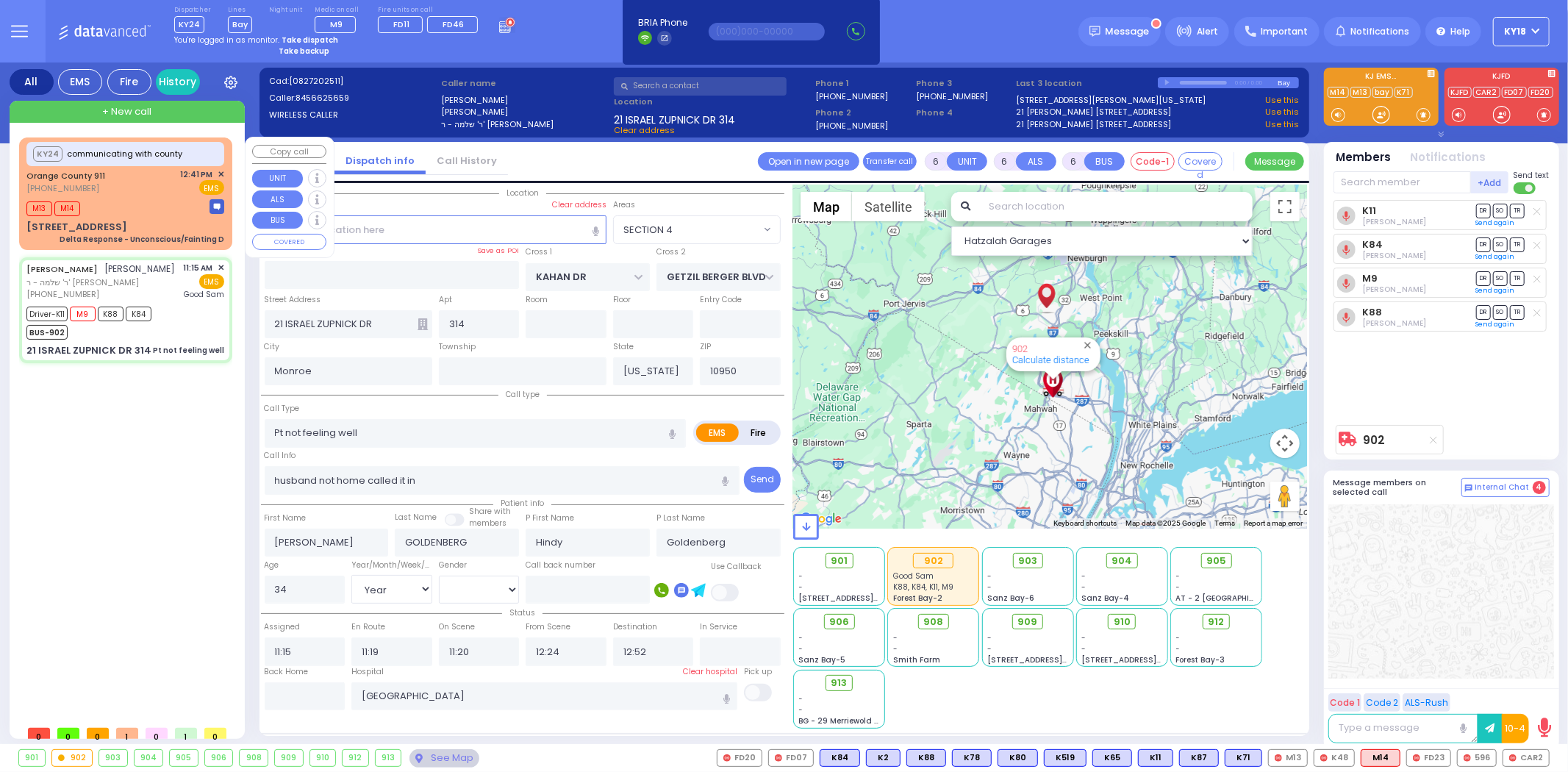
select select "[DEMOGRAPHIC_DATA]"
select select "Hatzalah Garages"
select select "SECTION 4"
